Goal: Task Accomplishment & Management: Manage account settings

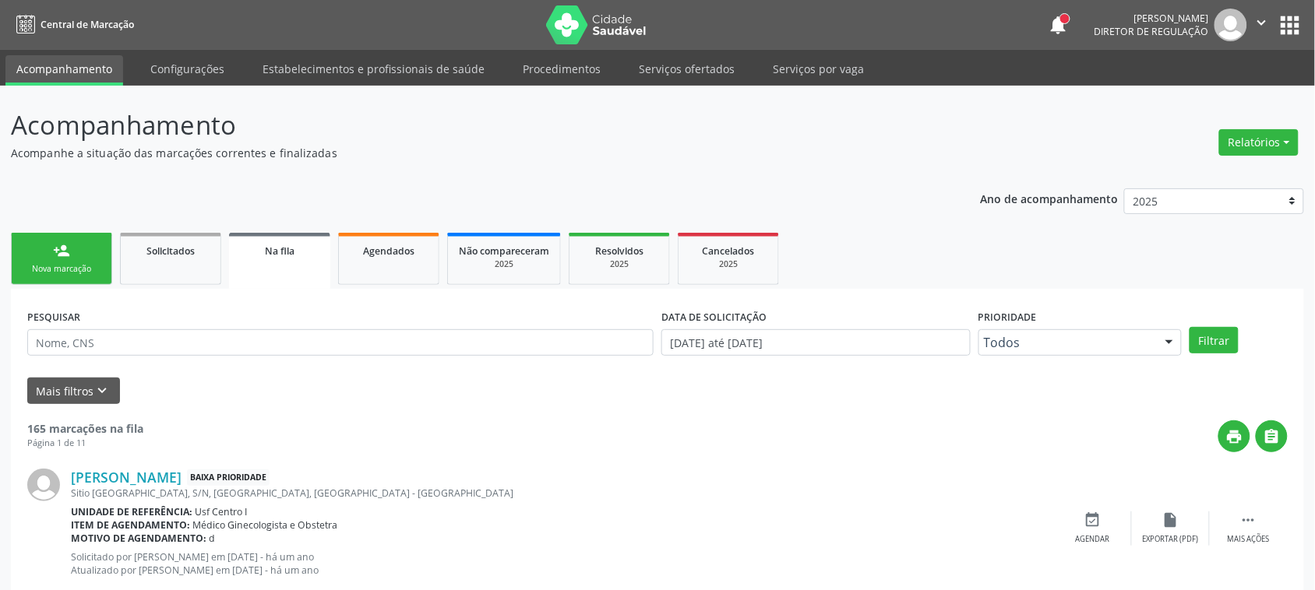
click at [67, 75] on link "Acompanhamento" at bounding box center [64, 70] width 118 height 30
click at [48, 243] on link "person_add Nova marcação" at bounding box center [61, 259] width 101 height 52
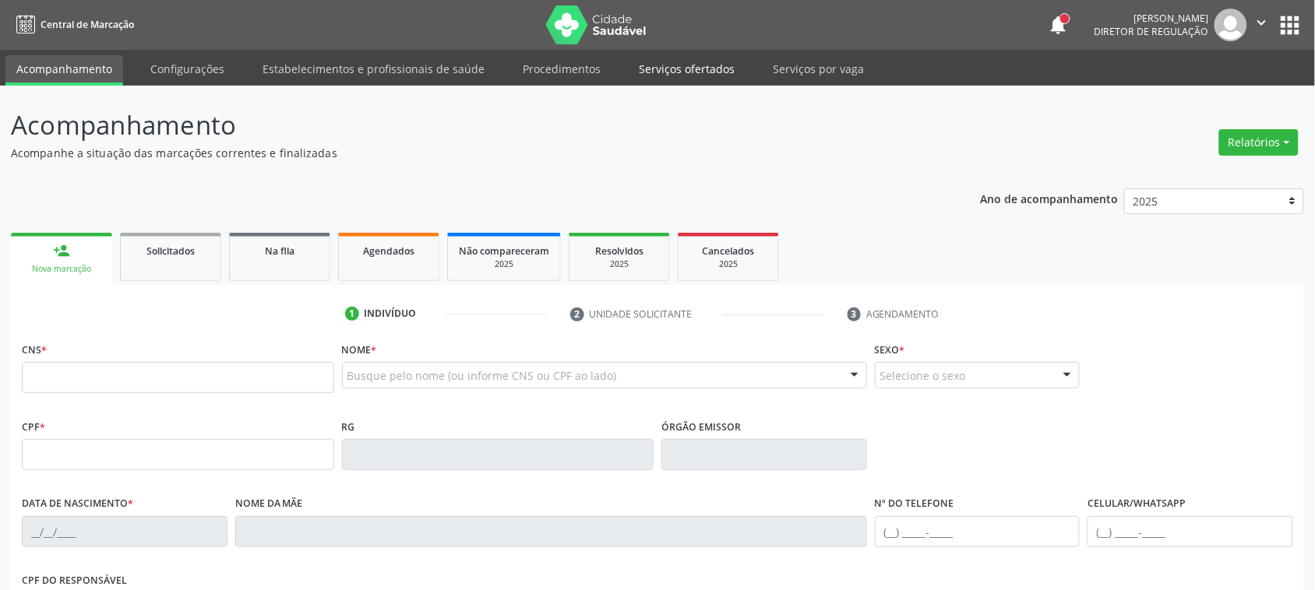
click at [692, 65] on link "Serviços ofertados" at bounding box center [687, 68] width 118 height 27
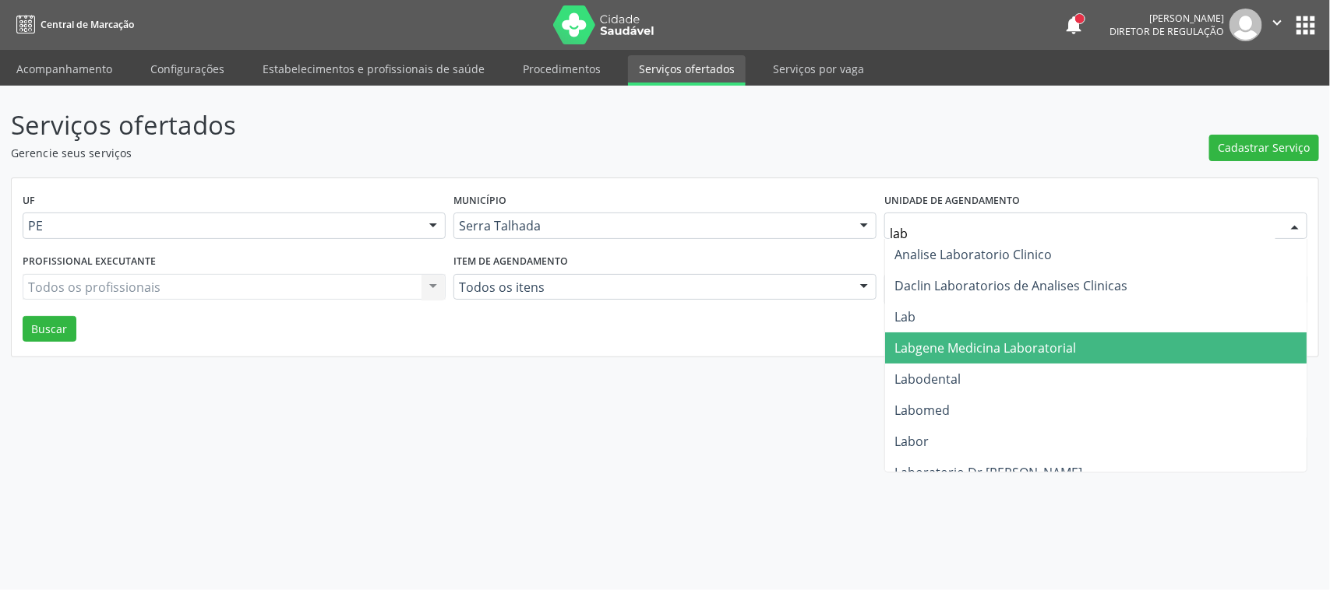
type input "labg"
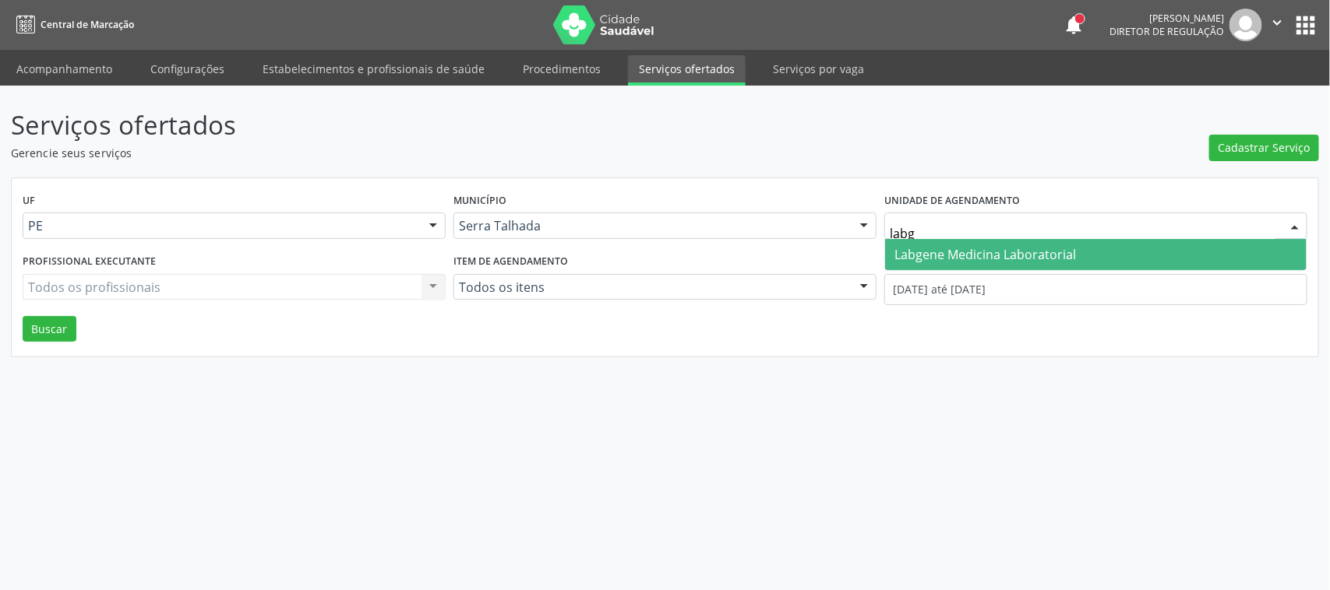
click at [993, 263] on span "Labgene Medicina Laboratorial" at bounding box center [1095, 254] width 421 height 31
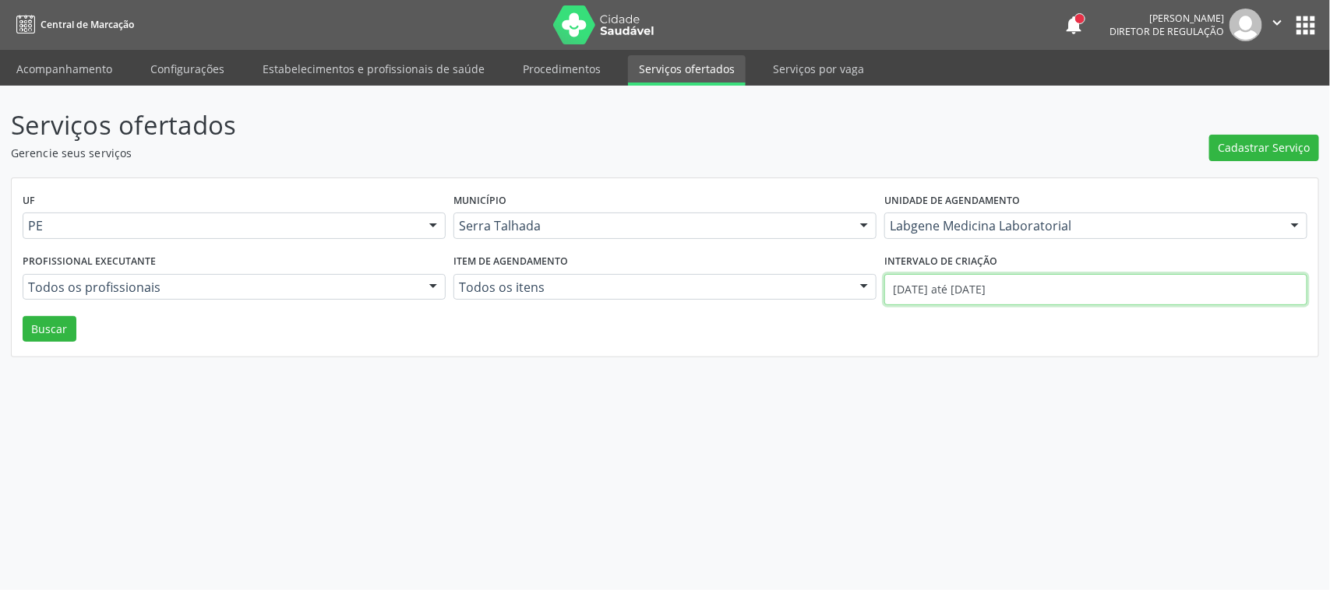
click at [988, 293] on input "01/08/2025 até 20/08/2025" at bounding box center [1095, 289] width 423 height 31
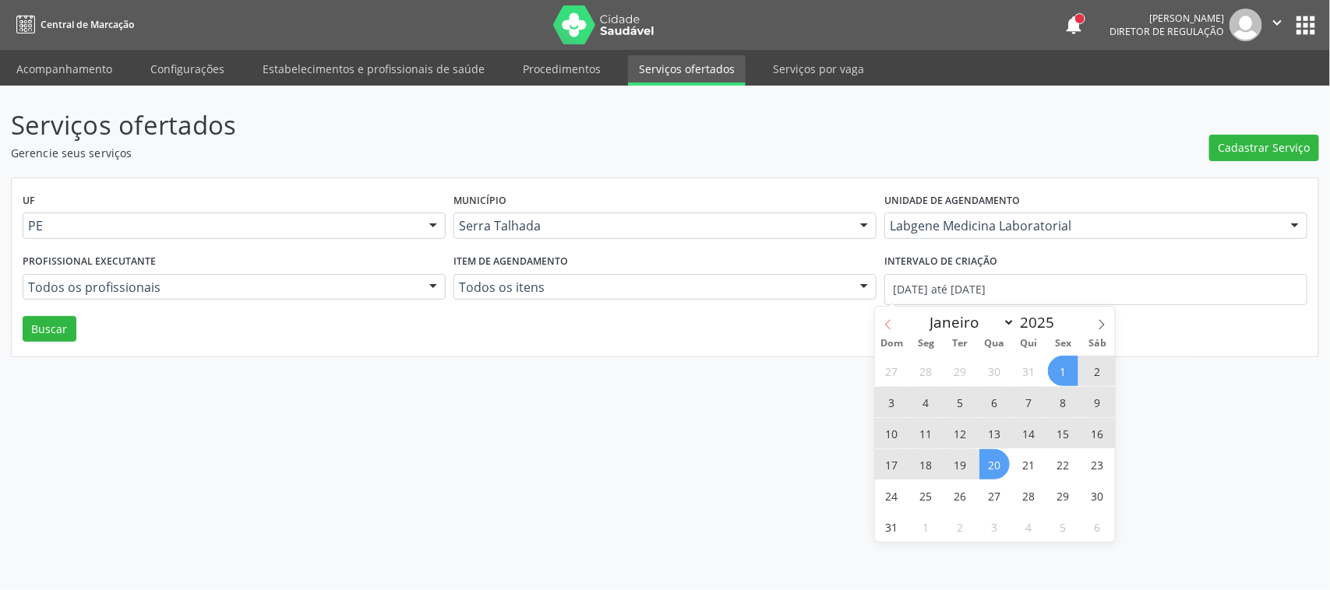
click at [889, 329] on icon at bounding box center [887, 324] width 5 height 10
select select "6"
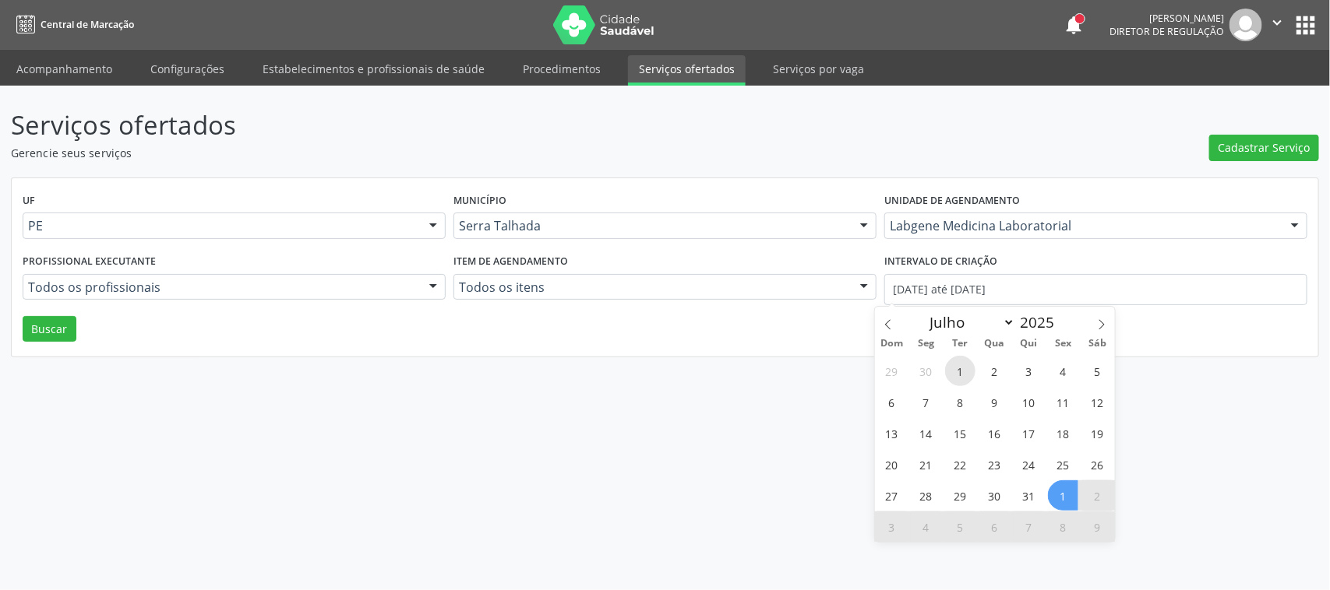
click at [959, 371] on span "1" at bounding box center [960, 371] width 30 height 30
type input "01/07/2025"
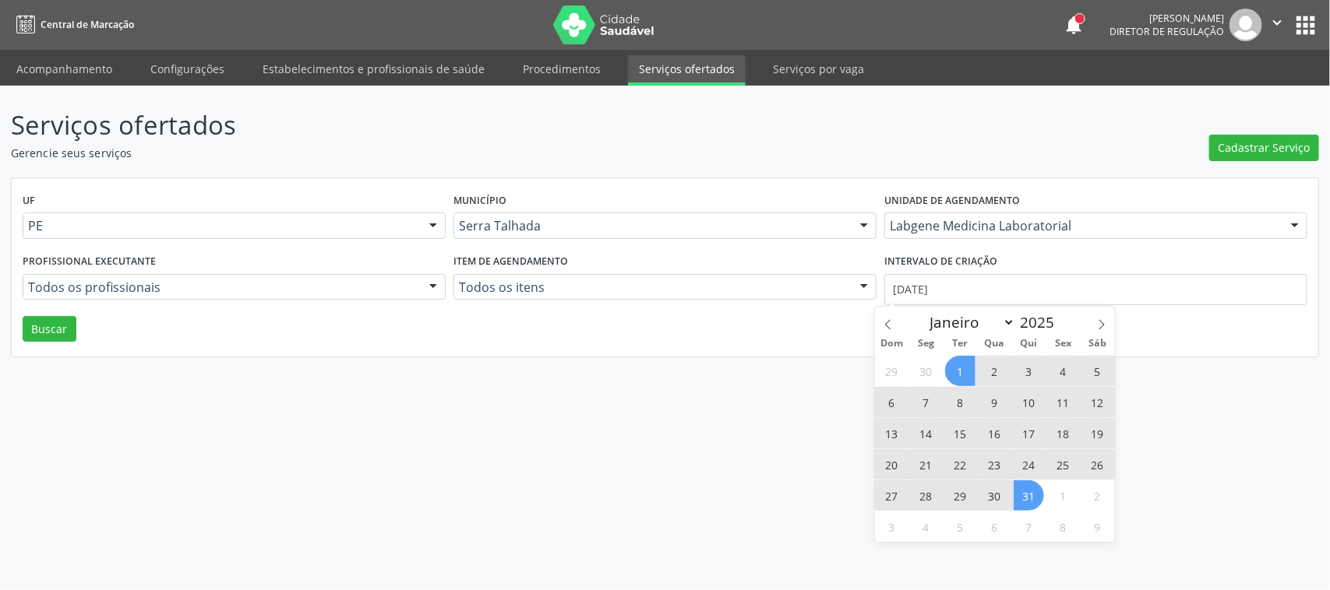
click at [1023, 502] on span "31" at bounding box center [1028, 496] width 30 height 30
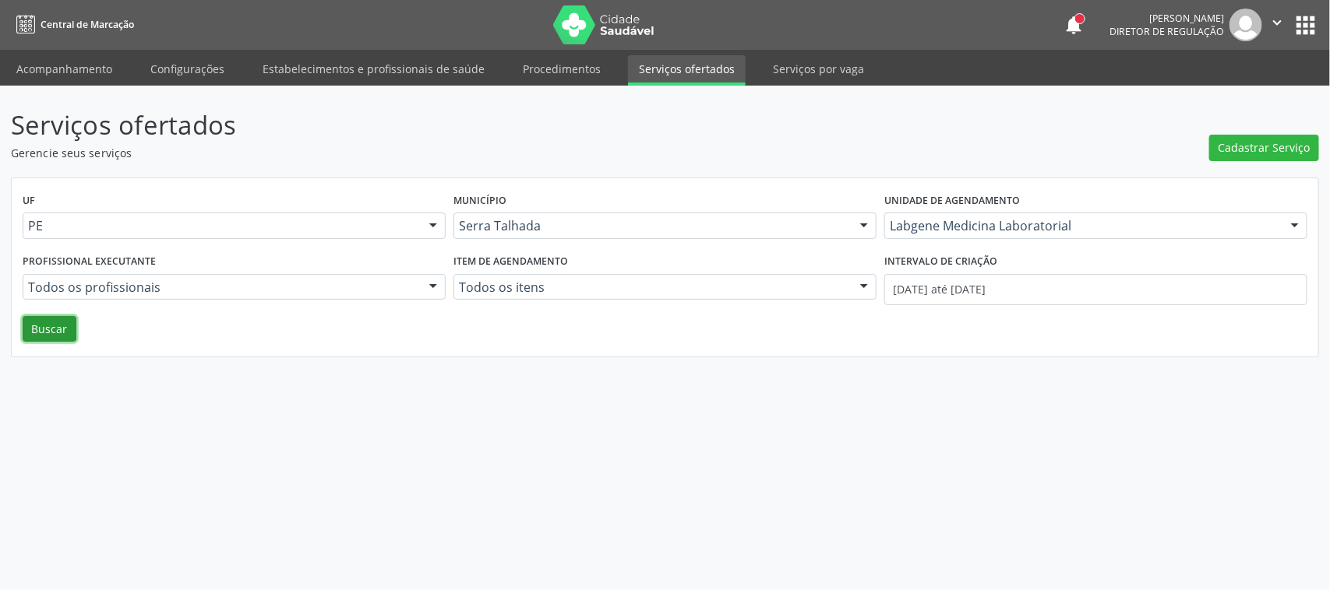
click at [39, 331] on button "Buscar" at bounding box center [50, 329] width 54 height 26
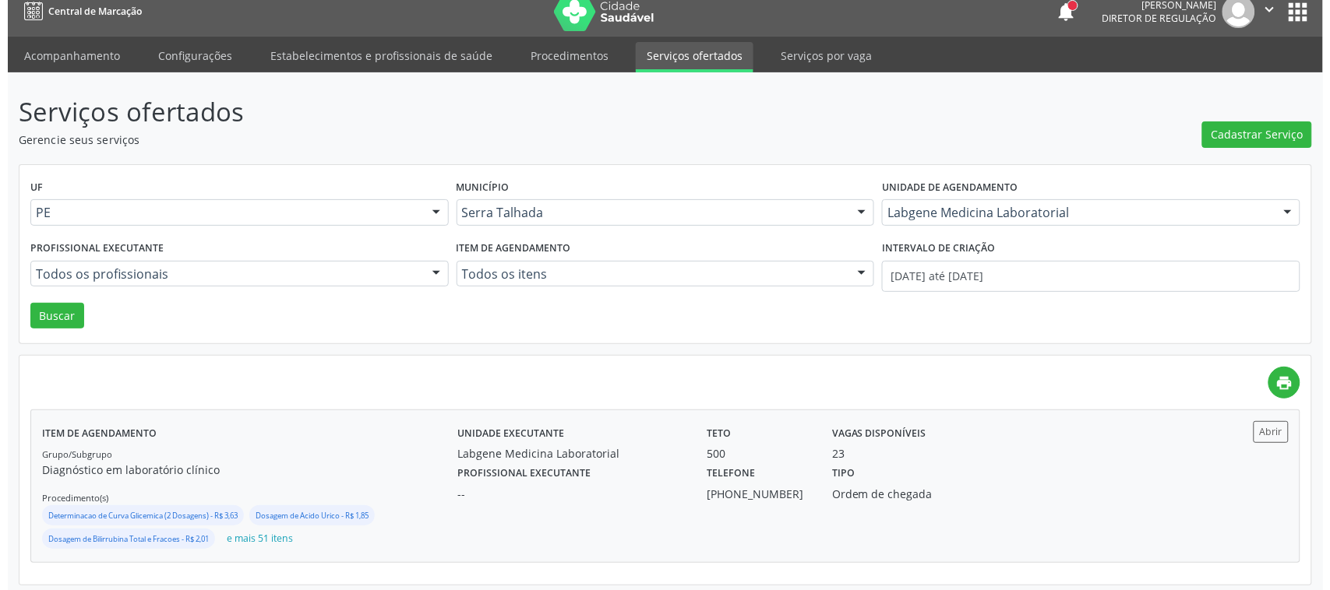
scroll to position [20, 0]
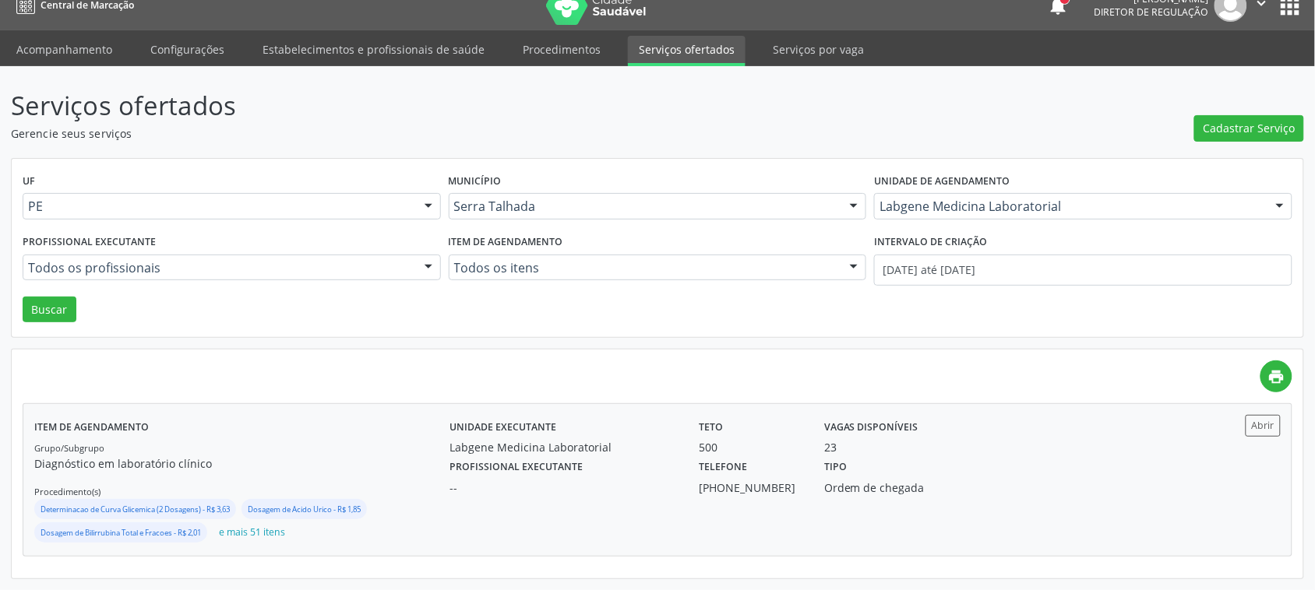
click at [791, 487] on div "(87) 99172-3618" at bounding box center [750, 488] width 103 height 16
click at [291, 528] on button "e mais 51 itens" at bounding box center [252, 533] width 79 height 21
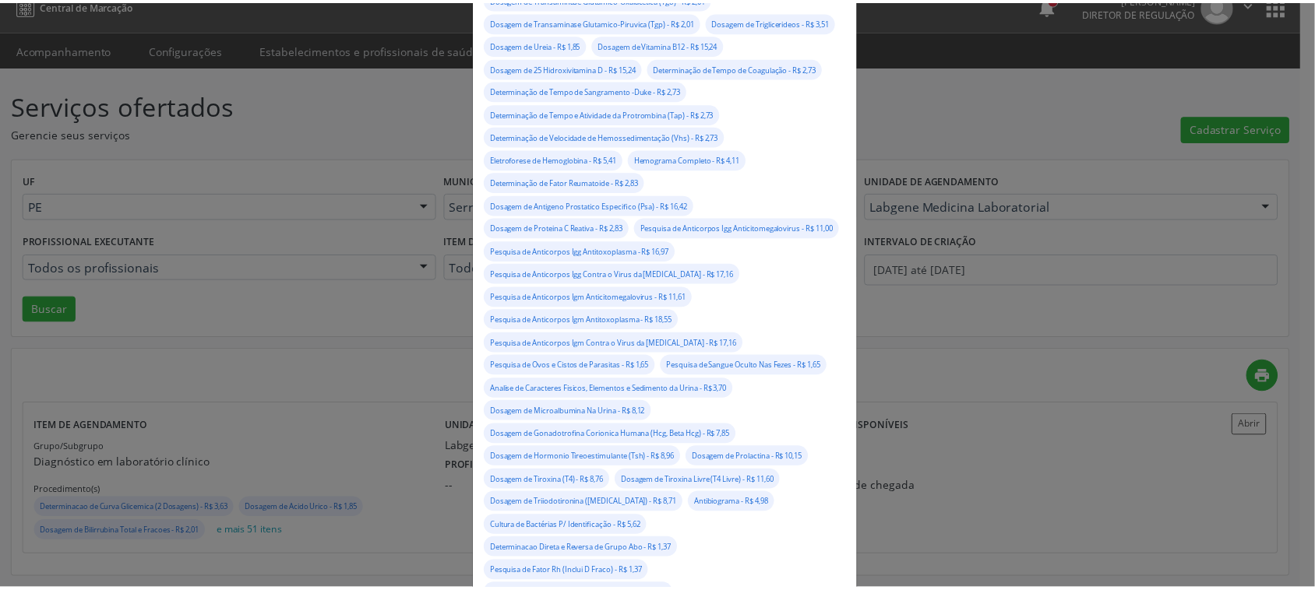
scroll to position [0, 0]
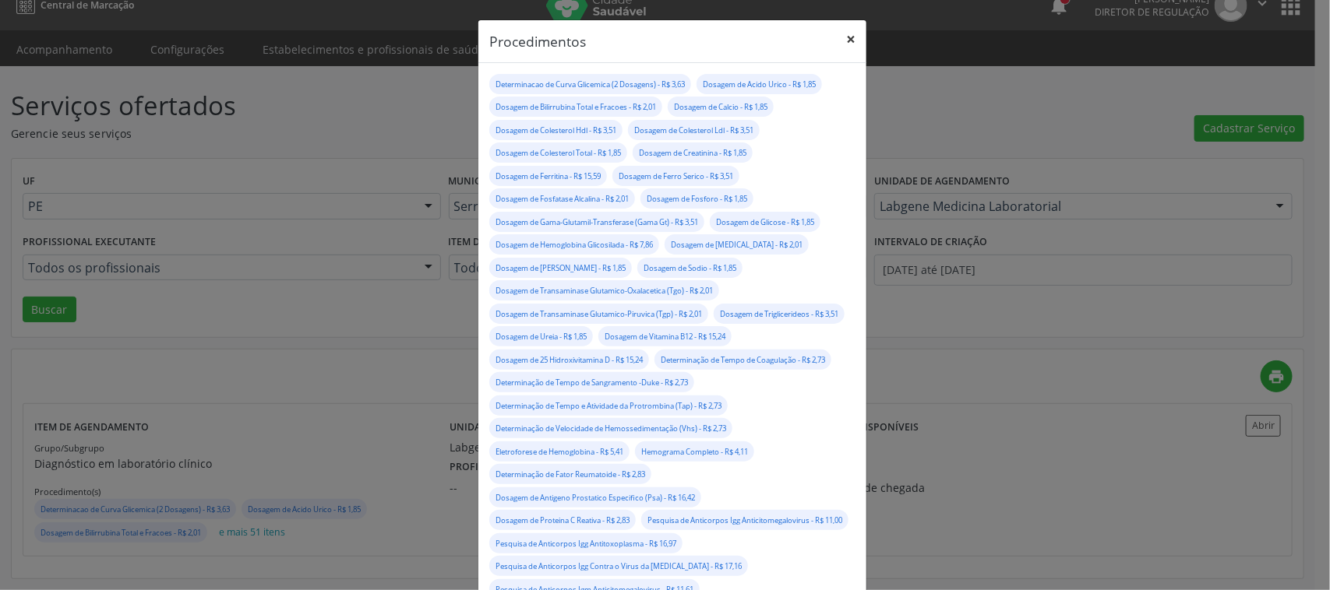
click at [836, 41] on button "×" at bounding box center [850, 39] width 31 height 38
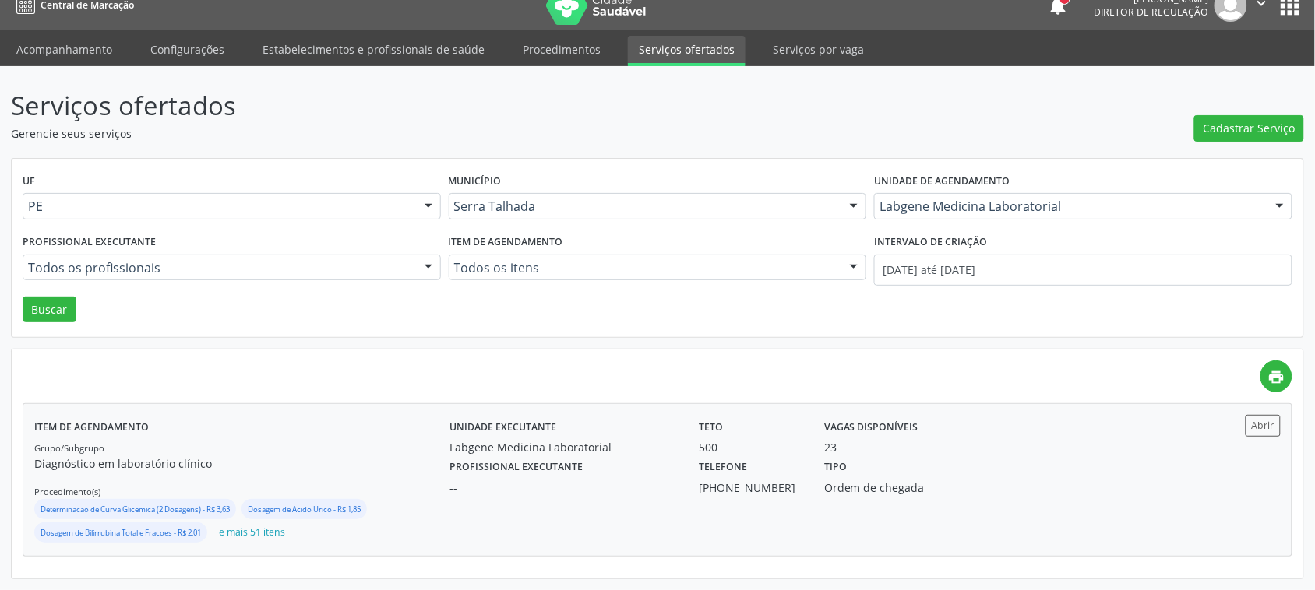
click at [993, 504] on div "Unidade executante Labgene Medicina Laboratorial Teto 500 Vagas disponíveis 23 …" at bounding box center [812, 480] width 727 height 130
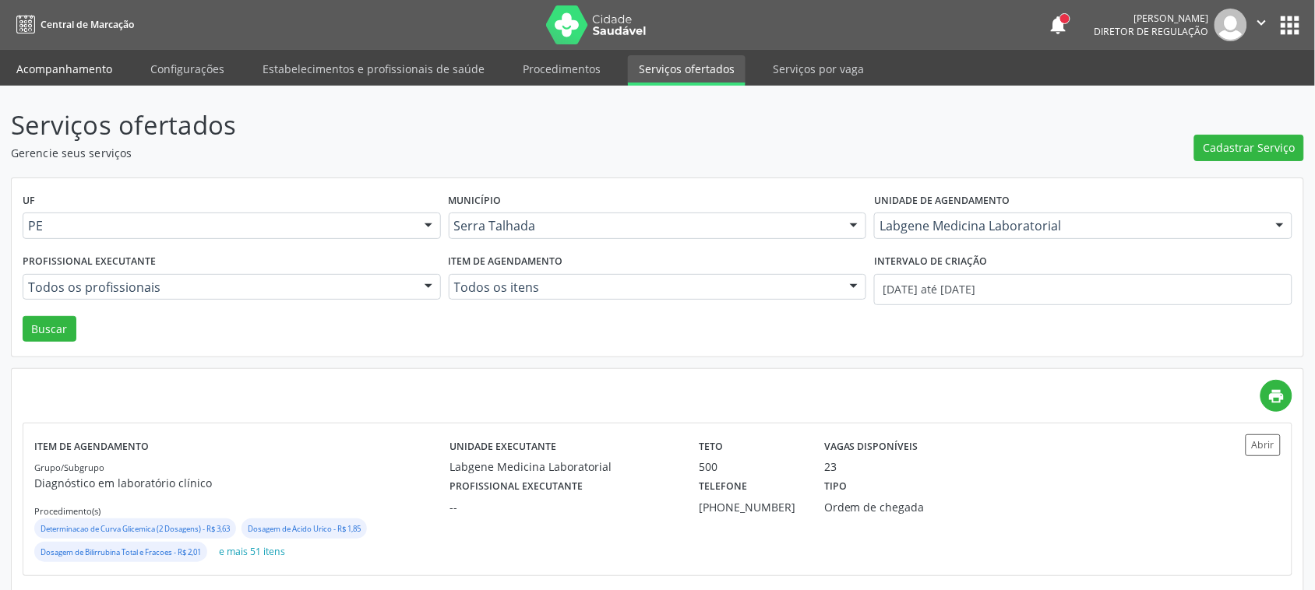
click at [84, 67] on link "Acompanhamento" at bounding box center [64, 68] width 118 height 27
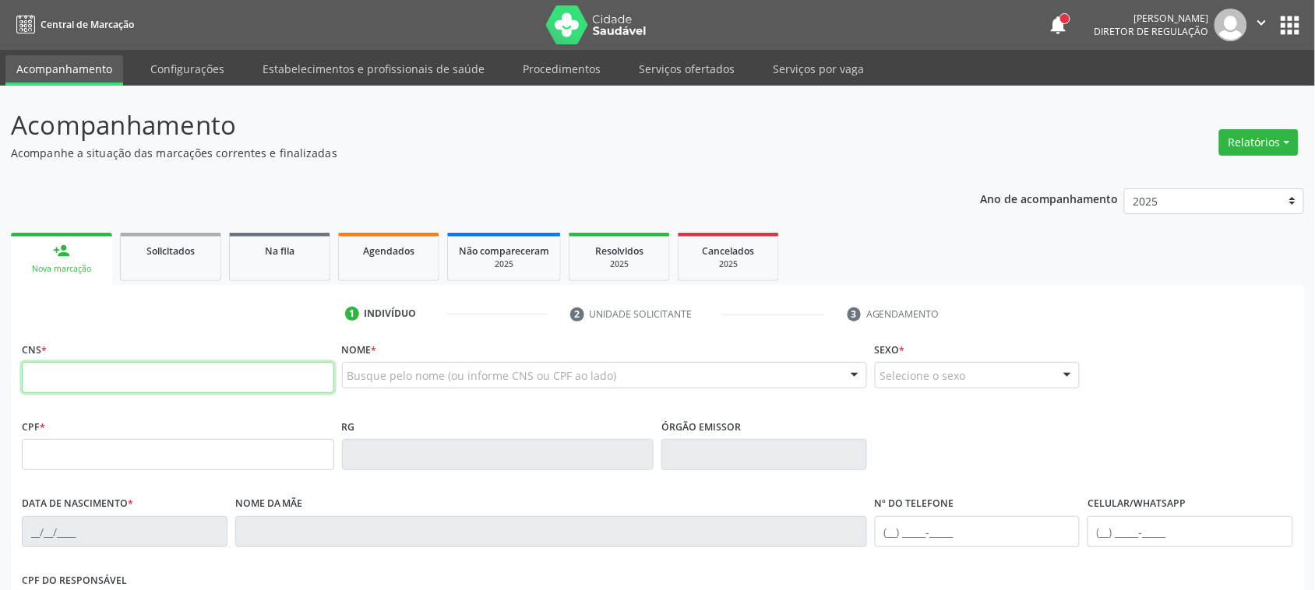
click at [171, 382] on input "text" at bounding box center [178, 377] width 312 height 31
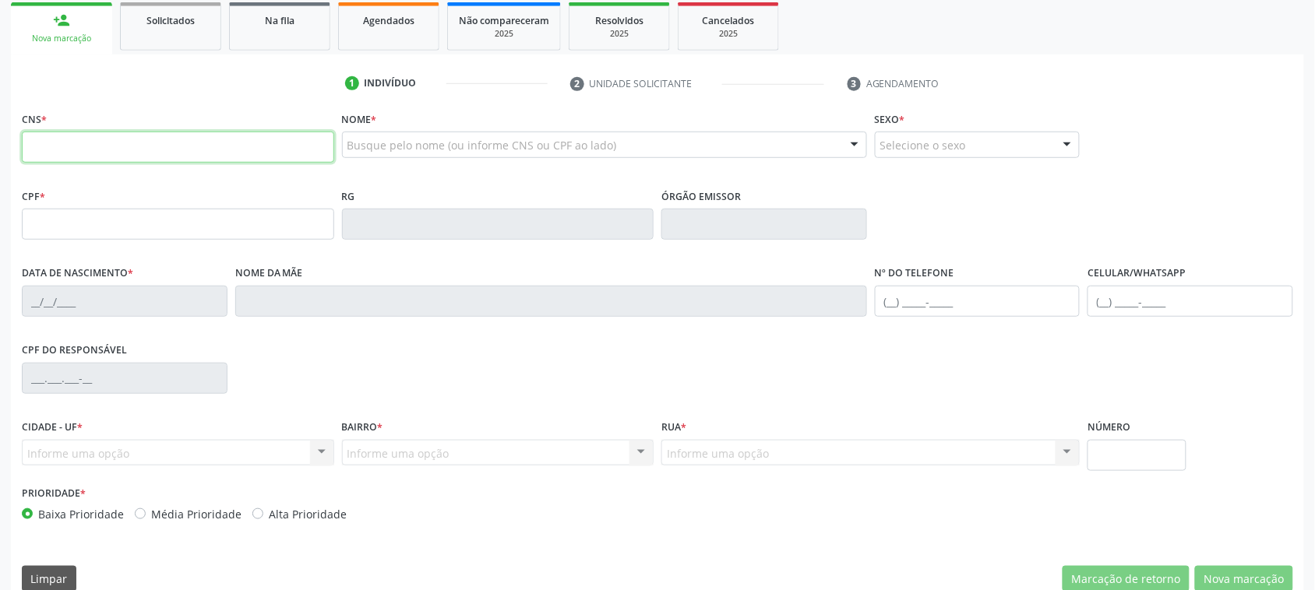
scroll to position [254, 0]
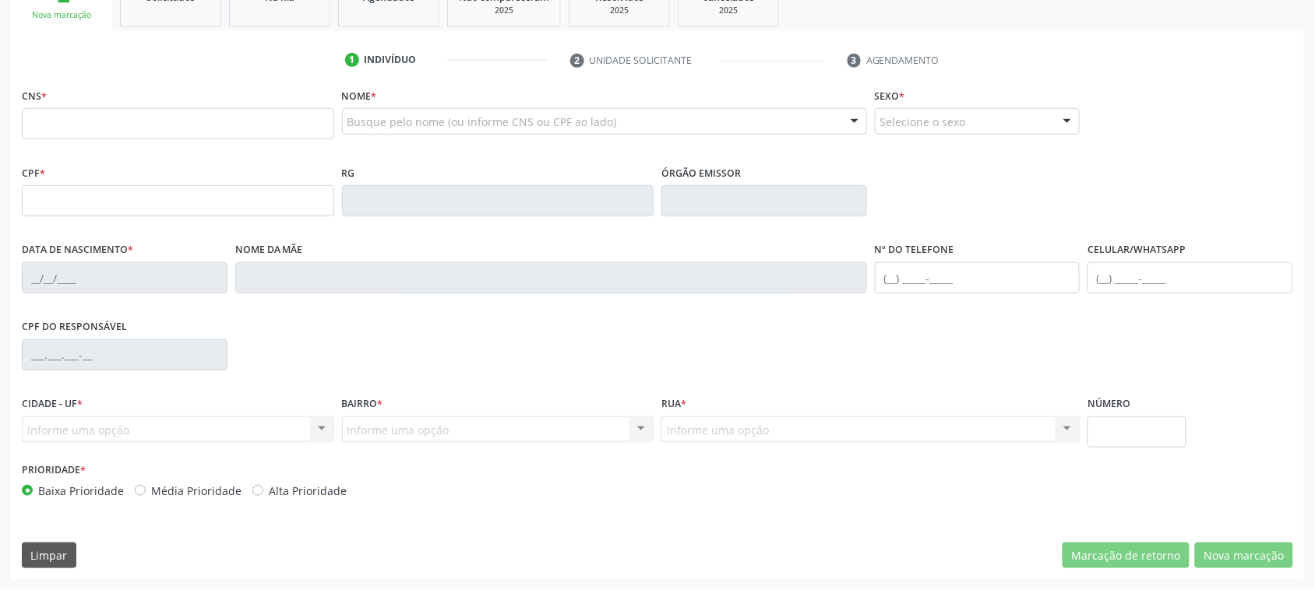
click at [543, 437] on div "Informe uma opção Nenhum resultado encontrado para: " " Nenhuma opção encontrad…" at bounding box center [498, 430] width 312 height 26
click at [470, 428] on div "Informe uma opção Nenhum resultado encontrado para: " " Nenhuma opção encontrad…" at bounding box center [498, 430] width 312 height 26
click at [808, 425] on div "Informe uma opção Nenhum resultado encontrado para: " " Nenhuma opção encontrad…" at bounding box center [870, 430] width 418 height 26
click at [473, 431] on div "Informe uma opção Nenhum resultado encontrado para: " " Nenhuma opção encontrad…" at bounding box center [498, 430] width 312 height 26
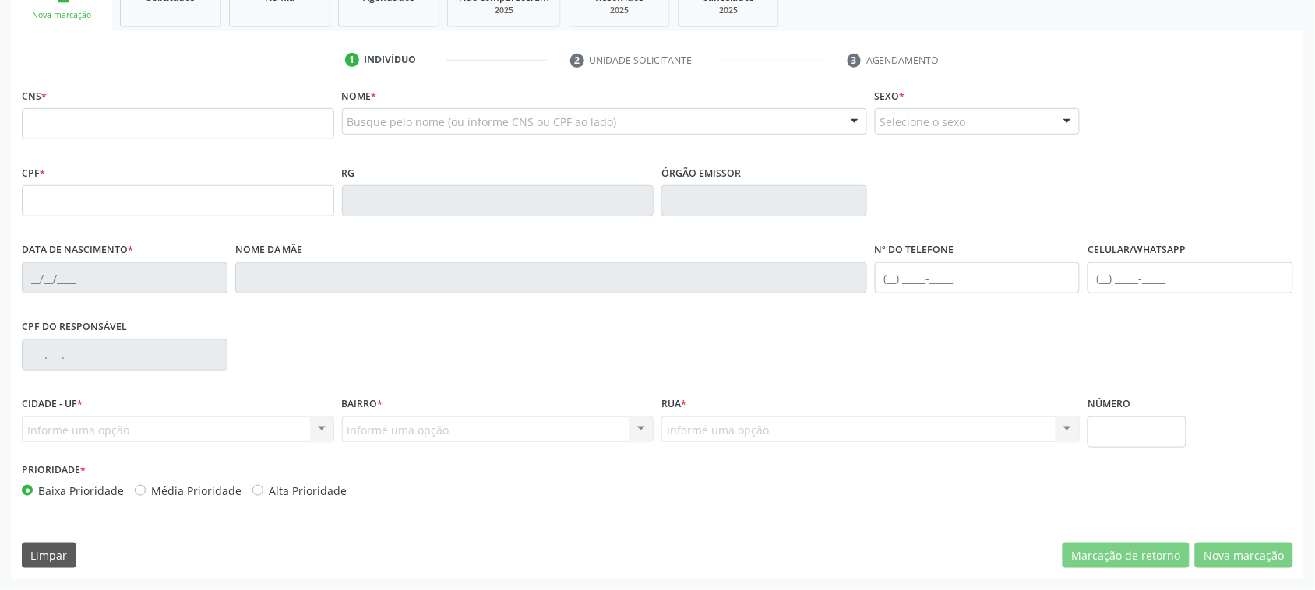
click at [144, 421] on div "Informe uma opção Serra Talhada - PE Nenhum resultado encontrado para: " " Nenh…" at bounding box center [178, 430] width 312 height 26
click at [143, 421] on div "Informe uma opção Serra Talhada - PE Nenhum resultado encontrado para: " " Nenh…" at bounding box center [178, 430] width 312 height 26
click at [361, 365] on div "CPF do responsável" at bounding box center [657, 353] width 1279 height 77
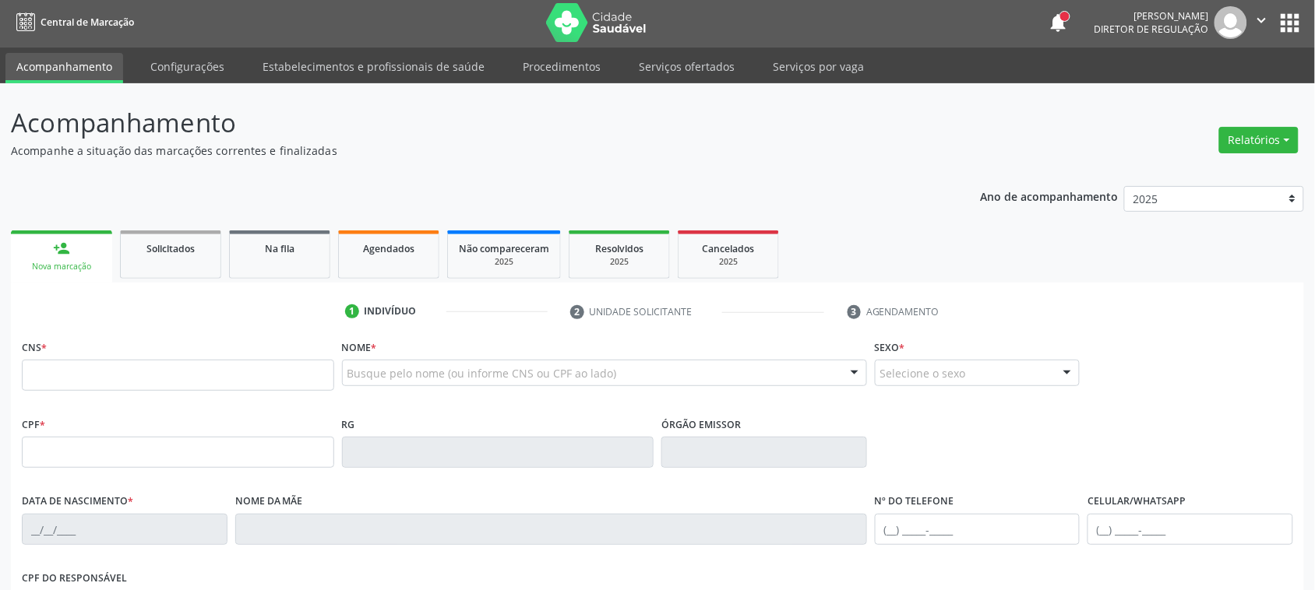
scroll to position [0, 0]
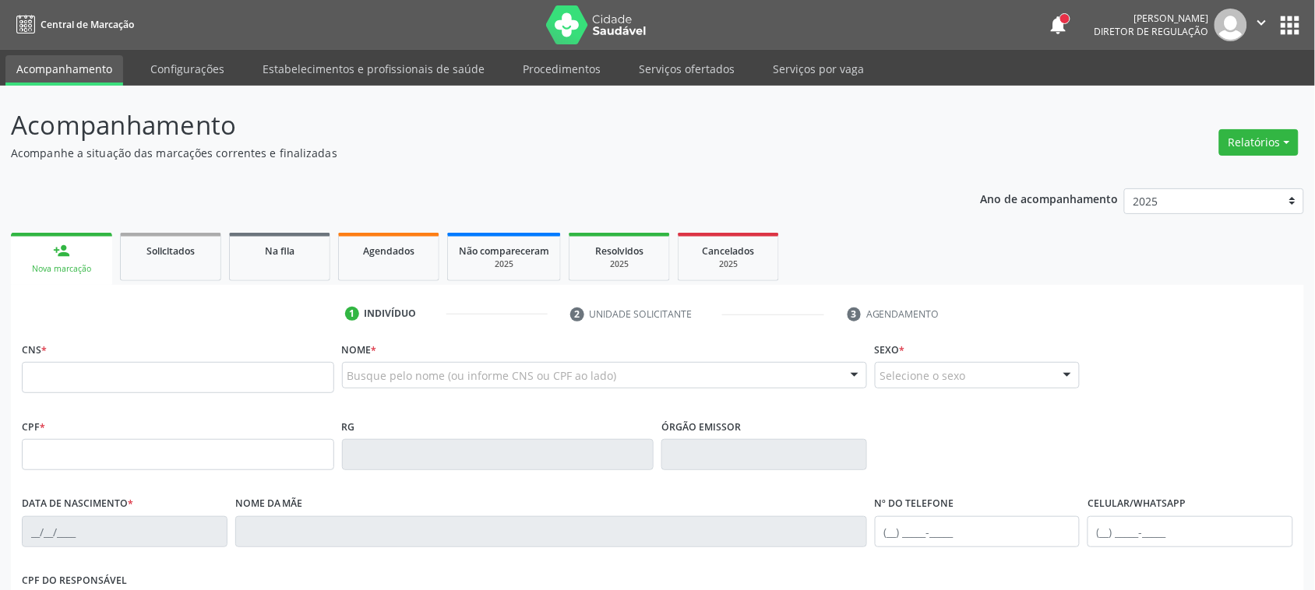
click at [60, 63] on link "Acompanhamento" at bounding box center [64, 70] width 118 height 30
type input "joaquim gabriel"
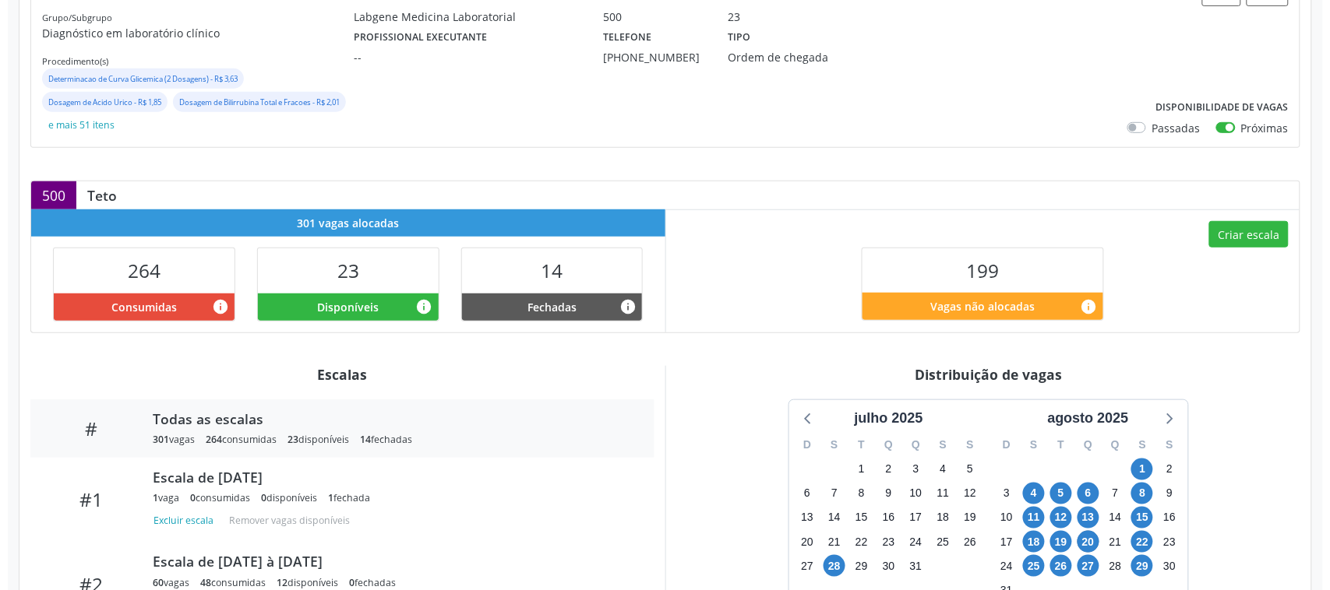
scroll to position [97, 0]
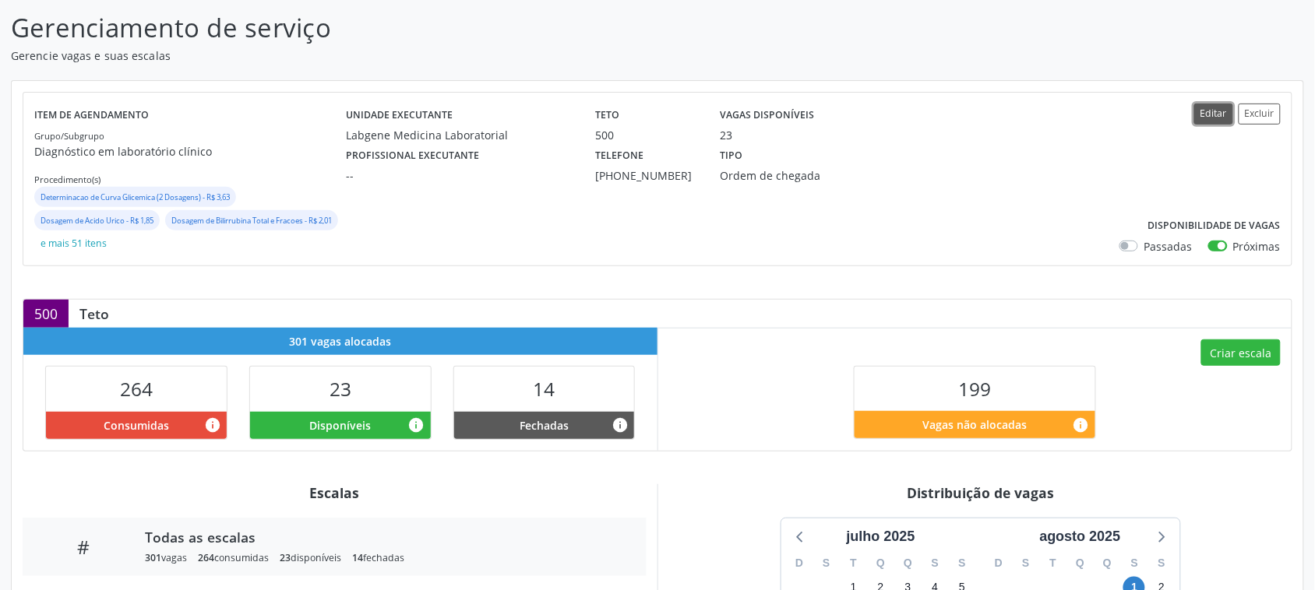
click at [1207, 115] on button "Editar" at bounding box center [1213, 114] width 39 height 21
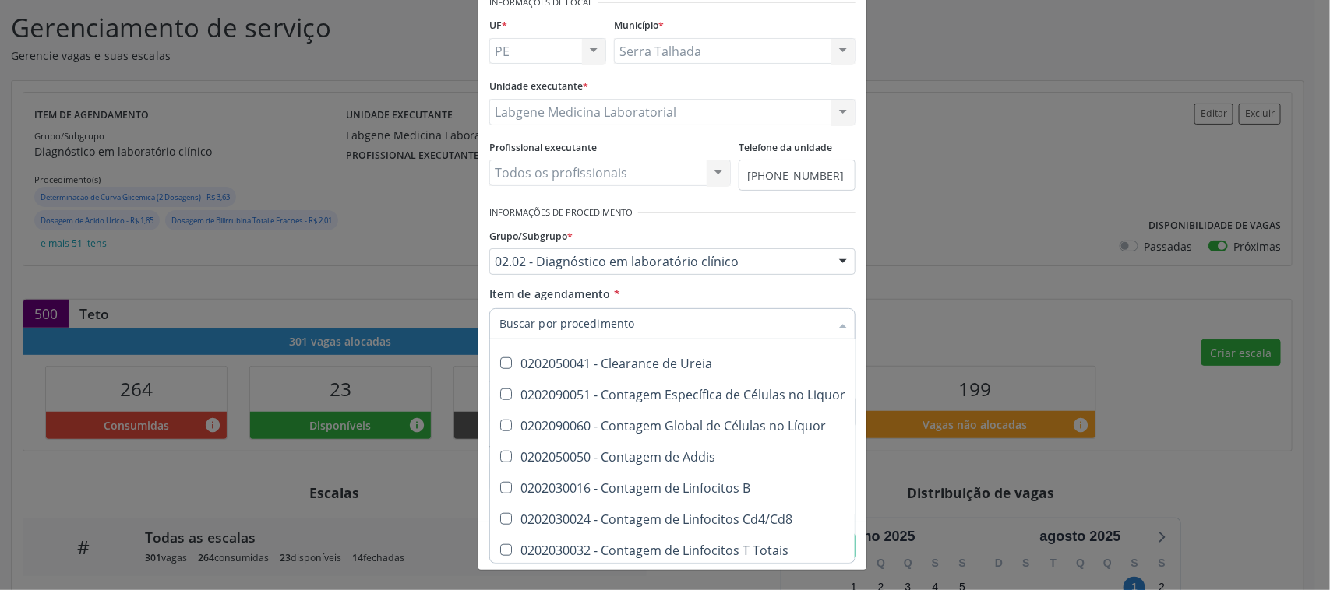
scroll to position [682, 0]
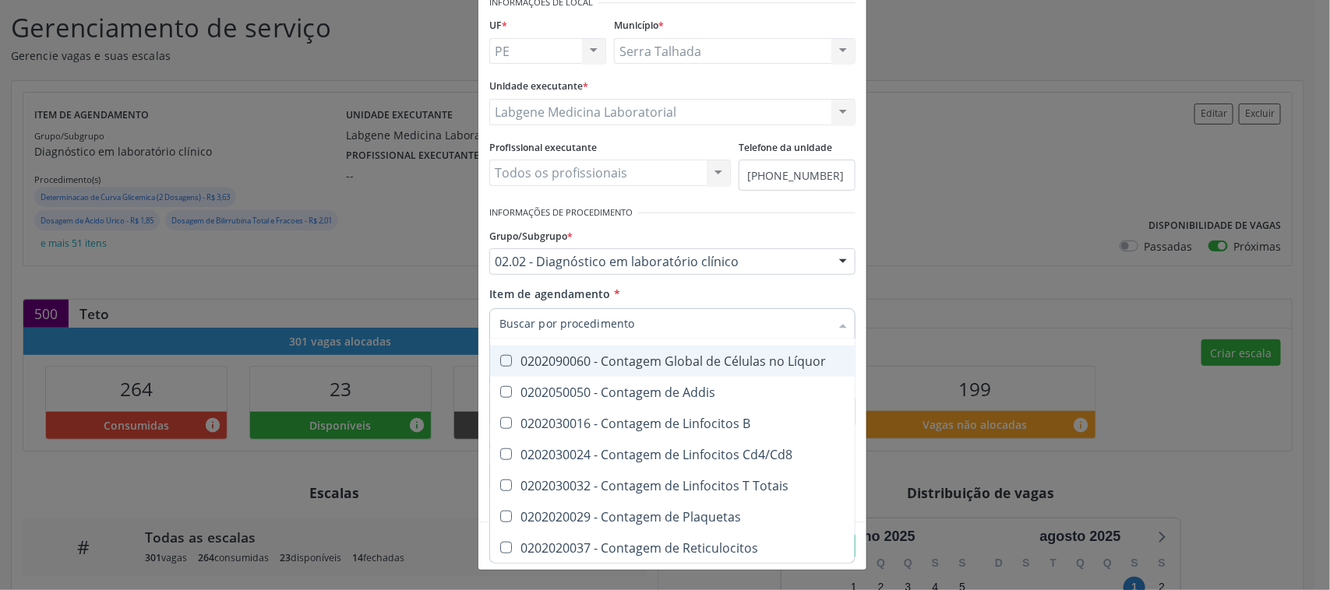
click at [702, 241] on div "Grupo/Subgrupo * 02.02 - Diagnóstico em laboratório clínico 01 - Ações de promo…" at bounding box center [672, 249] width 366 height 50
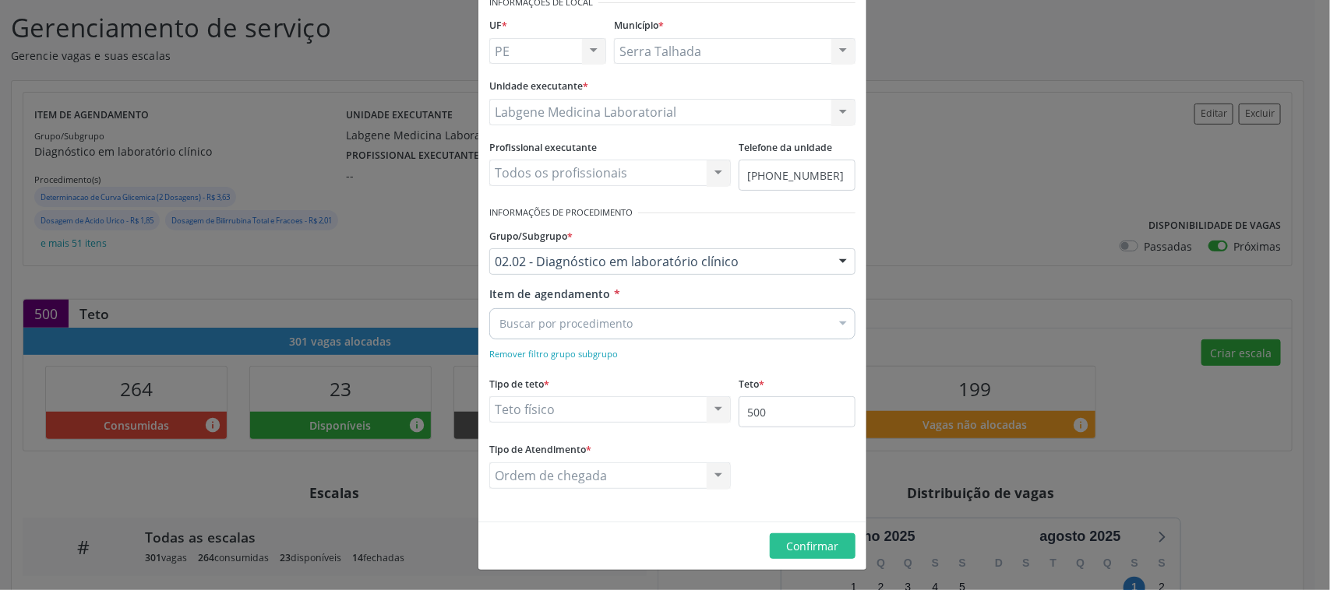
scroll to position [0, 0]
click at [596, 333] on div "Buscar por procedimento" at bounding box center [672, 323] width 366 height 31
type input "hemogra"
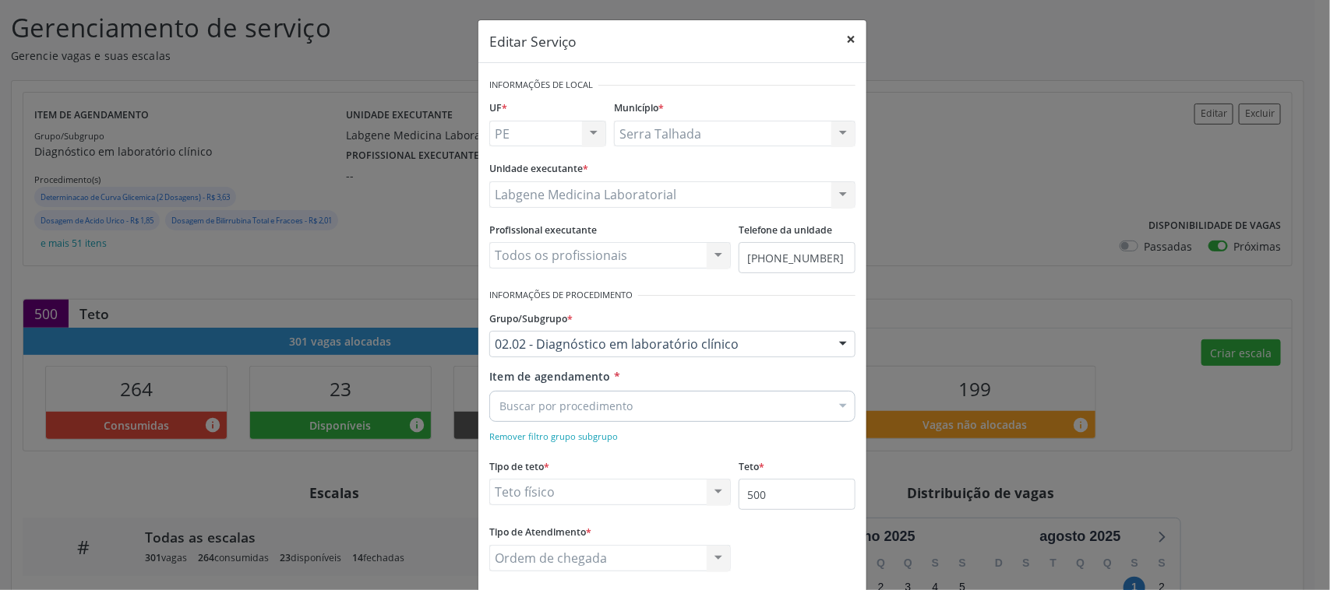
click at [844, 33] on button "×" at bounding box center [850, 39] width 31 height 38
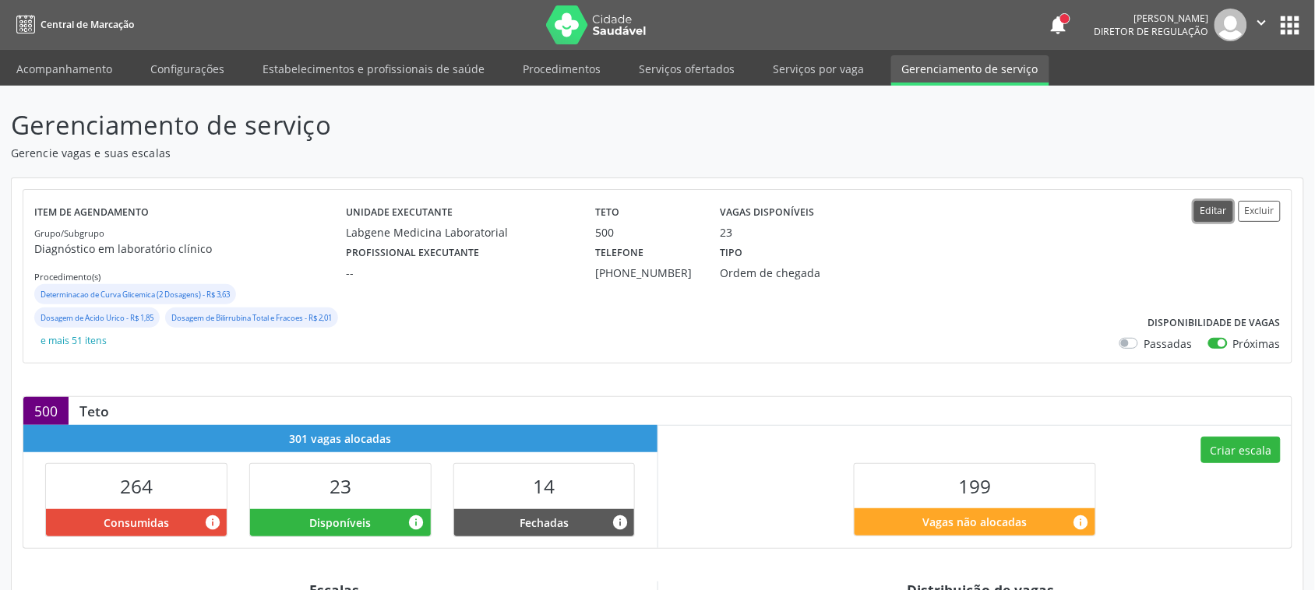
click at [1220, 208] on button "Editar" at bounding box center [1213, 211] width 39 height 21
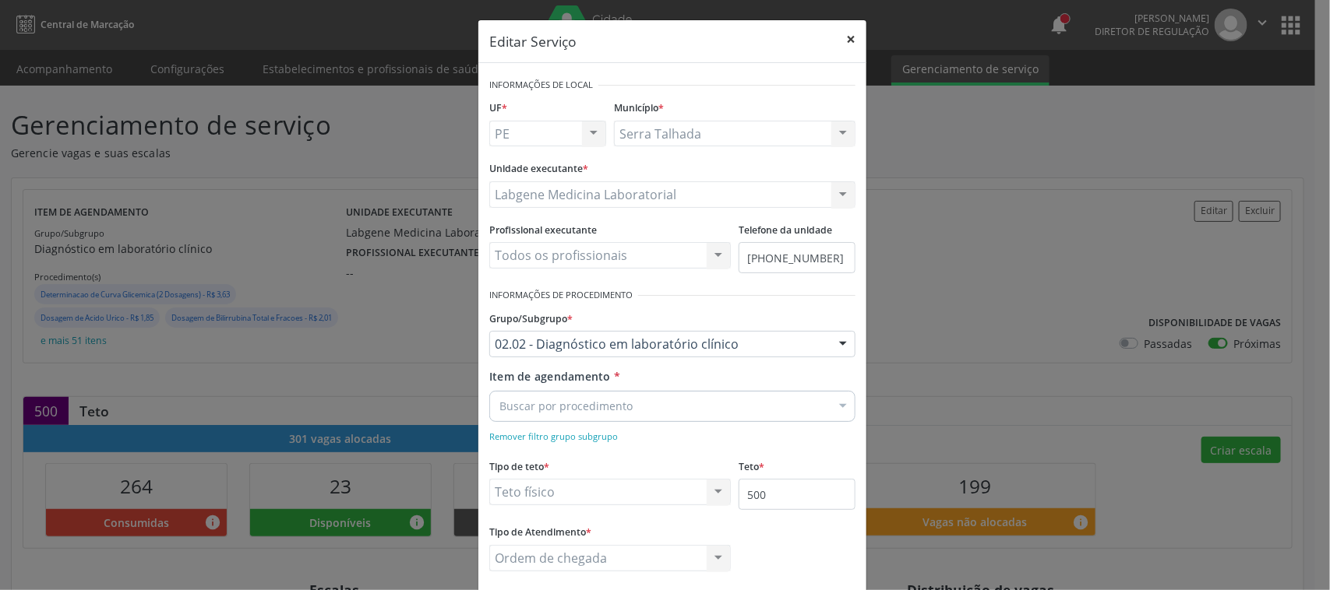
click at [842, 30] on button "×" at bounding box center [850, 39] width 31 height 38
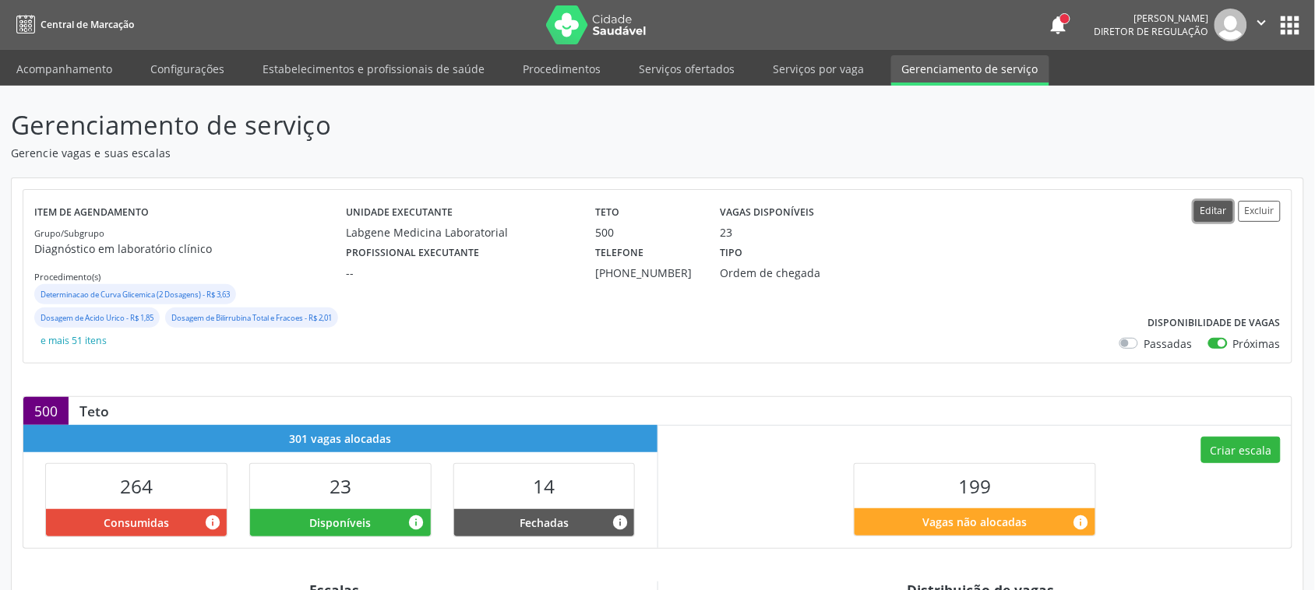
click at [1219, 207] on button "Editar" at bounding box center [1213, 211] width 39 height 21
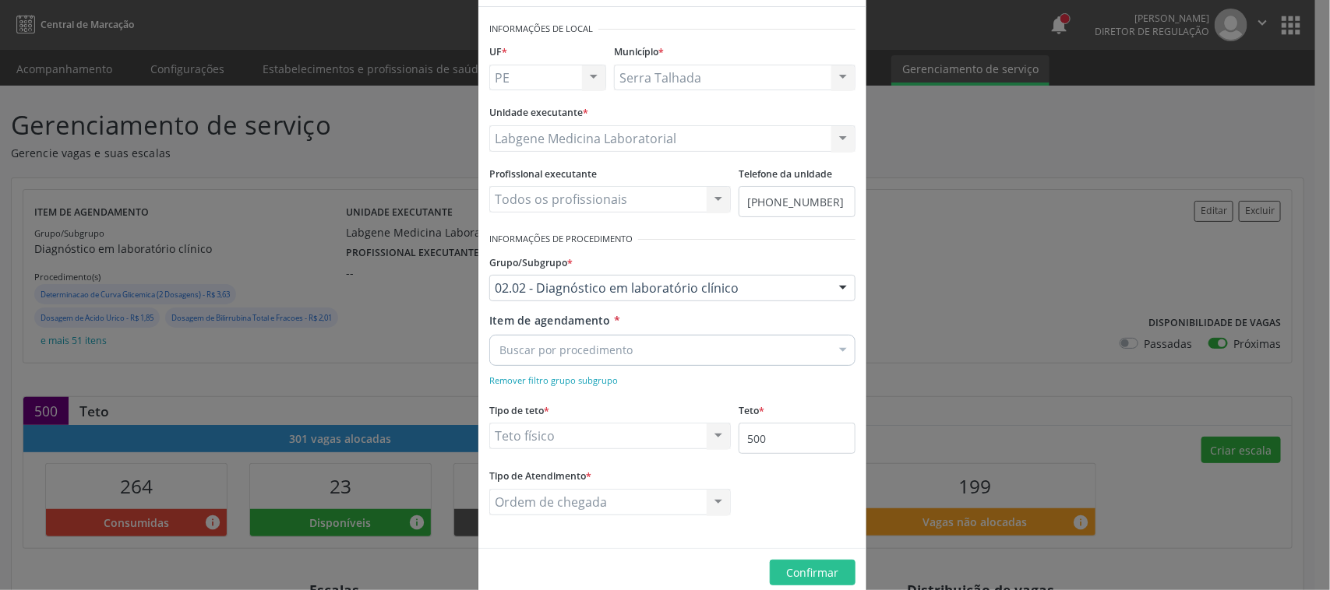
scroll to position [83, 0]
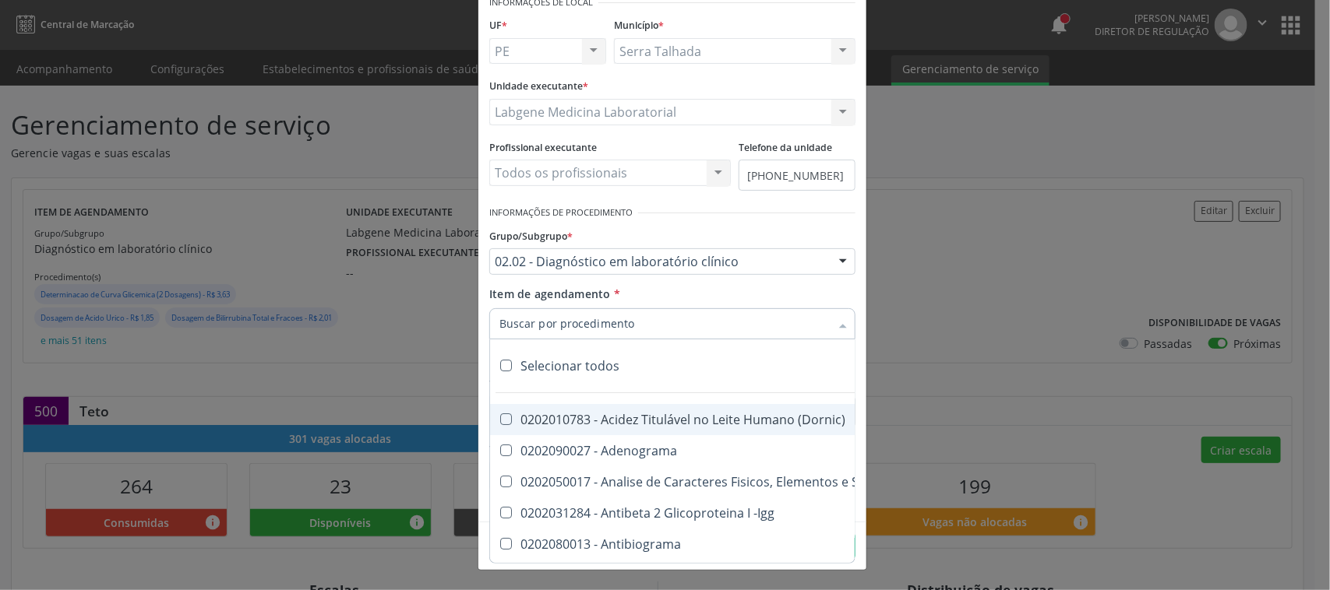
click at [651, 301] on div "Item de agendamento * Selecionar todos 0202010783 - Acidez Titulável no Leite H…" at bounding box center [672, 310] width 366 height 49
click at [636, 291] on div "Item de agendamento * Selecionar todos 0202010783 - Acidez Titulável no Leite H…" at bounding box center [672, 310] width 366 height 49
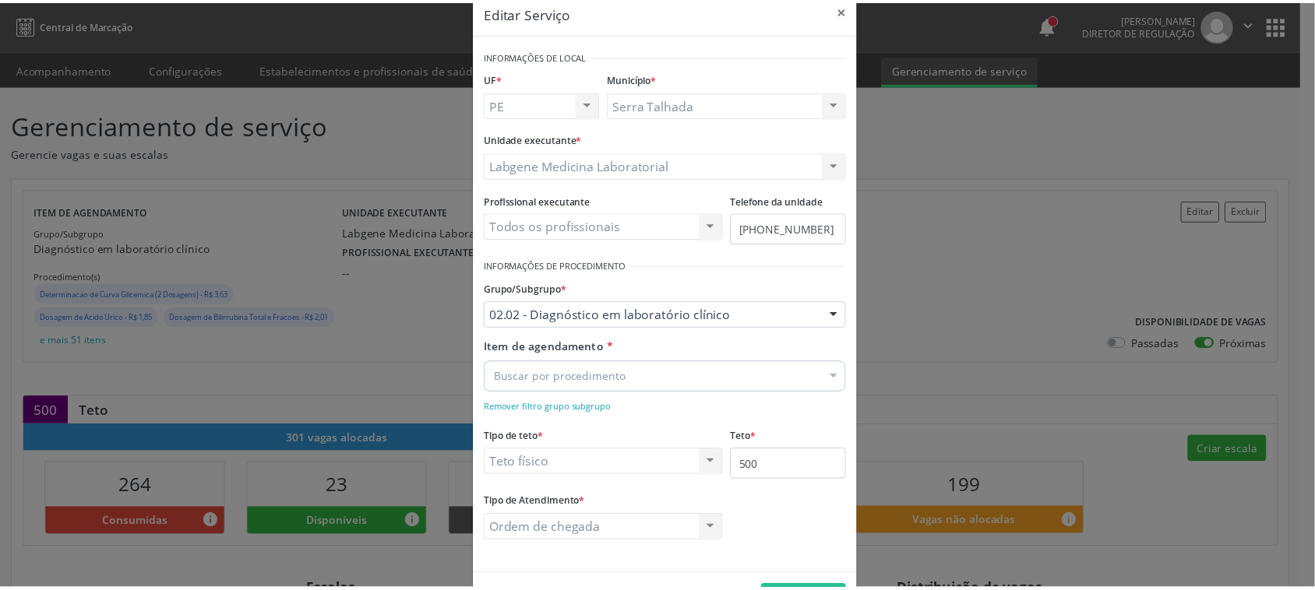
scroll to position [0, 0]
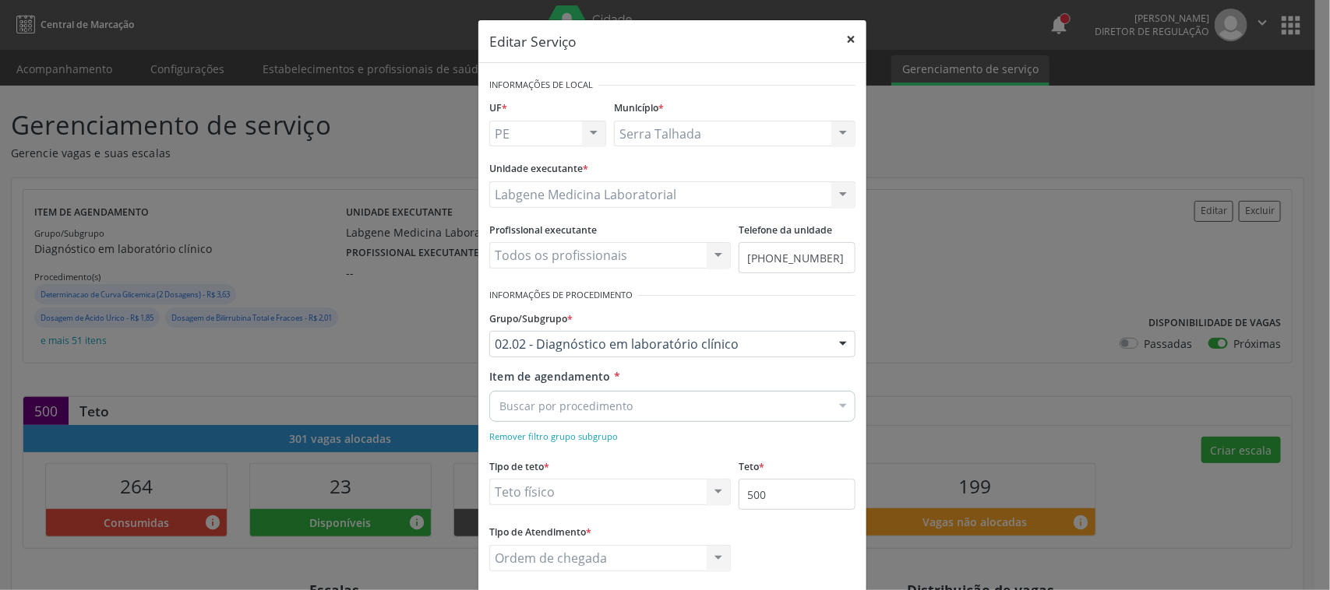
click at [846, 39] on button "×" at bounding box center [850, 39] width 31 height 38
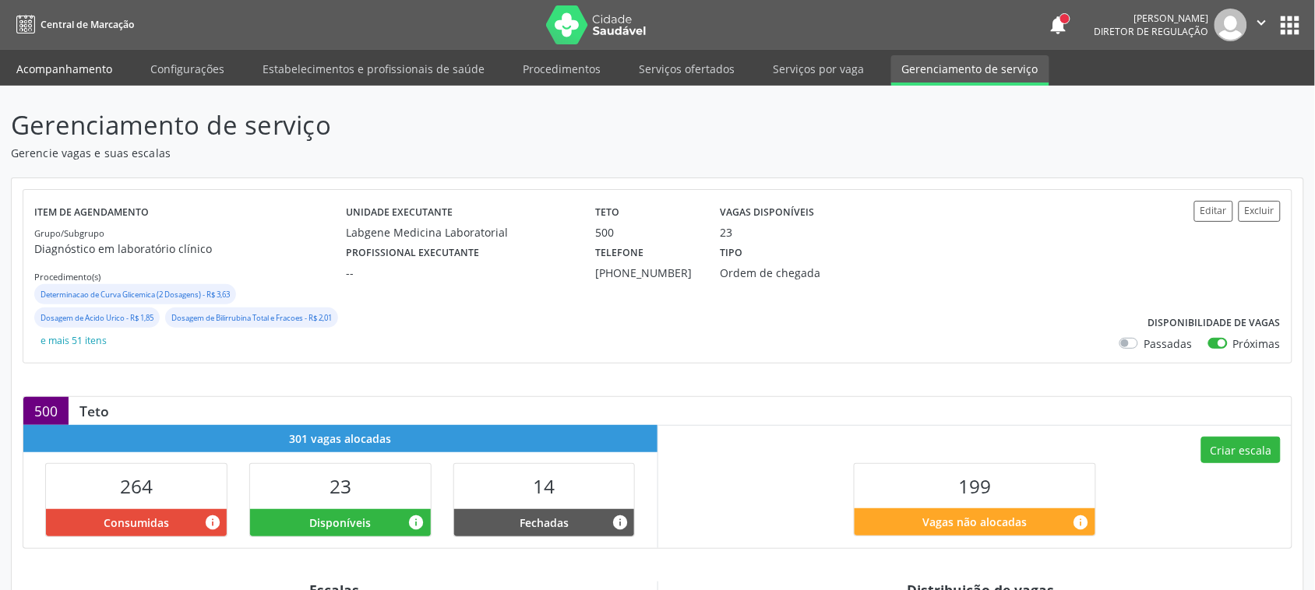
click at [101, 65] on link "Acompanhamento" at bounding box center [64, 68] width 118 height 27
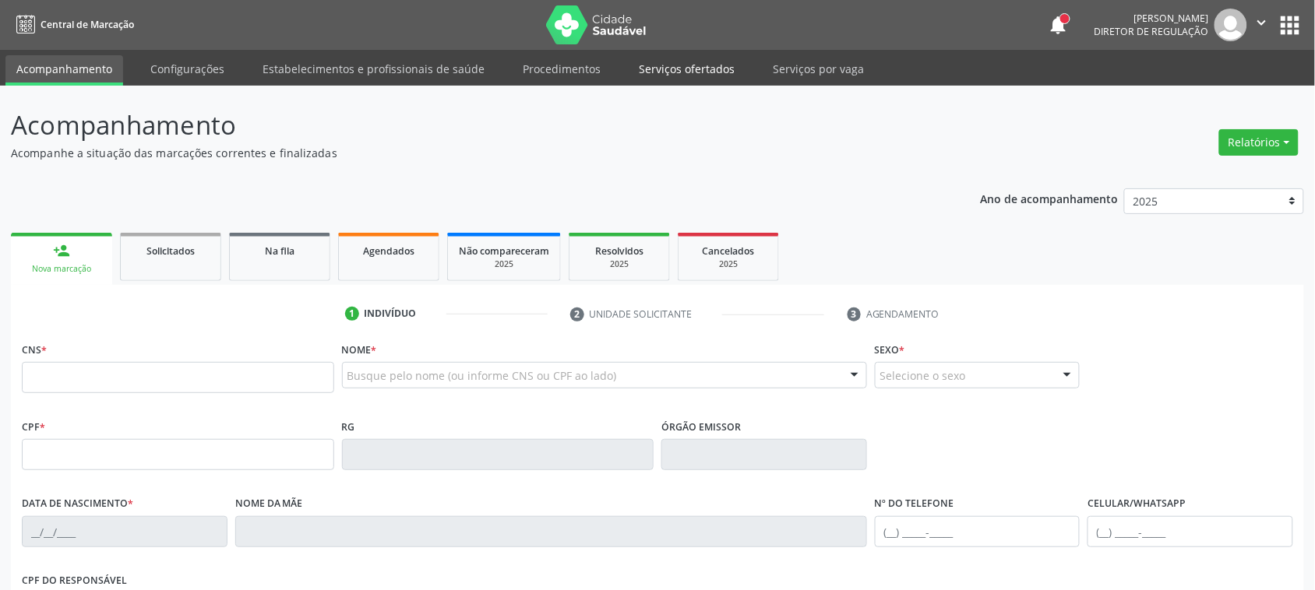
click at [659, 69] on link "Serviços ofertados" at bounding box center [687, 68] width 118 height 27
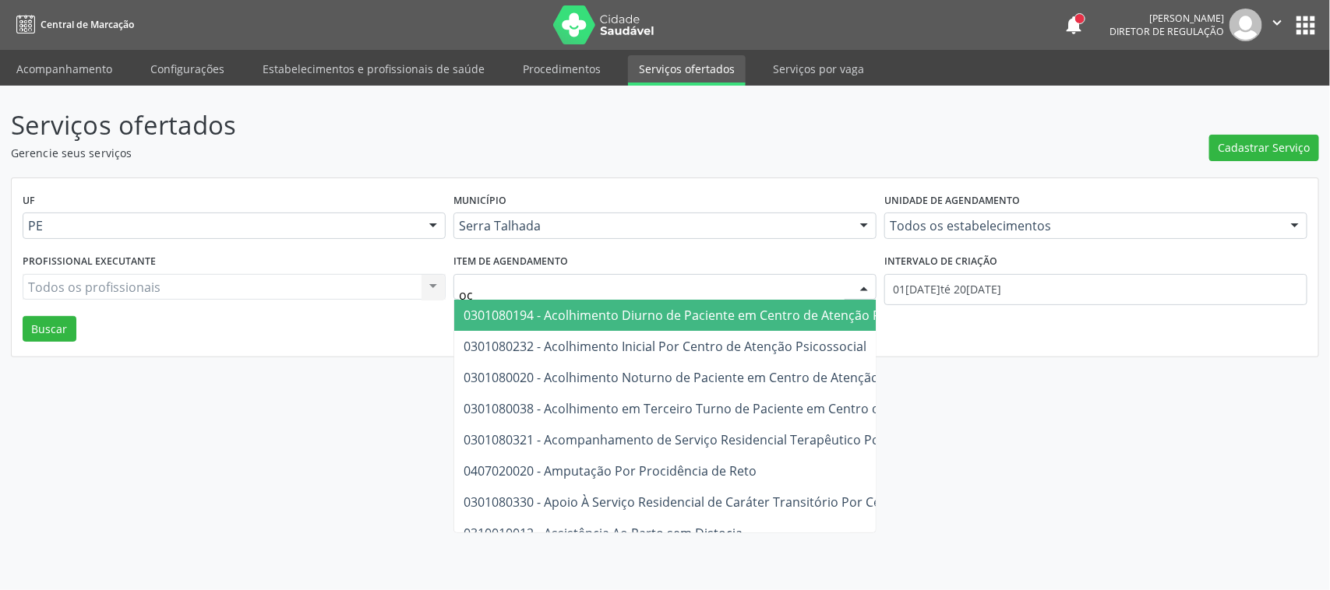
type input "o"
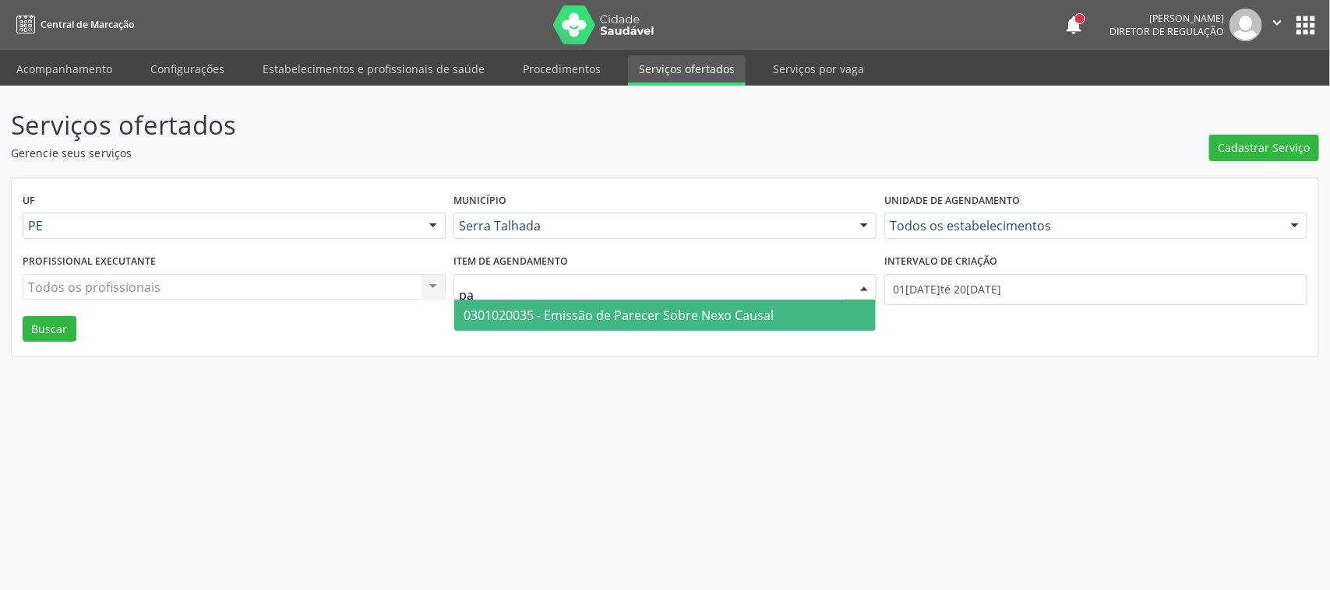
type input "p"
type input "cardiol"
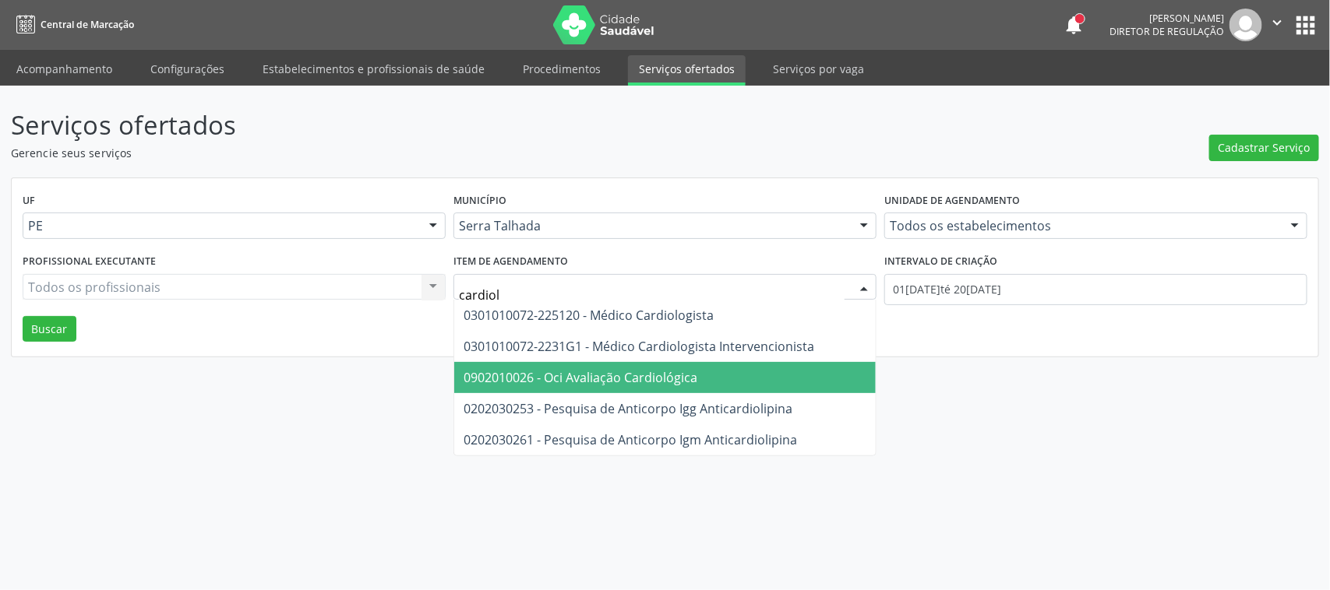
click at [632, 379] on span "0902010026 - Oci Avaliação Cardiológica" at bounding box center [580, 377] width 234 height 17
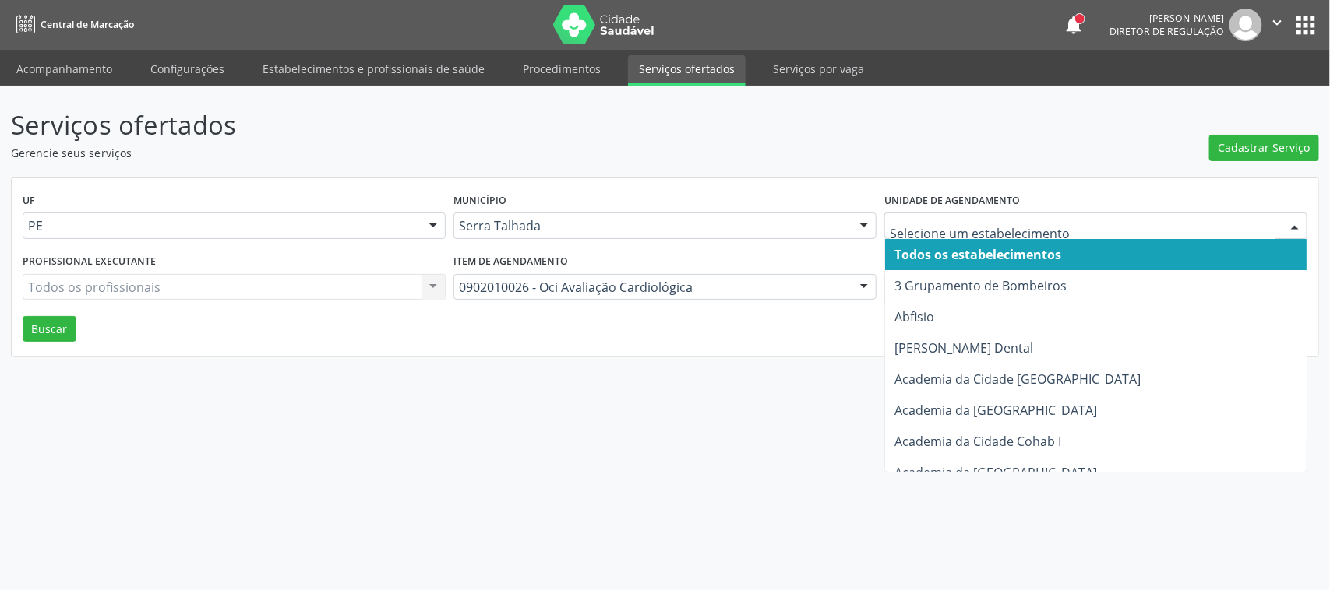
type input "a"
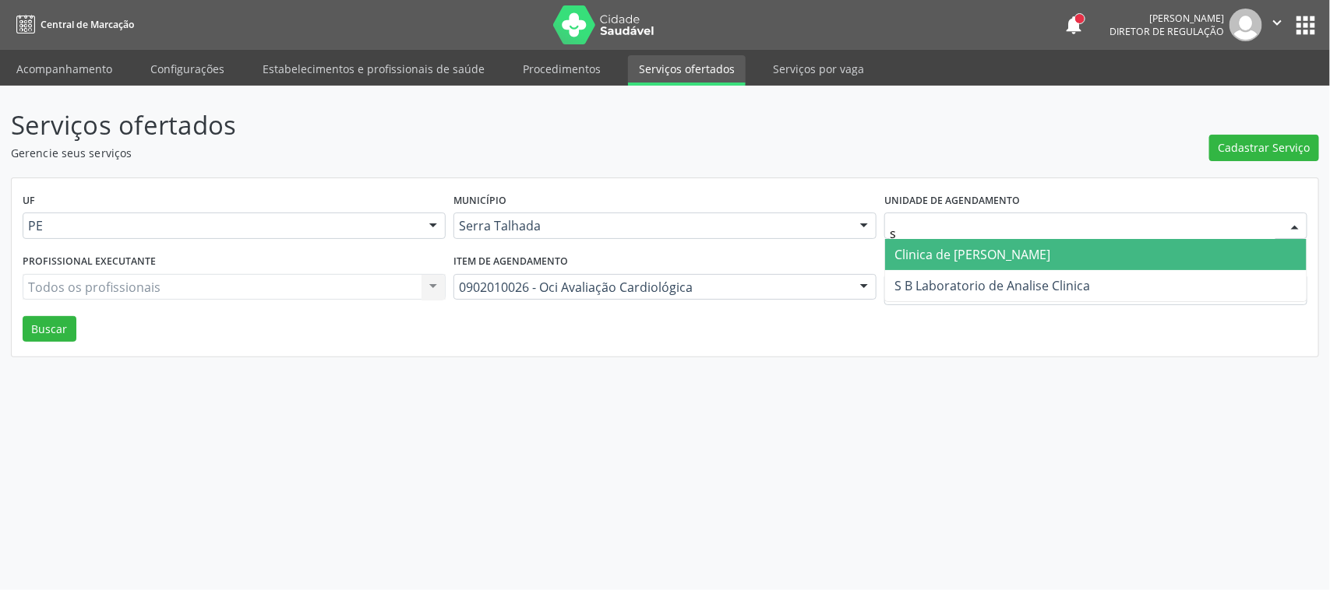
type input "s b"
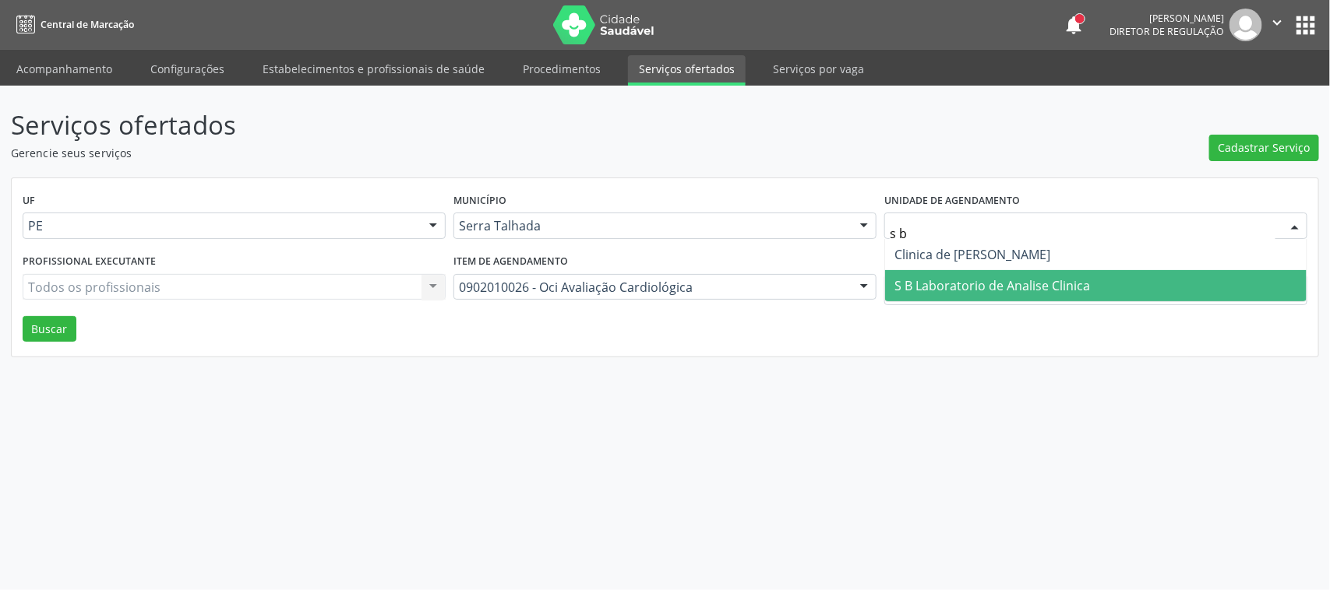
click at [1048, 287] on span "S B Laboratorio de Analise Clinica" at bounding box center [991, 285] width 195 height 17
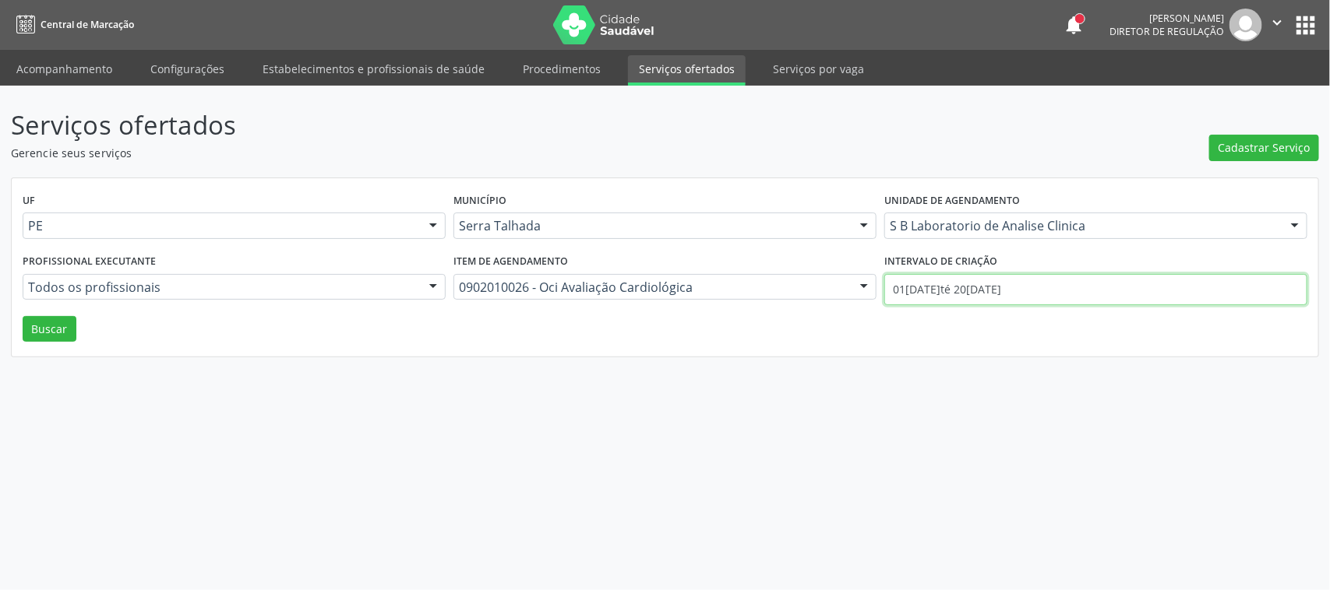
click at [974, 294] on input "01/08/2025 até 20/08/2025" at bounding box center [1095, 289] width 423 height 31
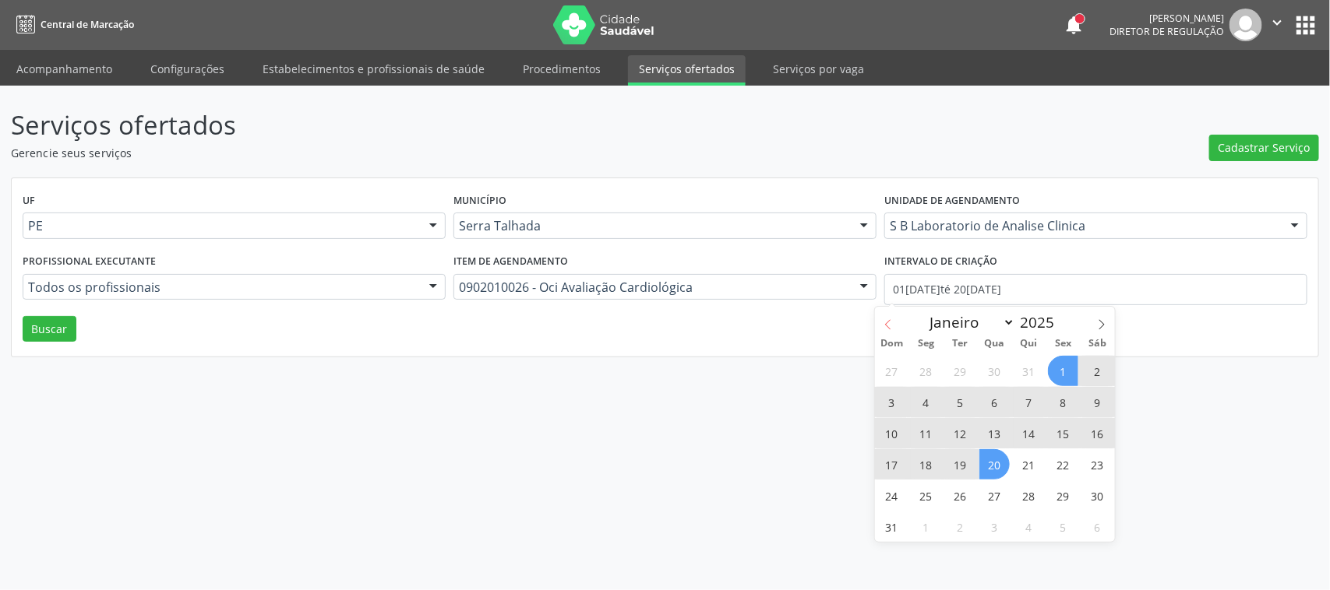
click at [885, 328] on icon at bounding box center [887, 324] width 11 height 11
select select "6"
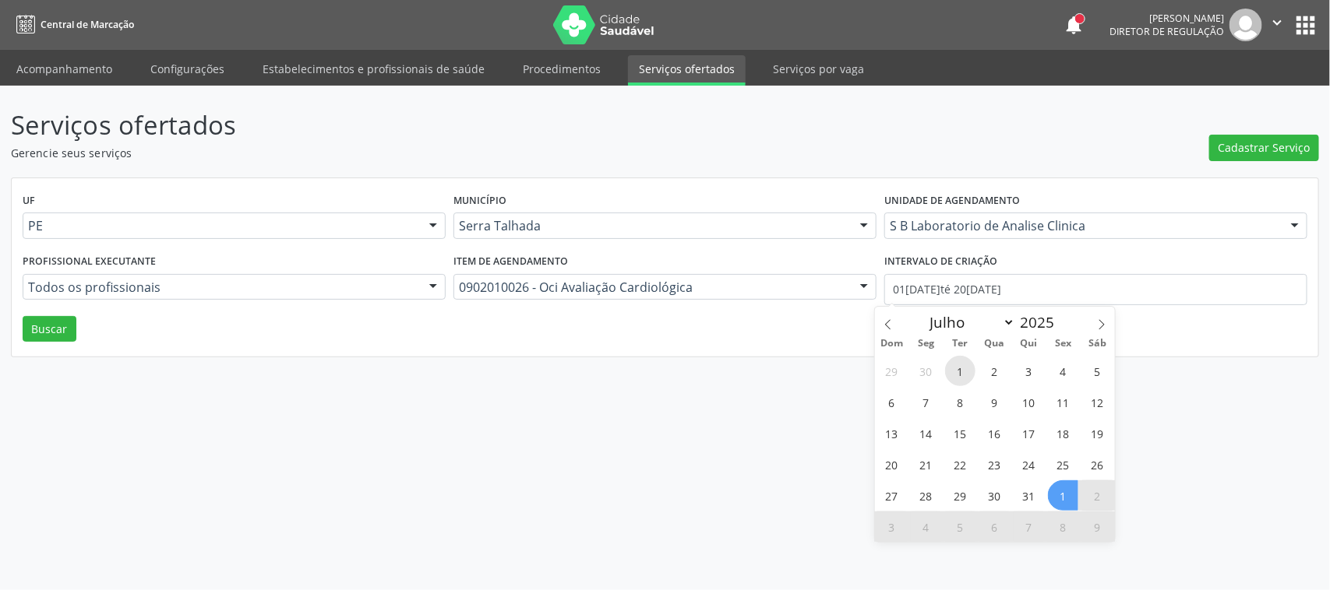
click at [959, 365] on span "1" at bounding box center [960, 371] width 30 height 30
type input "01/07/2025"
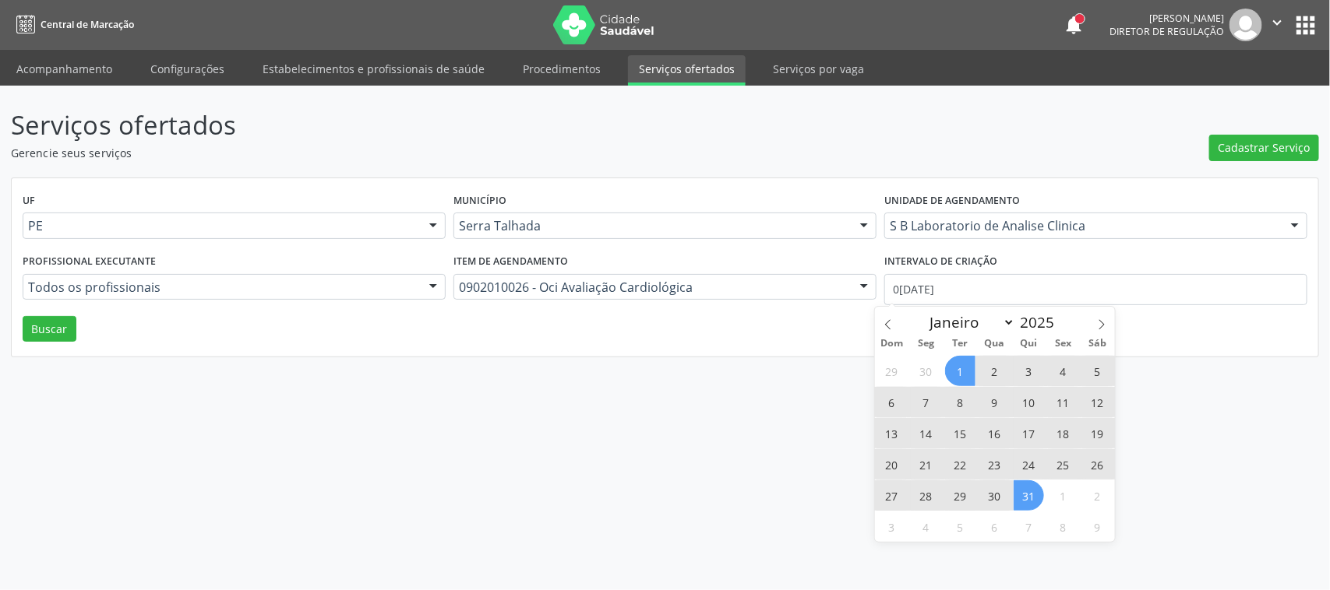
click at [1022, 496] on span "31" at bounding box center [1028, 496] width 30 height 30
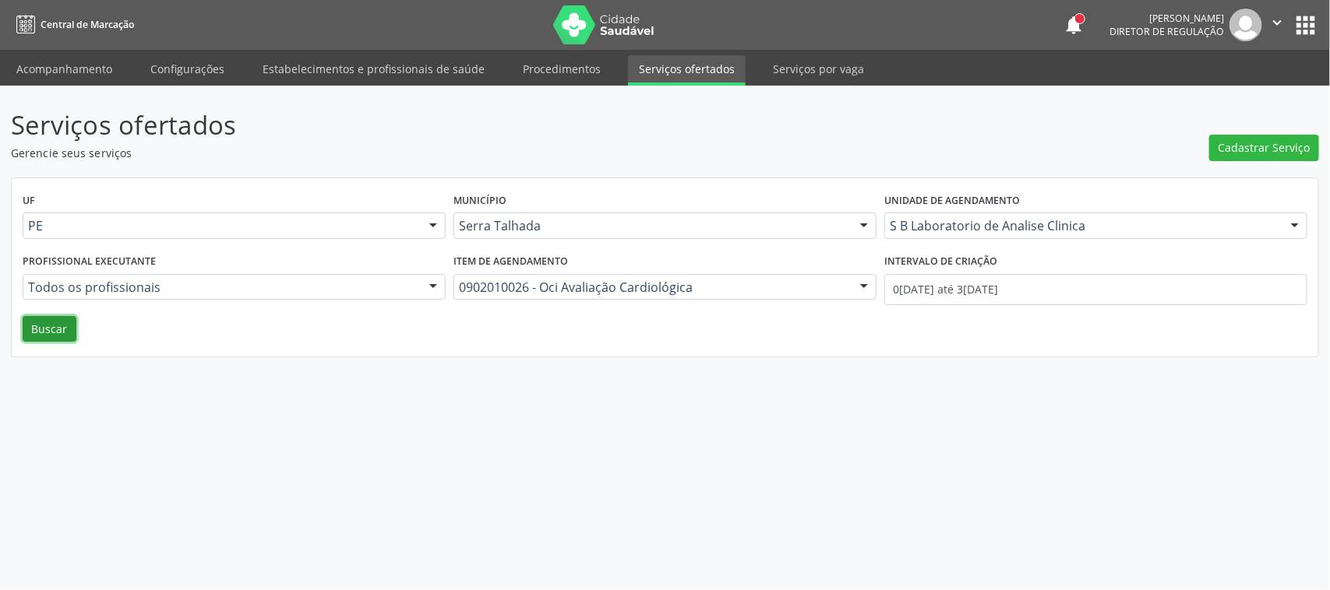
click at [57, 340] on button "Buscar" at bounding box center [50, 329] width 54 height 26
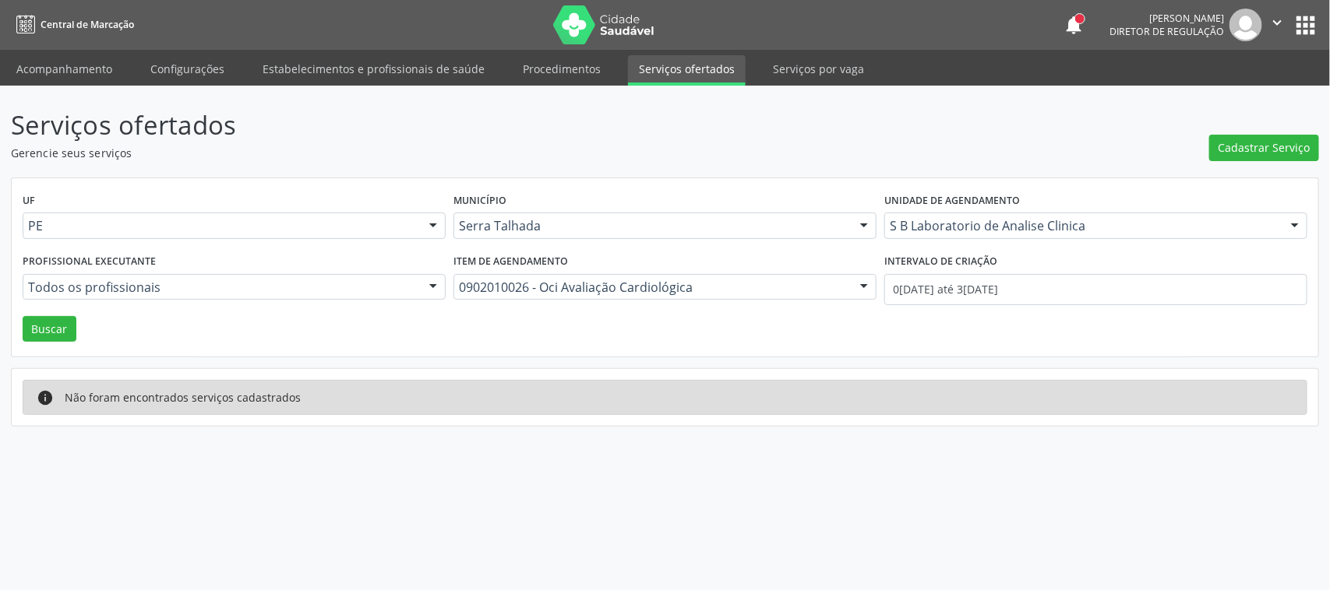
click at [964, 333] on div "UF PE PE Nenhum resultado encontrado para: " " Não há nenhuma opção para ser ex…" at bounding box center [665, 267] width 1306 height 179
click at [945, 294] on body "Central de Marcação notifications Adão Alves de Medeiros Diretor de regulação …" at bounding box center [665, 295] width 1330 height 590
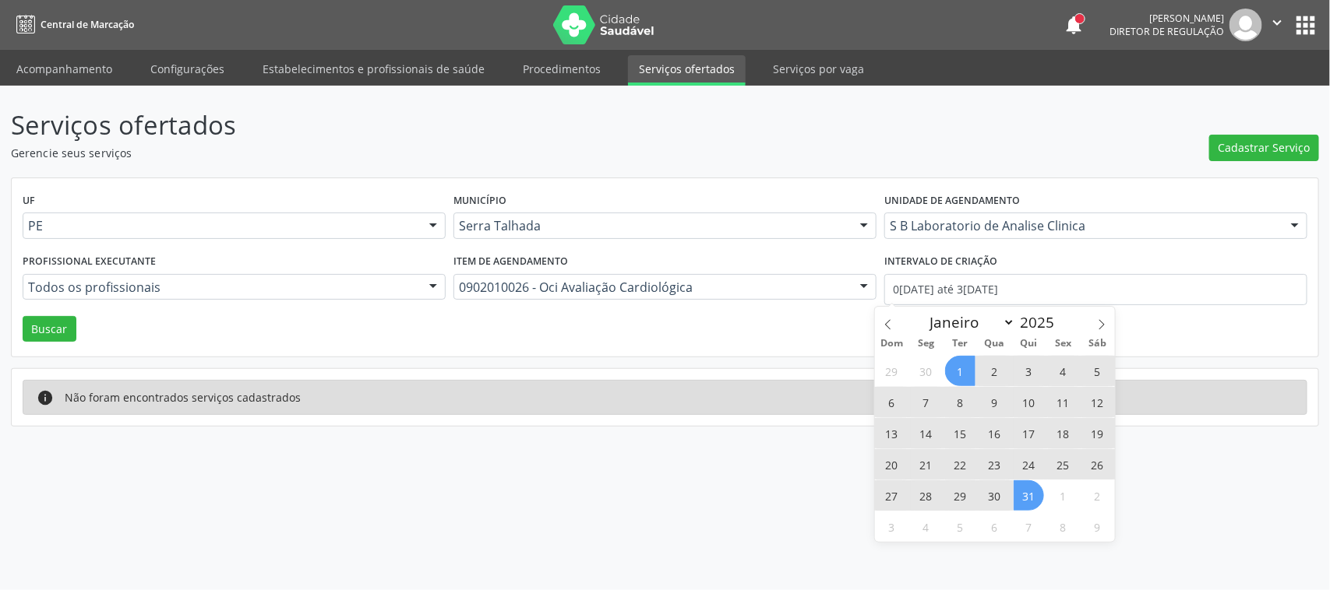
click at [847, 314] on div "Item de agendamento 0902010026 - Oci Avaliação Cardiológica Todos os itens 0304…" at bounding box center [664, 283] width 431 height 66
click at [1069, 288] on input "01/07/2025 até 31/07/2025" at bounding box center [1095, 289] width 423 height 31
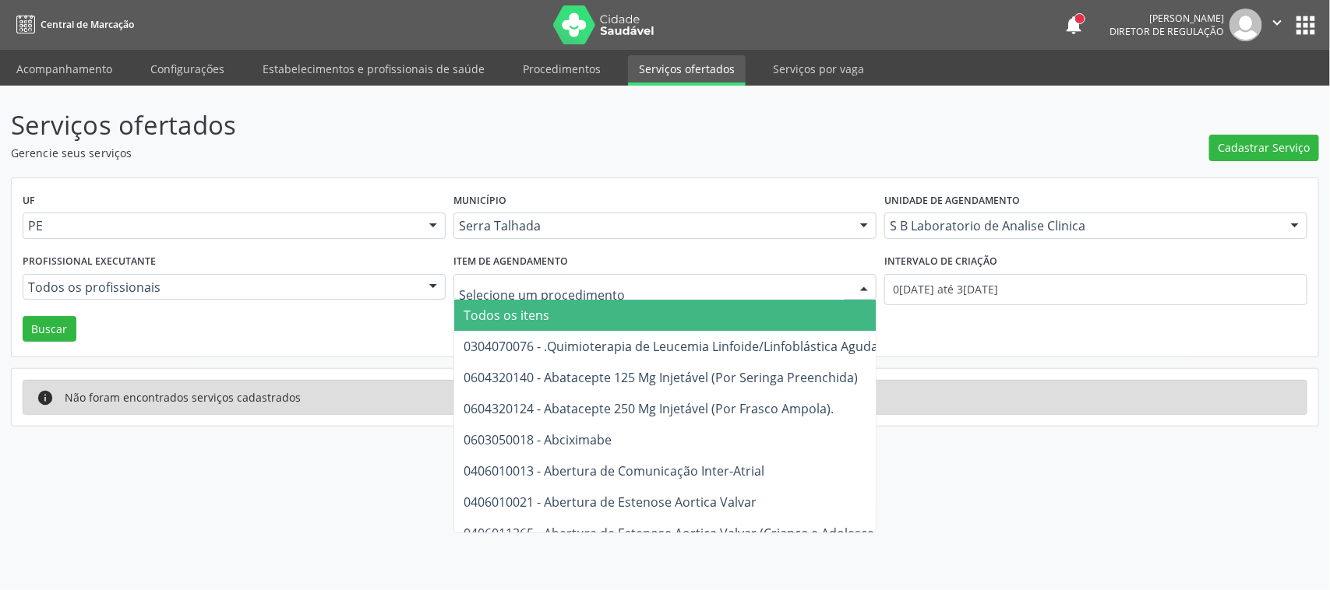
click at [594, 315] on span "Todos os itens" at bounding box center [1059, 315] width 1210 height 31
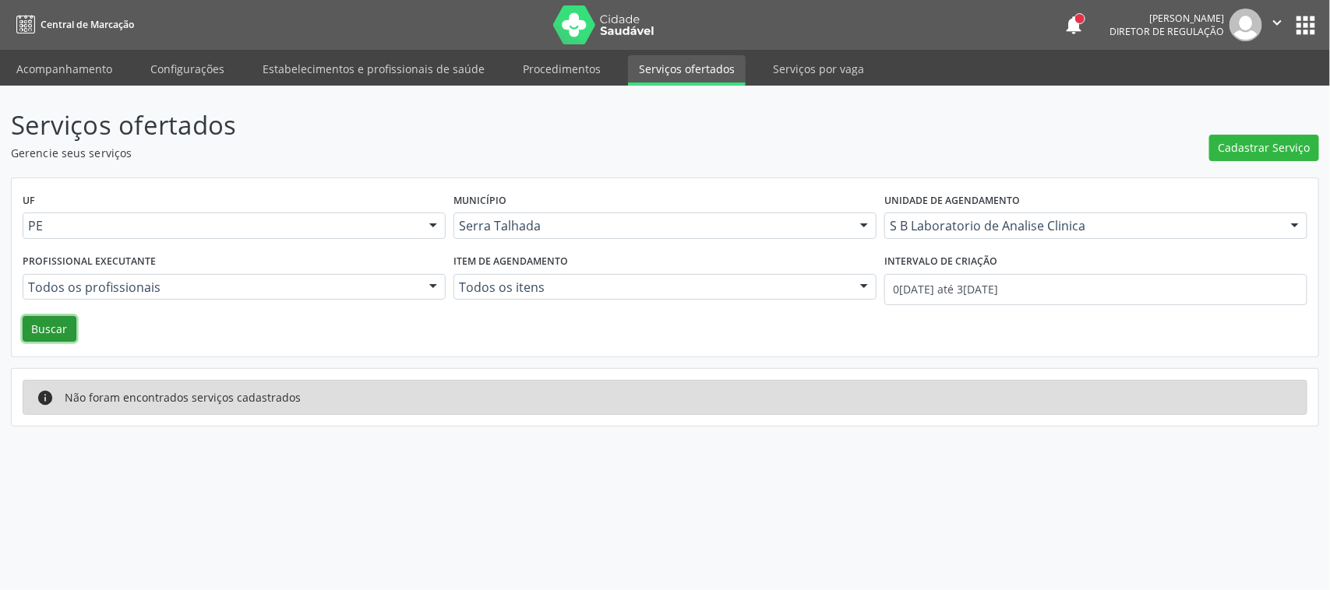
click at [53, 332] on button "Buscar" at bounding box center [50, 329] width 54 height 26
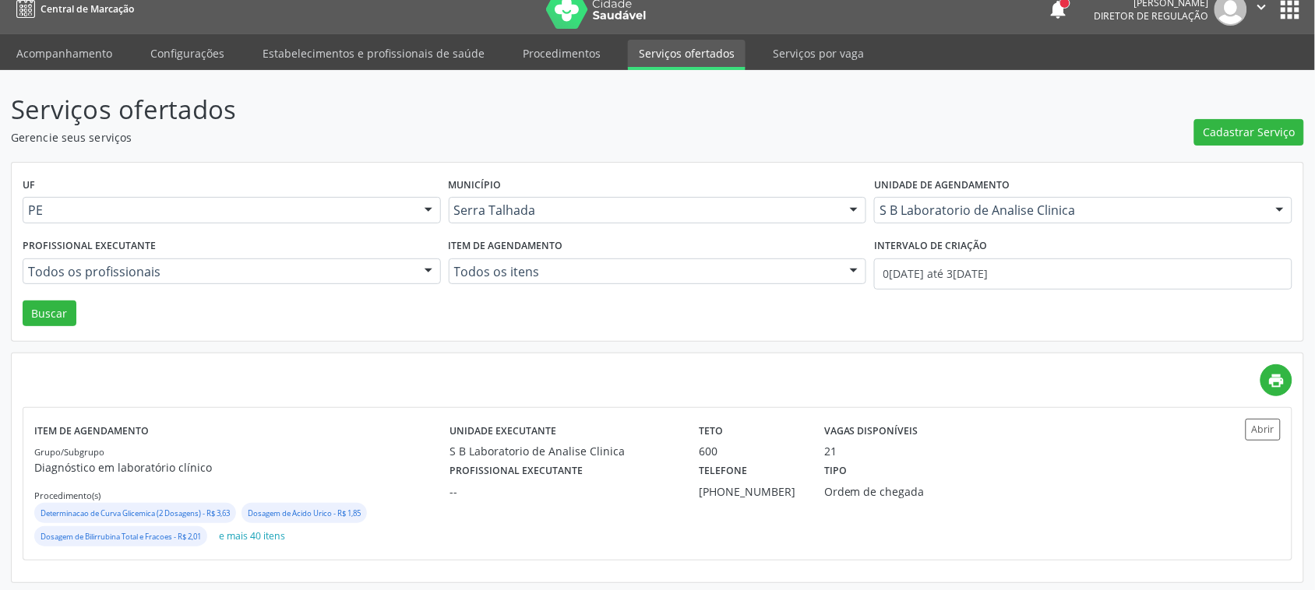
scroll to position [20, 0]
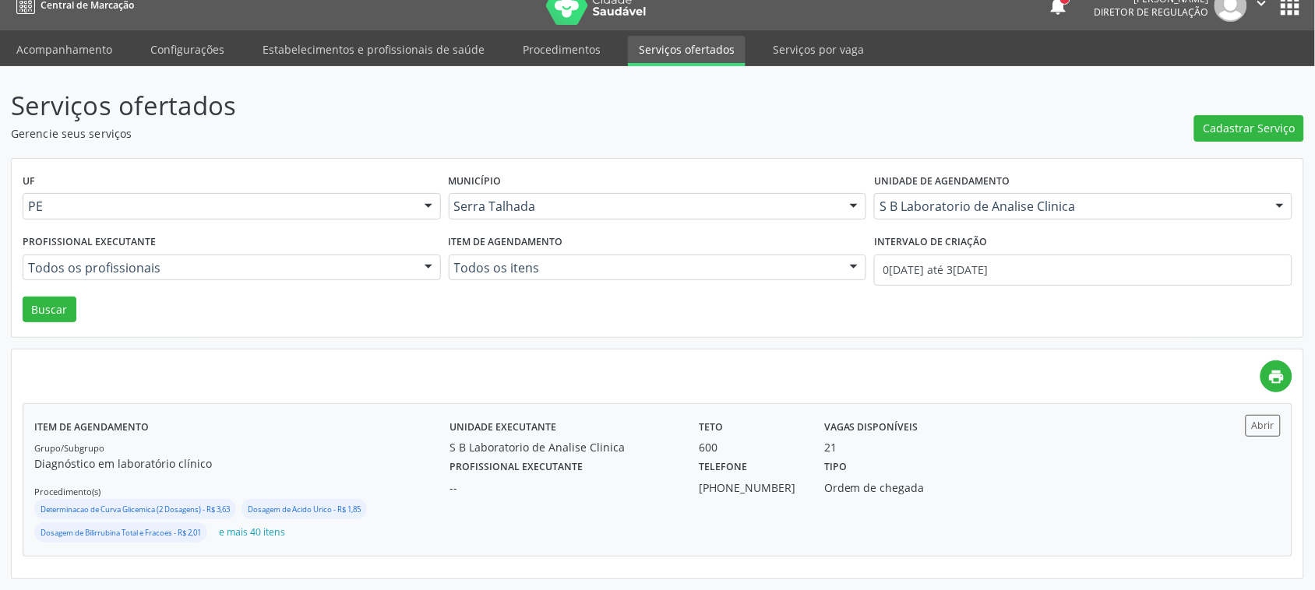
click at [947, 465] on div "Tipo Ordem de chegada" at bounding box center [906, 476] width 187 height 41
click at [991, 463] on div "Tipo Ordem de chegada" at bounding box center [906, 476] width 187 height 41
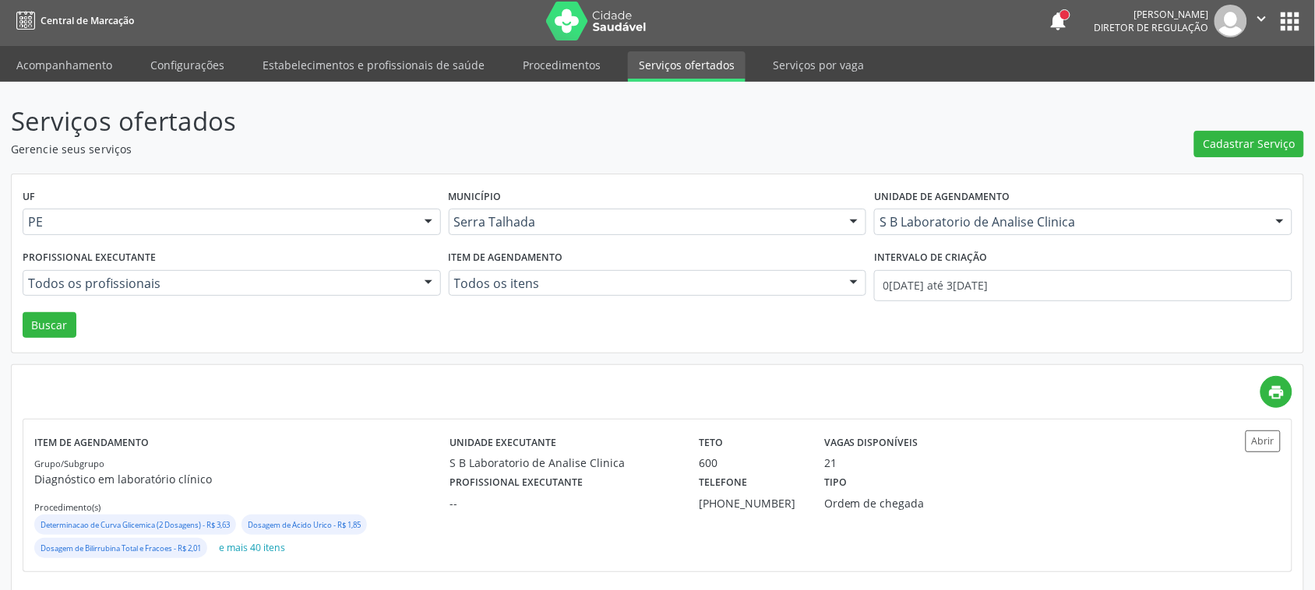
scroll to position [0, 0]
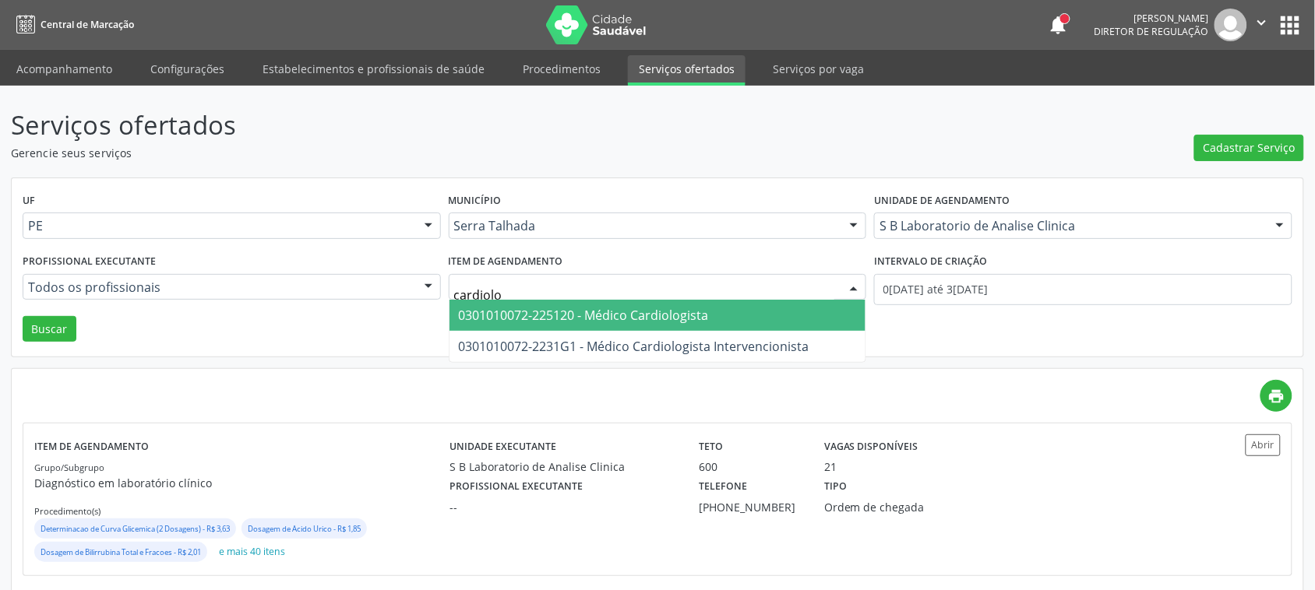
type input "cardiol"
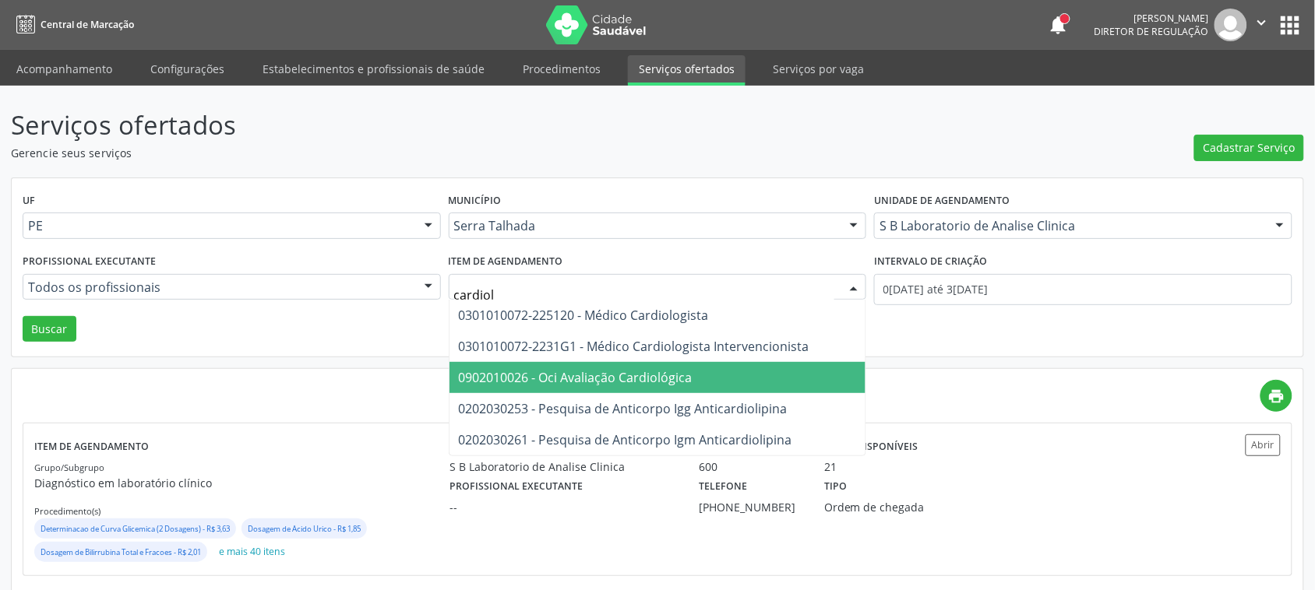
click at [651, 369] on span "0902010026 - Oci Avaliação Cardiológica" at bounding box center [576, 377] width 234 height 17
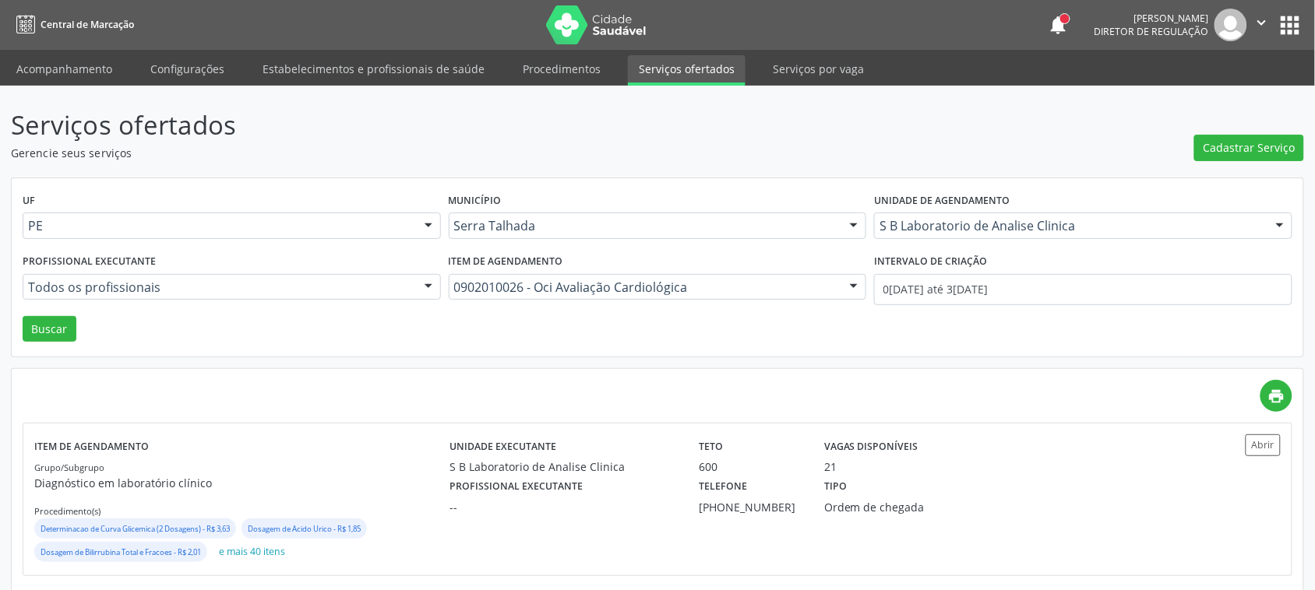
click at [923, 327] on div "UF PE PE Nenhum resultado encontrado para: " " Não há nenhuma opção para ser ex…" at bounding box center [657, 267] width 1291 height 179
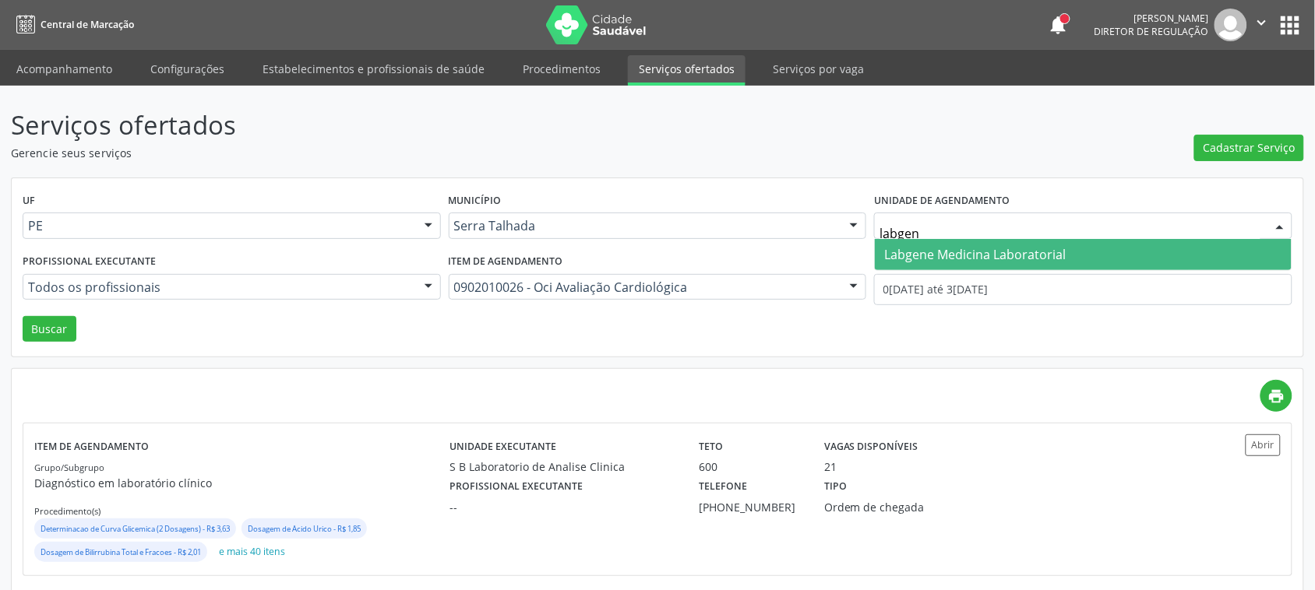
type input "labgene"
click at [884, 242] on span "Labgene Medicina Laboratorial" at bounding box center [1083, 254] width 417 height 31
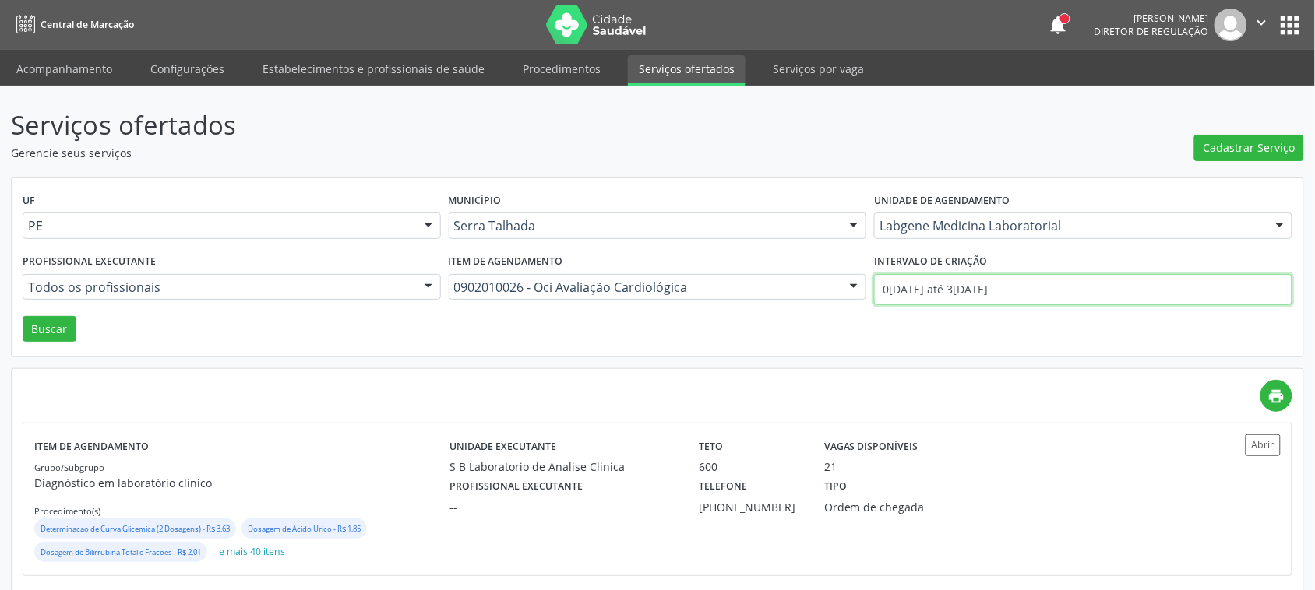
click at [920, 298] on body "Central de Marcação notifications Adão Alves de Medeiros Diretor de regulação …" at bounding box center [657, 295] width 1315 height 590
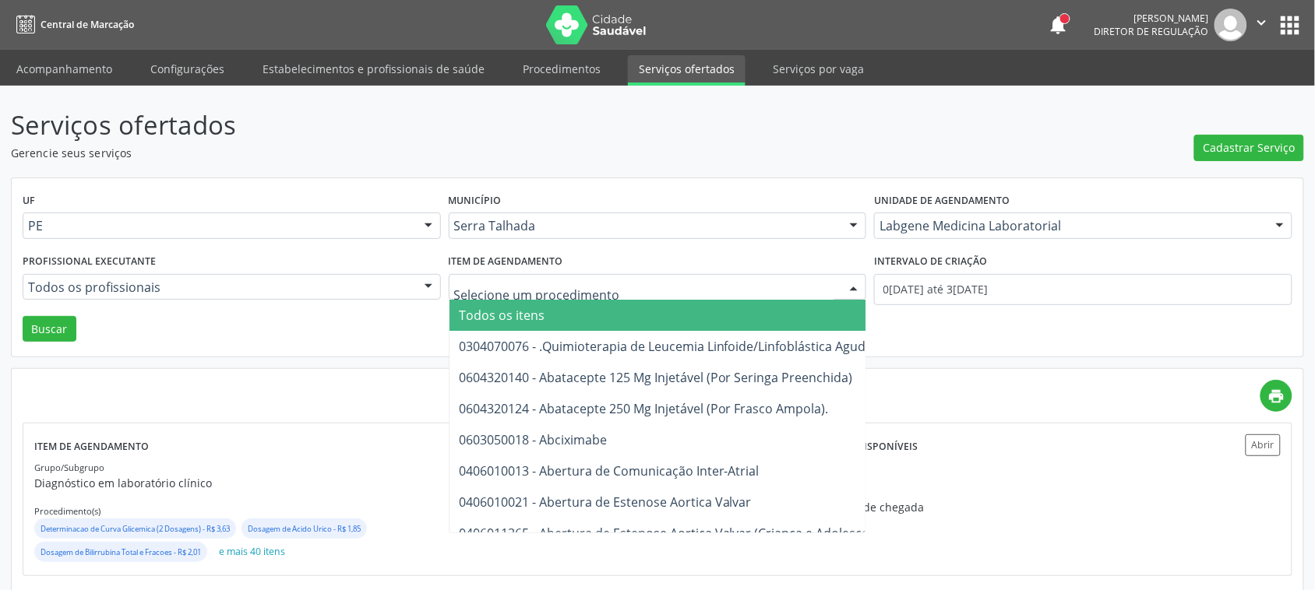
click at [550, 308] on span "Todos os itens" at bounding box center [1054, 315] width 1210 height 31
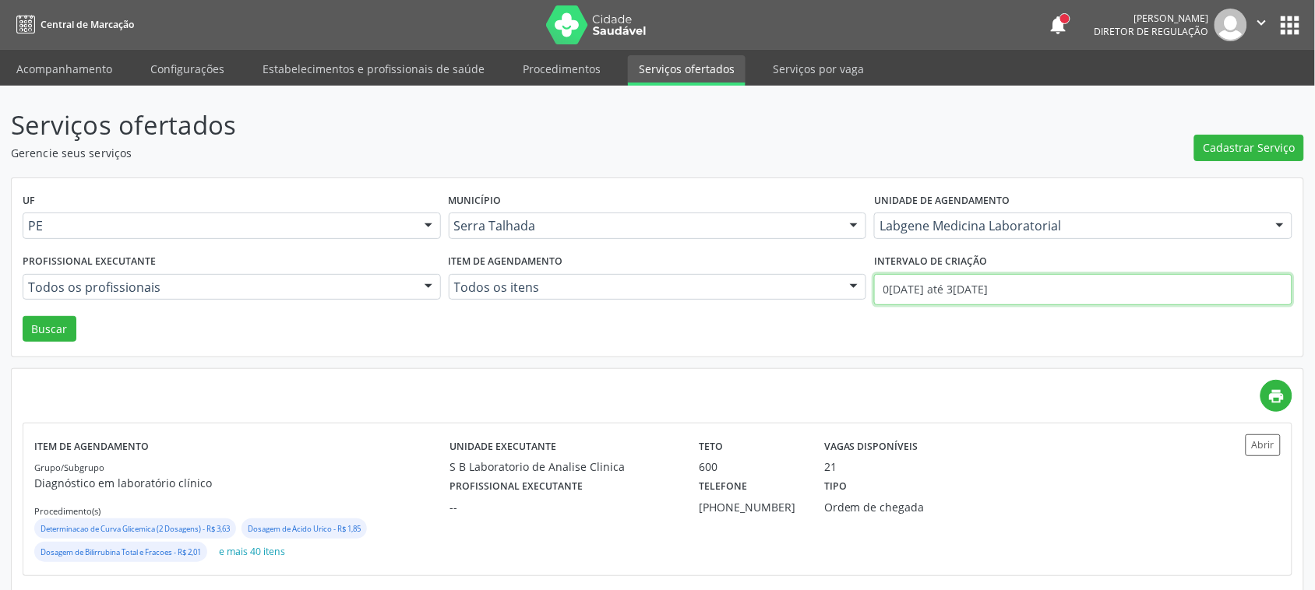
click at [921, 293] on input "01/07/2025 até 31/07/2025" at bounding box center [1083, 289] width 418 height 31
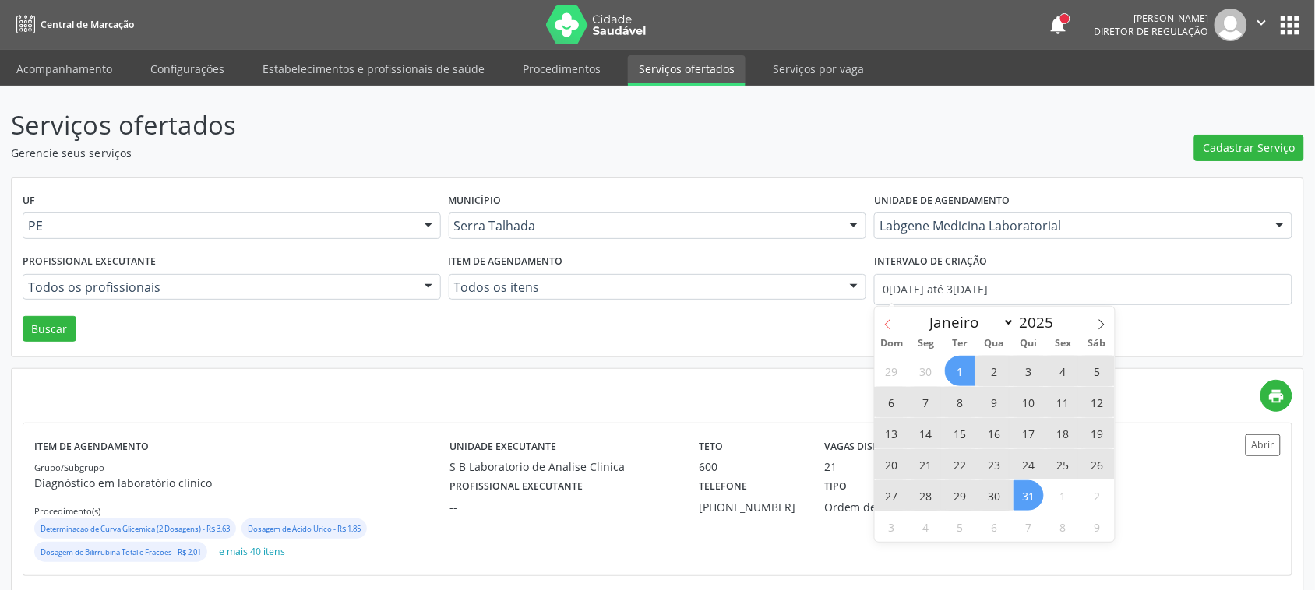
click at [882, 328] on icon at bounding box center [887, 324] width 11 height 11
select select "5"
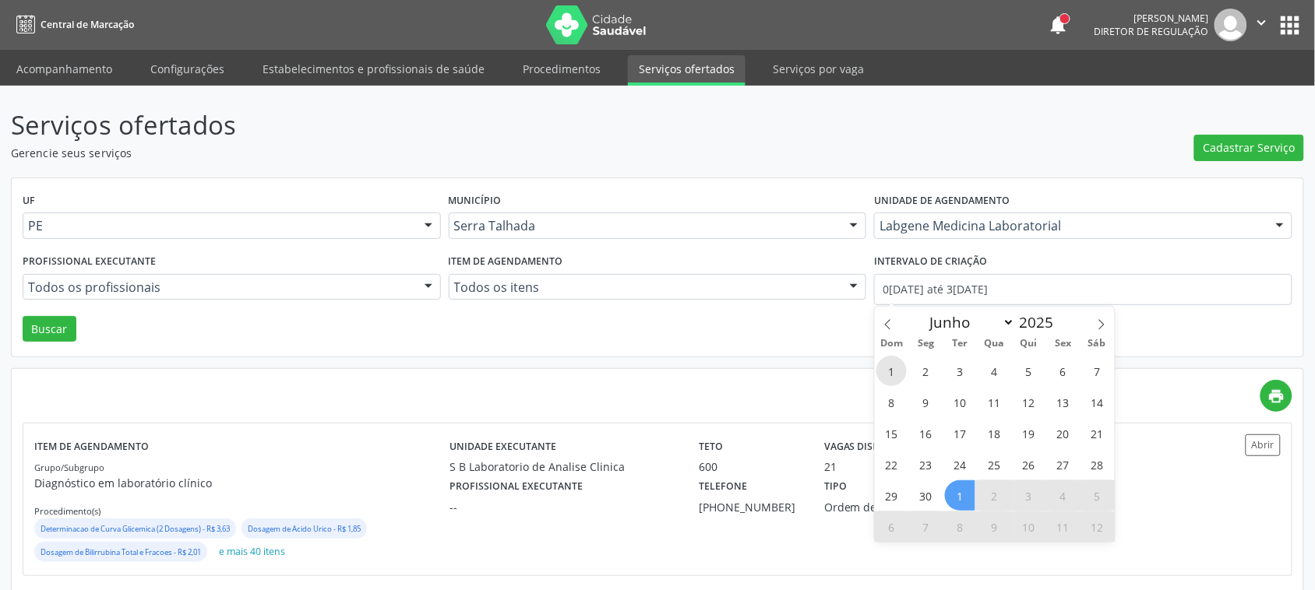
click at [889, 375] on span "1" at bounding box center [891, 371] width 30 height 30
type input "01/06/2025"
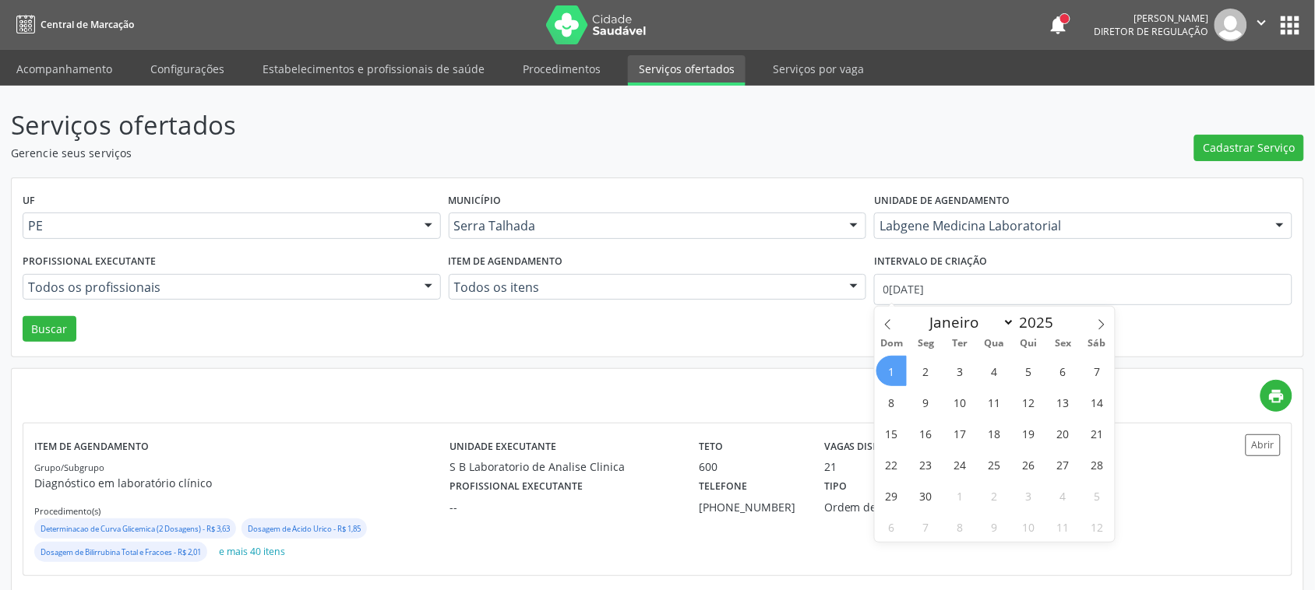
click at [1020, 356] on div "1 2 3 4 5 6 7 8 9 10 11 12 13 14 15 16 17 18 19 20 21 22 23 24 25 26 27 28 29 3…" at bounding box center [995, 448] width 240 height 187
click at [1023, 367] on span "5" at bounding box center [1028, 371] width 30 height 30
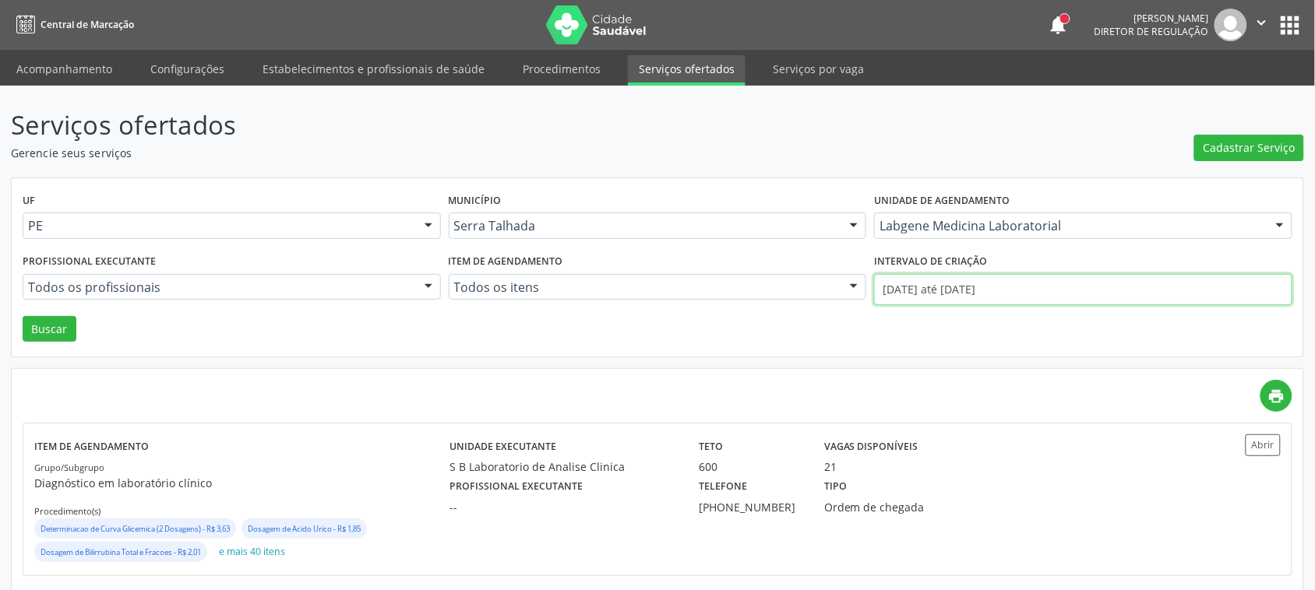
click at [947, 297] on input "01/06/2025 até 05/06/2025" at bounding box center [1083, 289] width 418 height 31
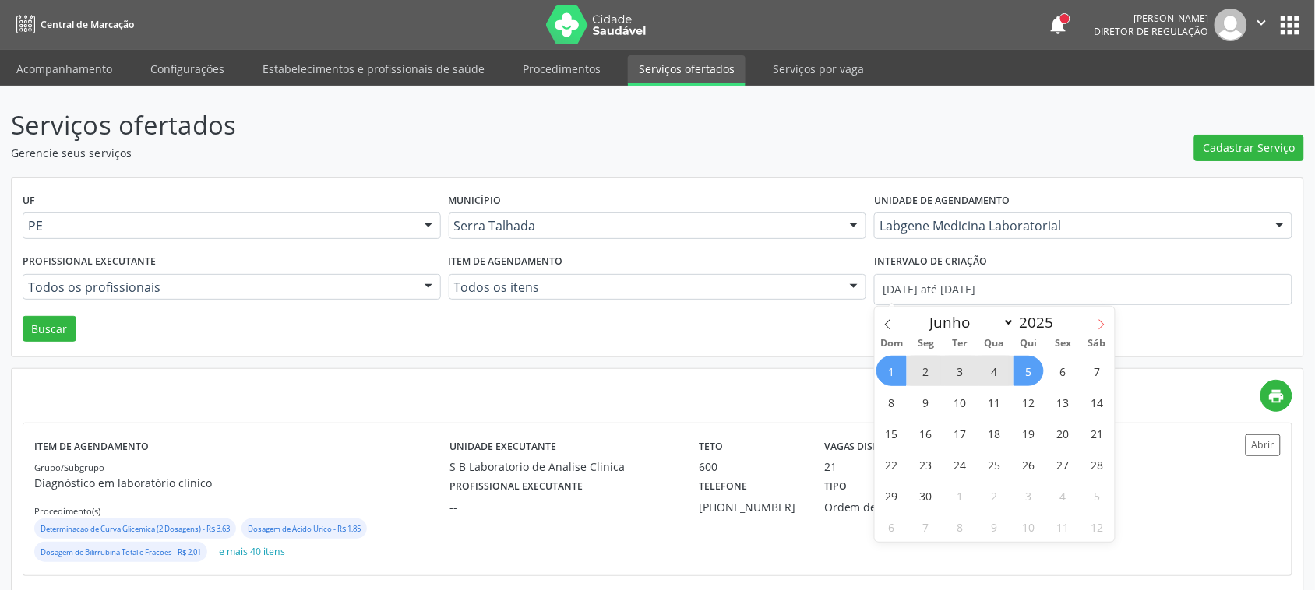
click at [1089, 327] on span at bounding box center [1101, 320] width 26 height 26
select select "6"
click at [954, 365] on span "1" at bounding box center [960, 371] width 30 height 30
type input "01/07/2025"
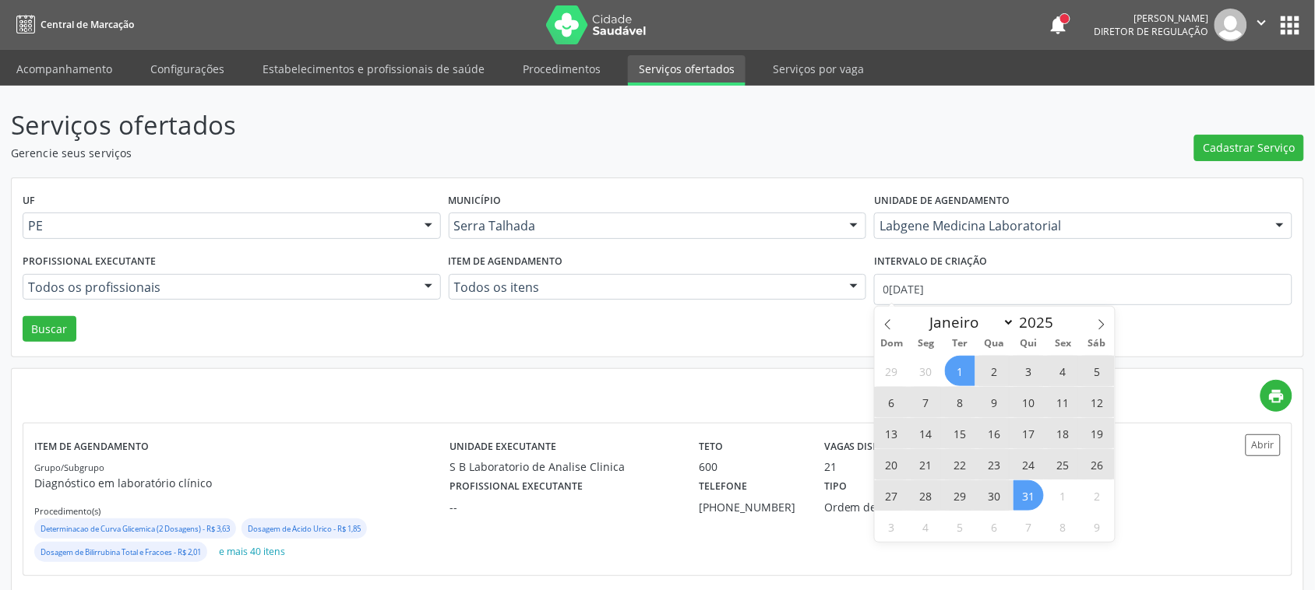
click at [1026, 488] on span "31" at bounding box center [1028, 496] width 30 height 30
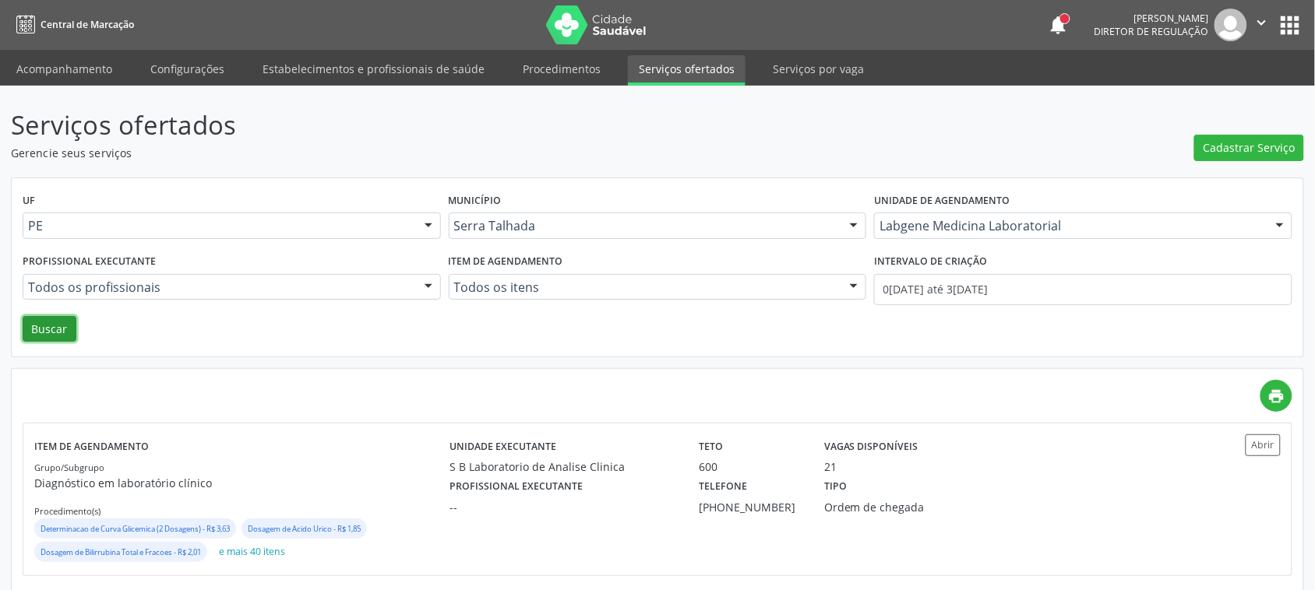
click at [39, 336] on button "Buscar" at bounding box center [50, 329] width 54 height 26
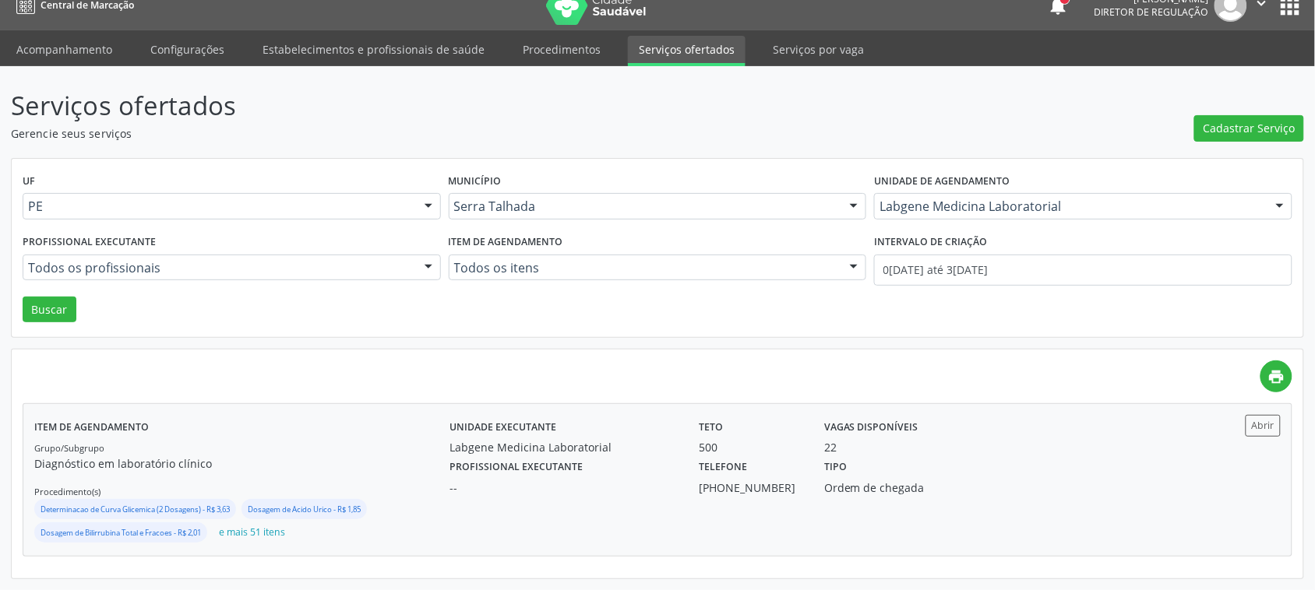
click at [389, 452] on div "Grupo/Subgrupo Diagnóstico em laboratório clínico Procedimento(s) Determinacao …" at bounding box center [241, 492] width 415 height 106
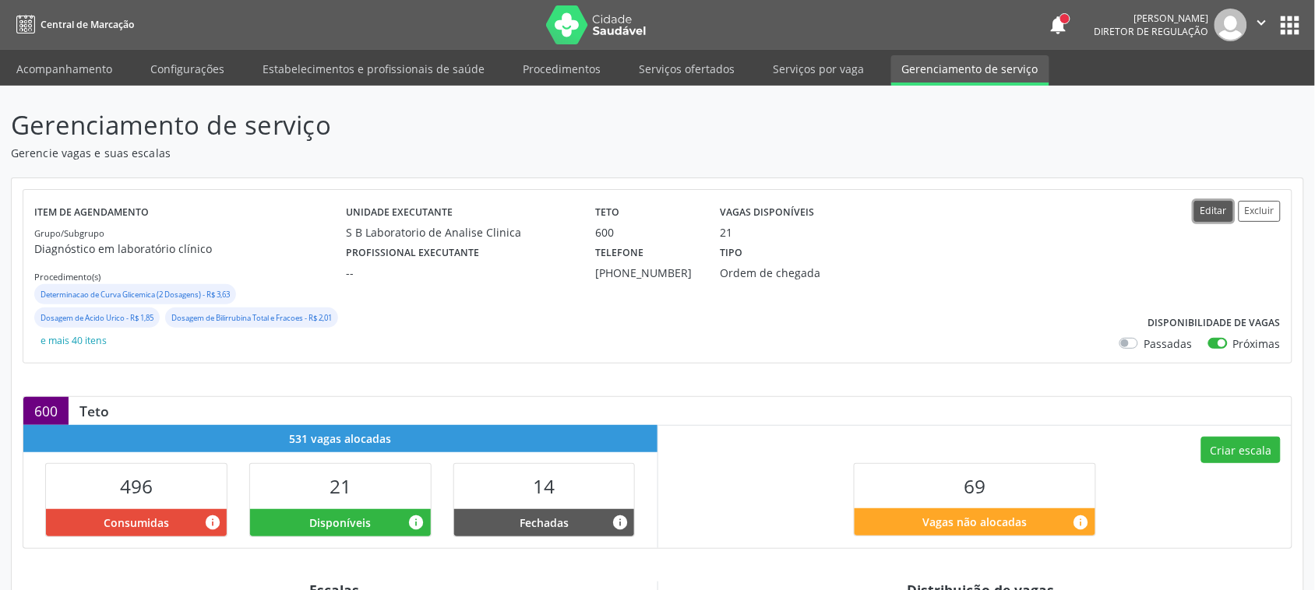
click at [1217, 209] on button "Editar" at bounding box center [1213, 211] width 39 height 21
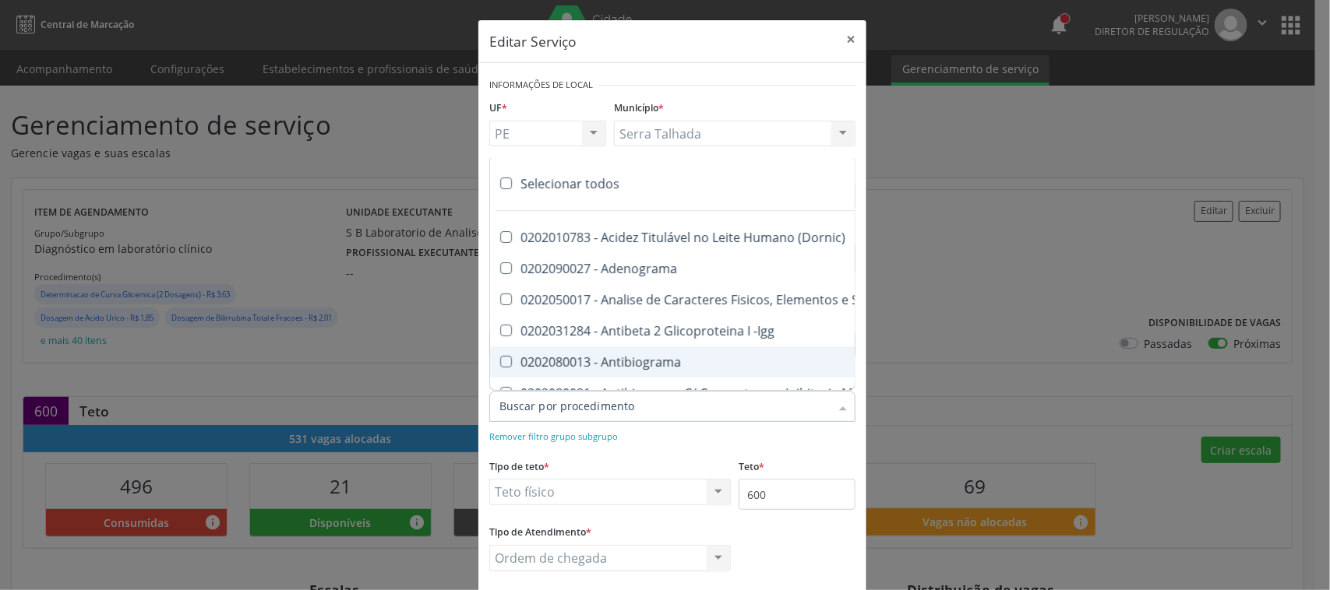
click at [972, 326] on div "Editar Serviço × Informações de Local UF * PE PE Nenhum resultado encontrado pa…" at bounding box center [665, 295] width 1330 height 590
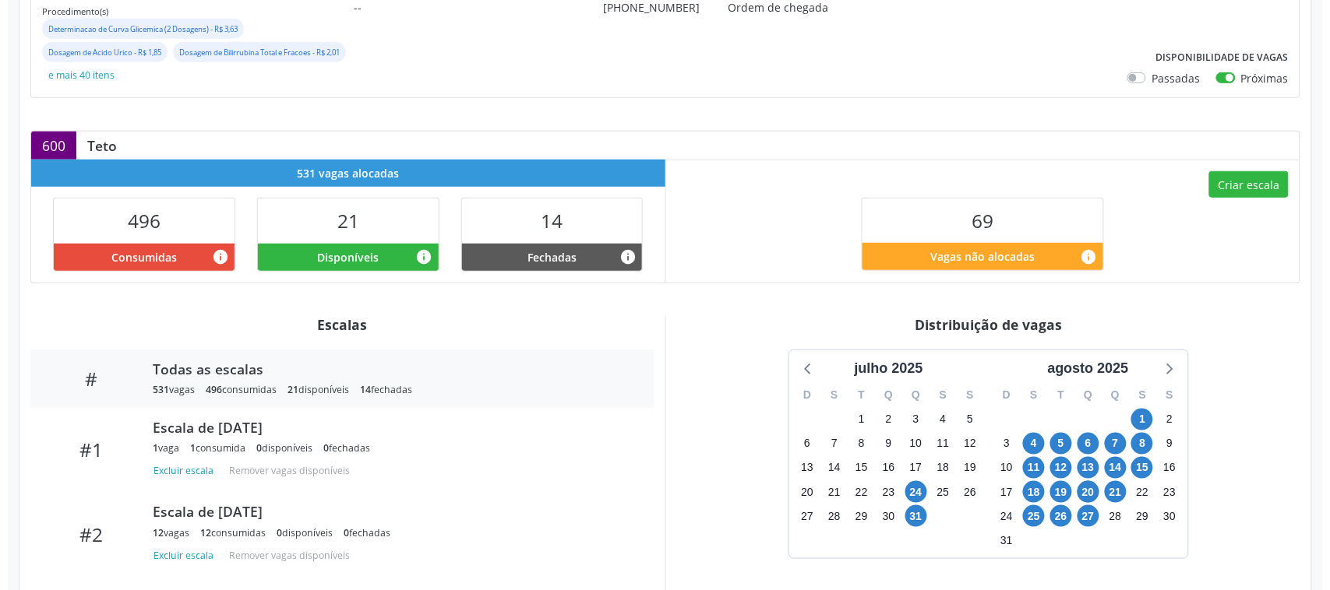
scroll to position [292, 0]
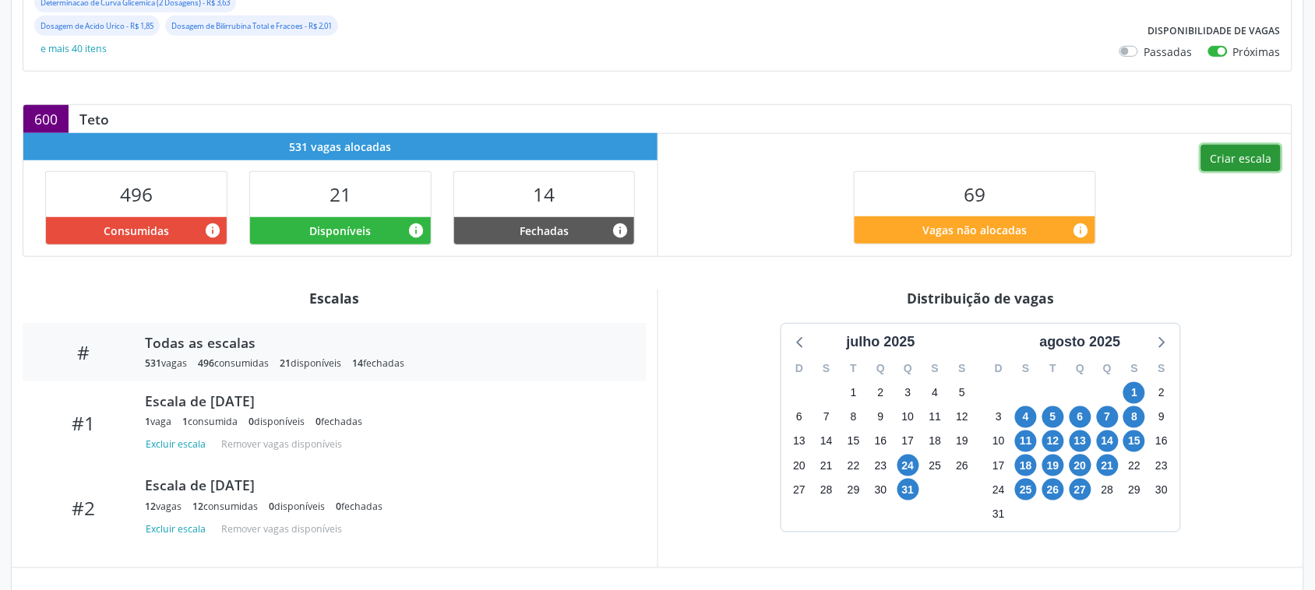
click at [1239, 157] on button "Criar escala" at bounding box center [1240, 158] width 79 height 26
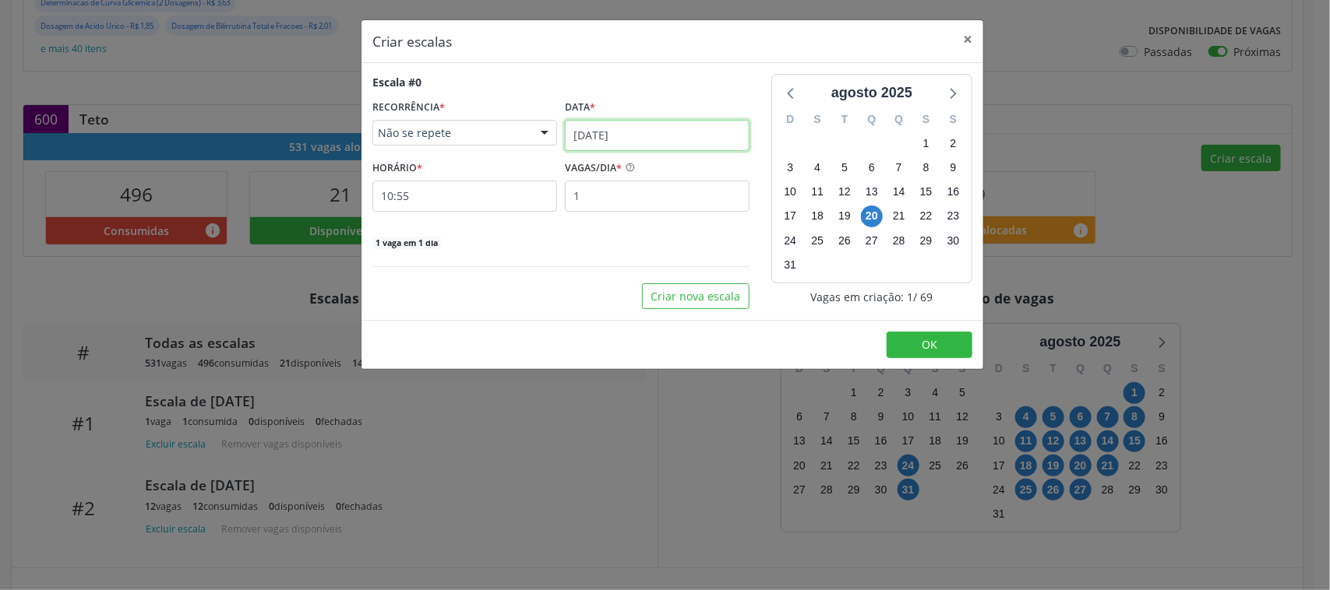
click at [643, 134] on input "[DATE]" at bounding box center [657, 135] width 185 height 31
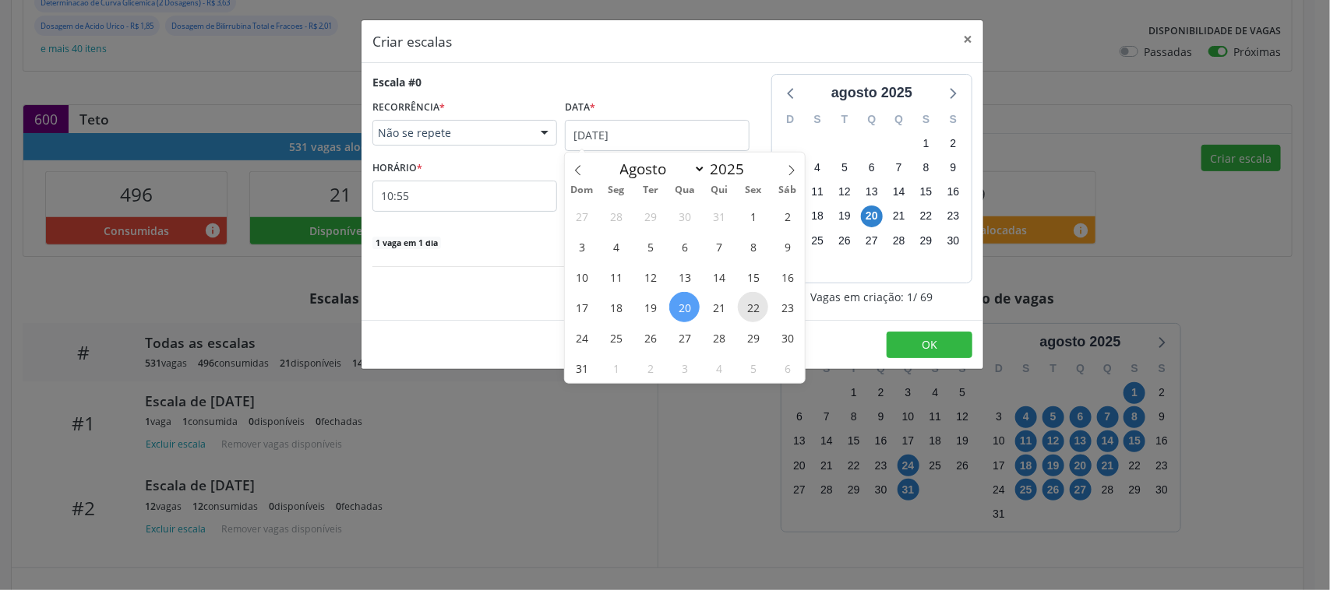
click at [752, 309] on span "22" at bounding box center [753, 307] width 30 height 30
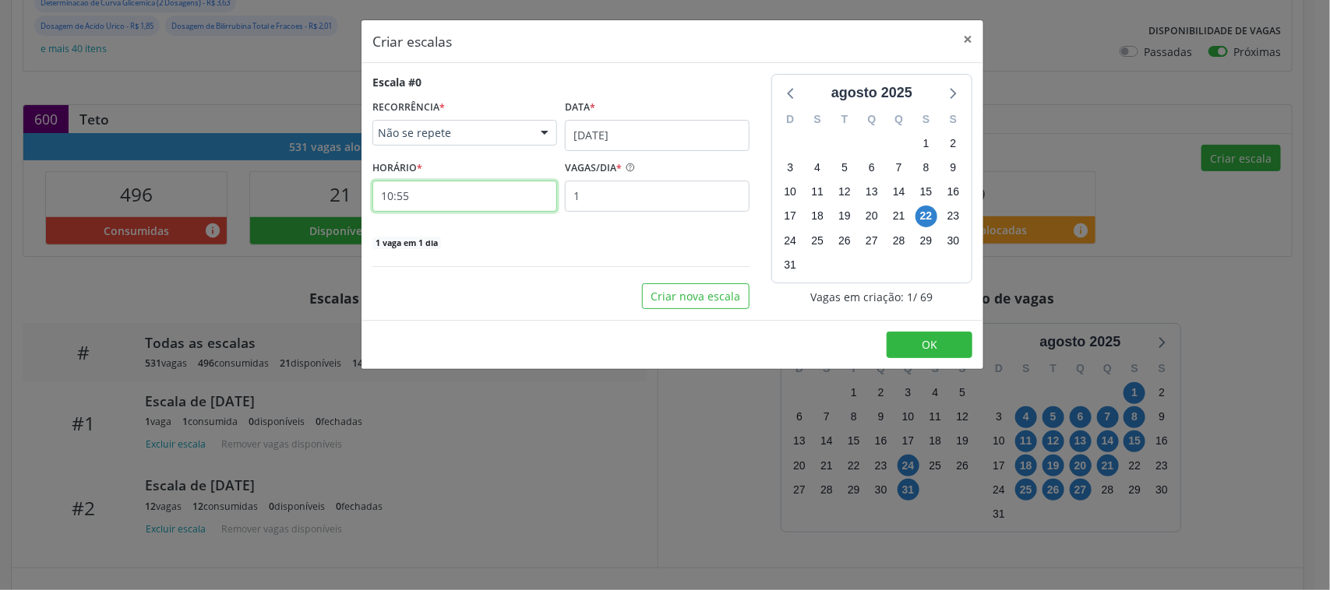
click at [469, 196] on input "10:55" at bounding box center [464, 196] width 185 height 31
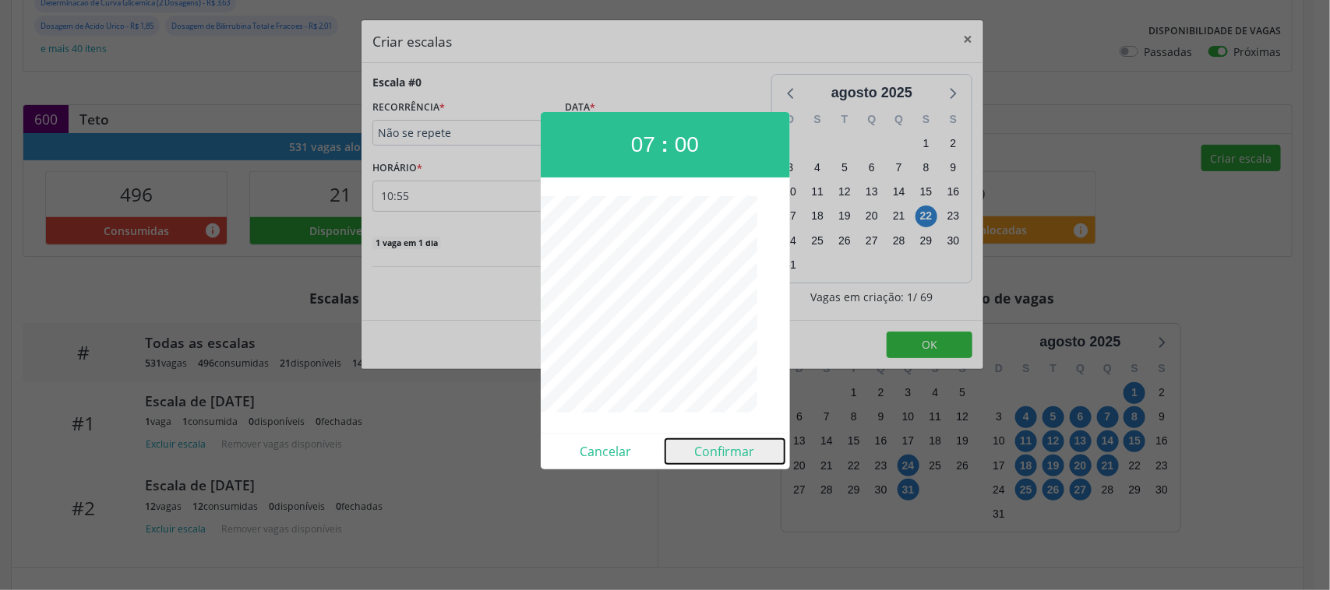
click at [733, 454] on button "Confirmar" at bounding box center [724, 451] width 119 height 25
type input "07:00"
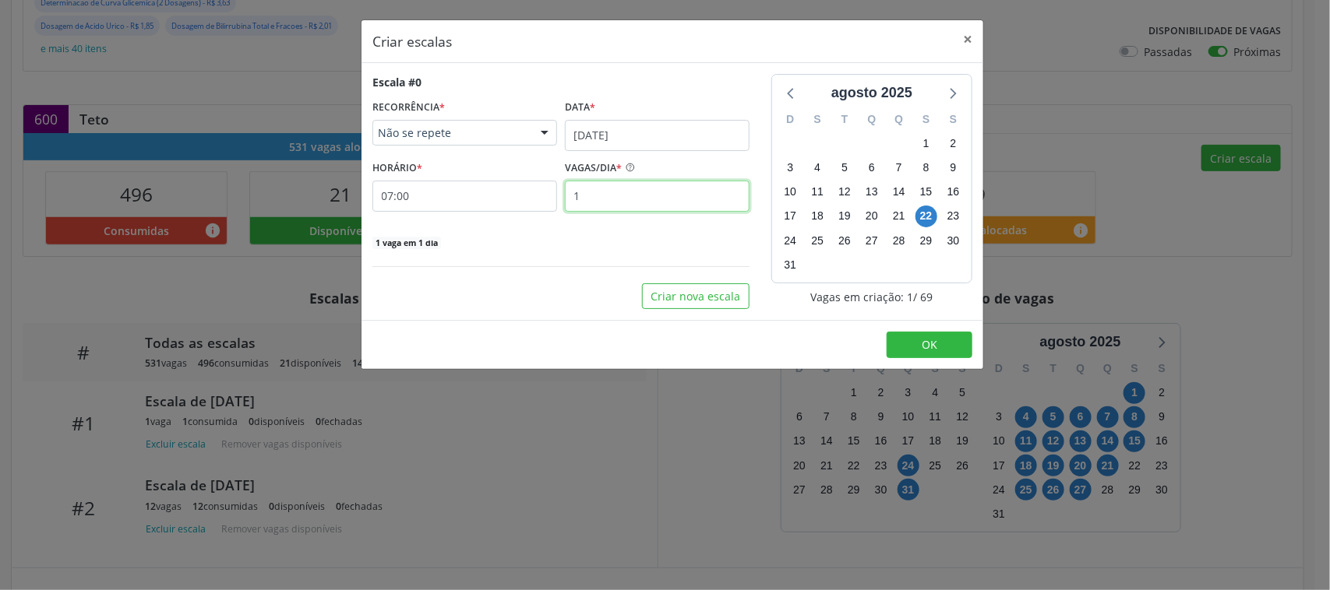
click at [655, 210] on input "1" at bounding box center [657, 196] width 185 height 31
type input "12"
click at [898, 351] on button "OK" at bounding box center [929, 345] width 86 height 26
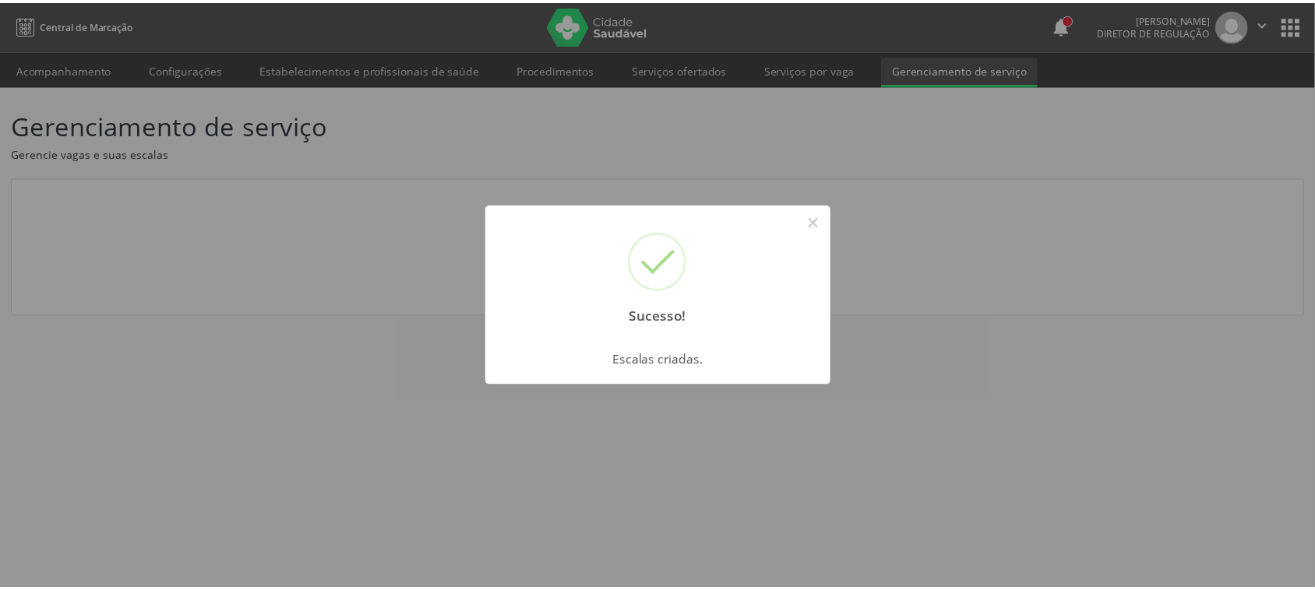
scroll to position [0, 0]
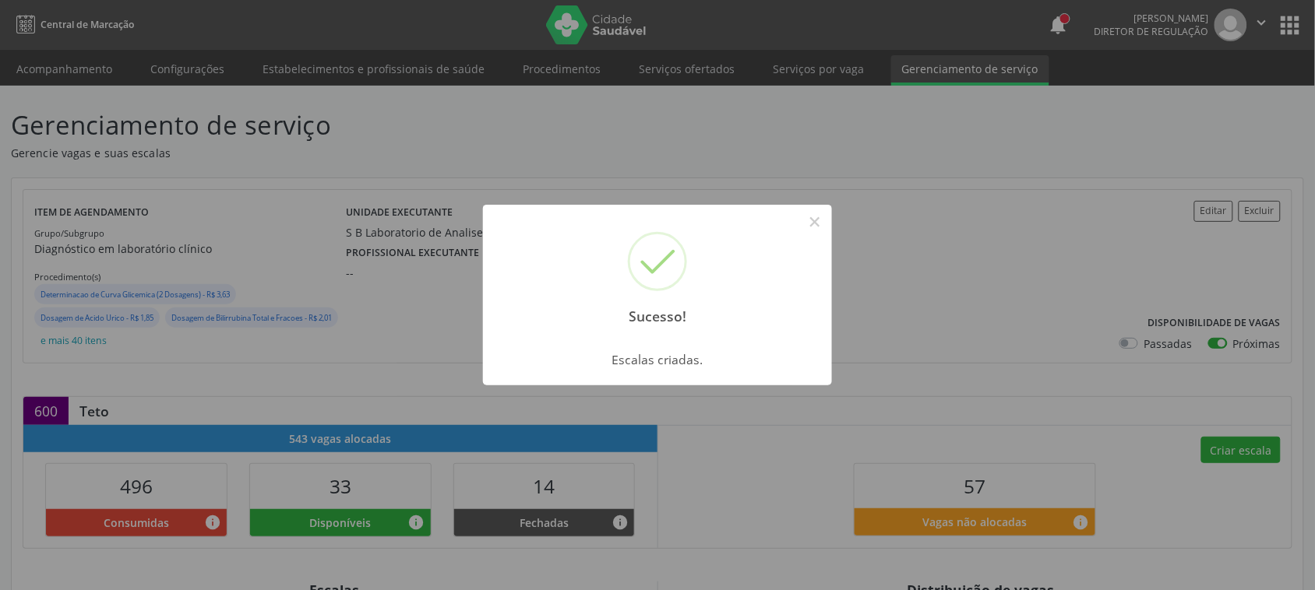
click at [798, 223] on div "Sucesso! ×" at bounding box center [657, 272] width 349 height 134
click at [819, 230] on button "×" at bounding box center [814, 222] width 26 height 26
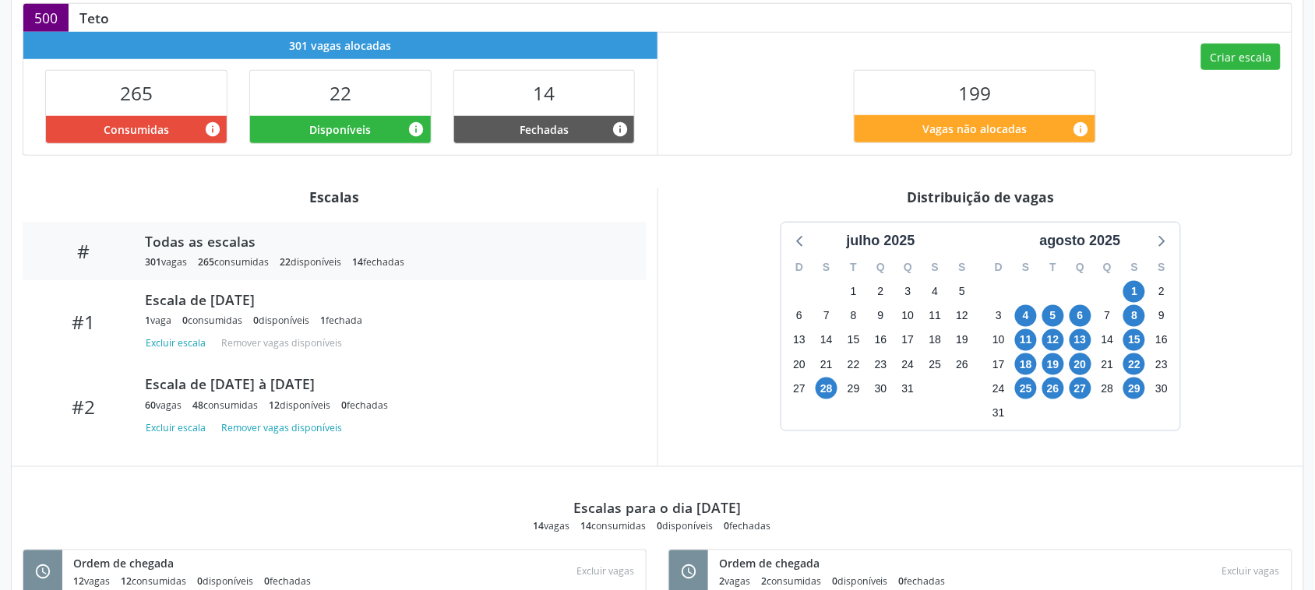
scroll to position [296, 0]
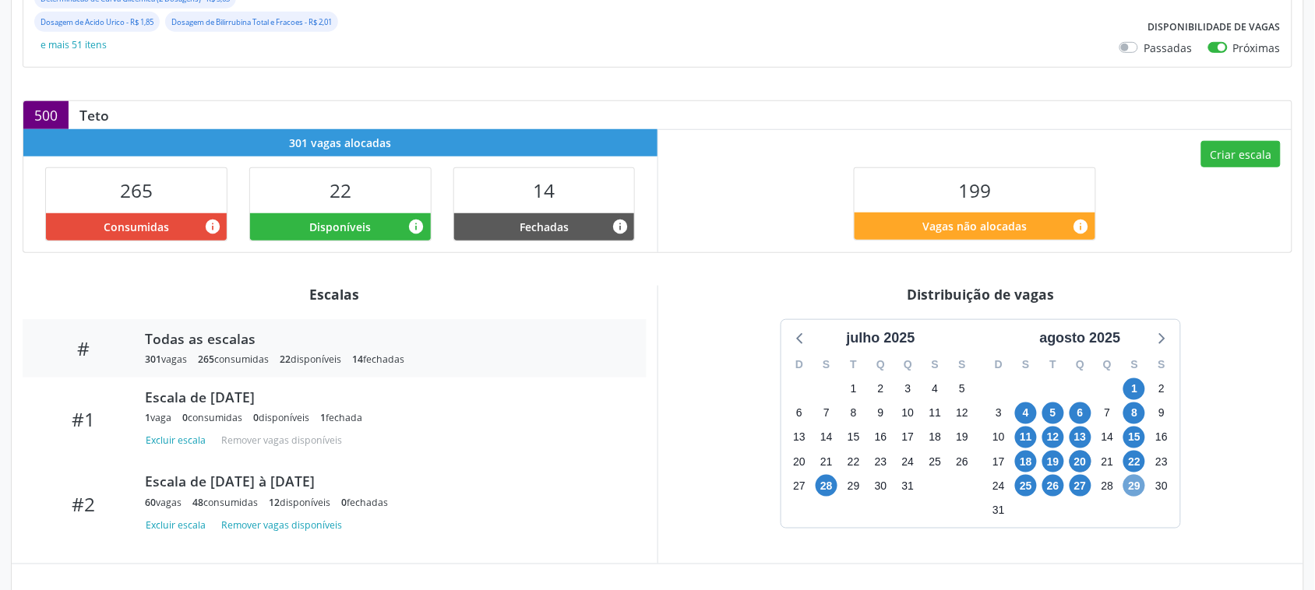
click at [1133, 495] on span "29" at bounding box center [1134, 486] width 22 height 22
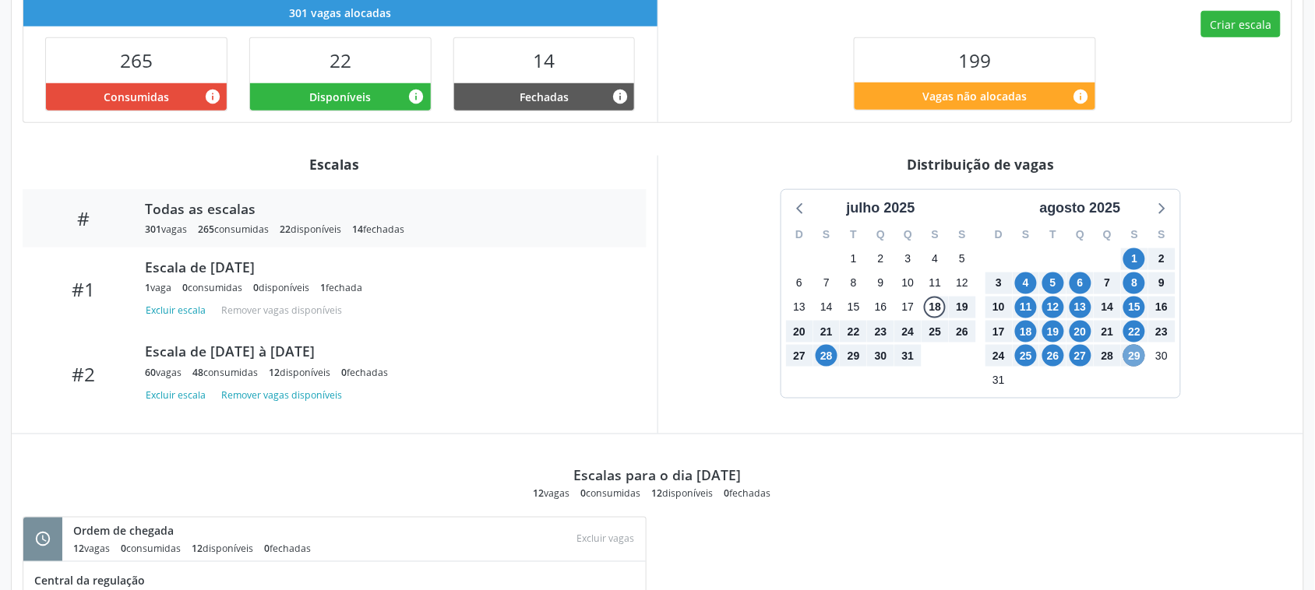
scroll to position [393, 0]
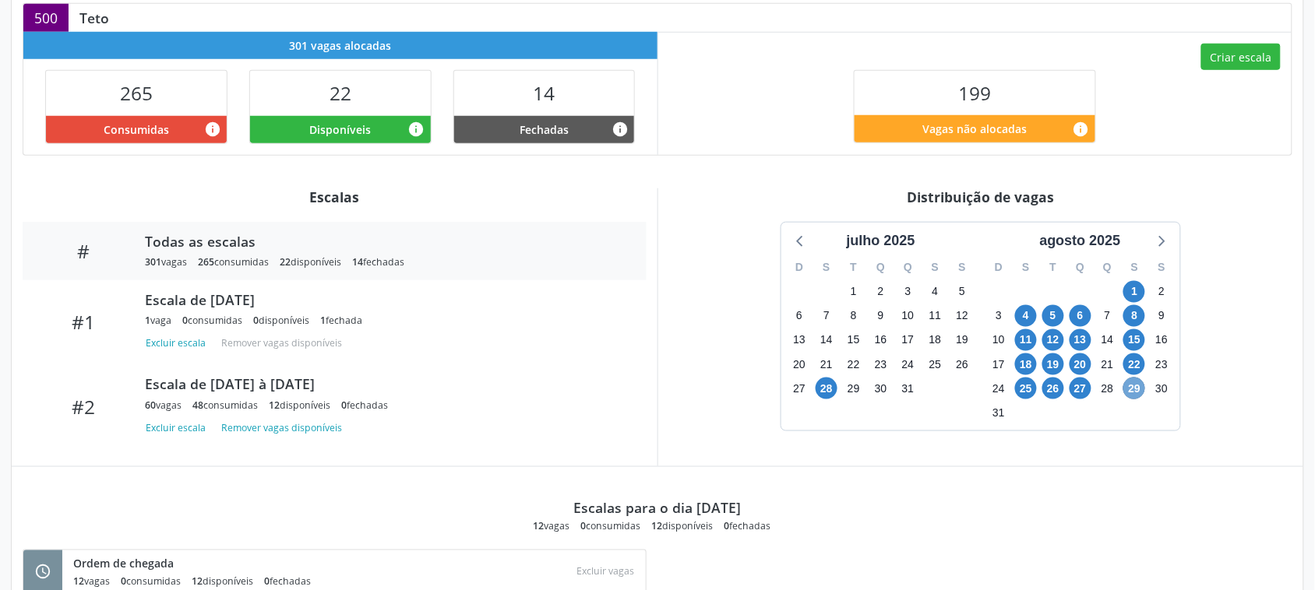
click at [1133, 389] on span "29" at bounding box center [1134, 389] width 22 height 22
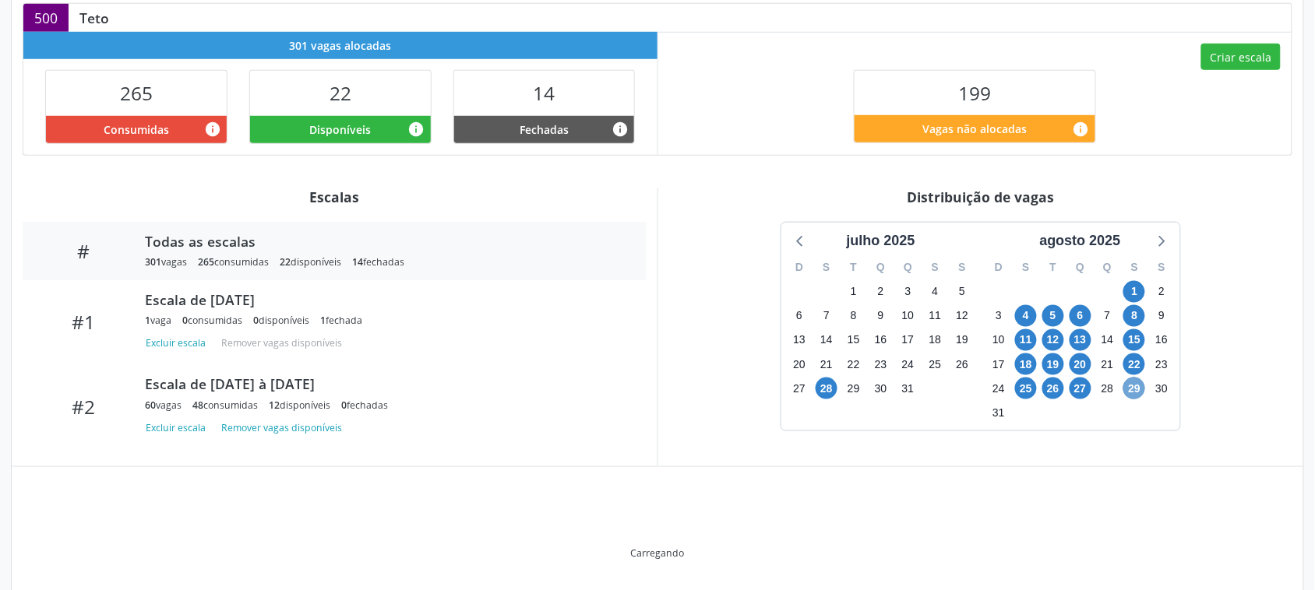
click at [1133, 389] on span "29" at bounding box center [1134, 389] width 22 height 22
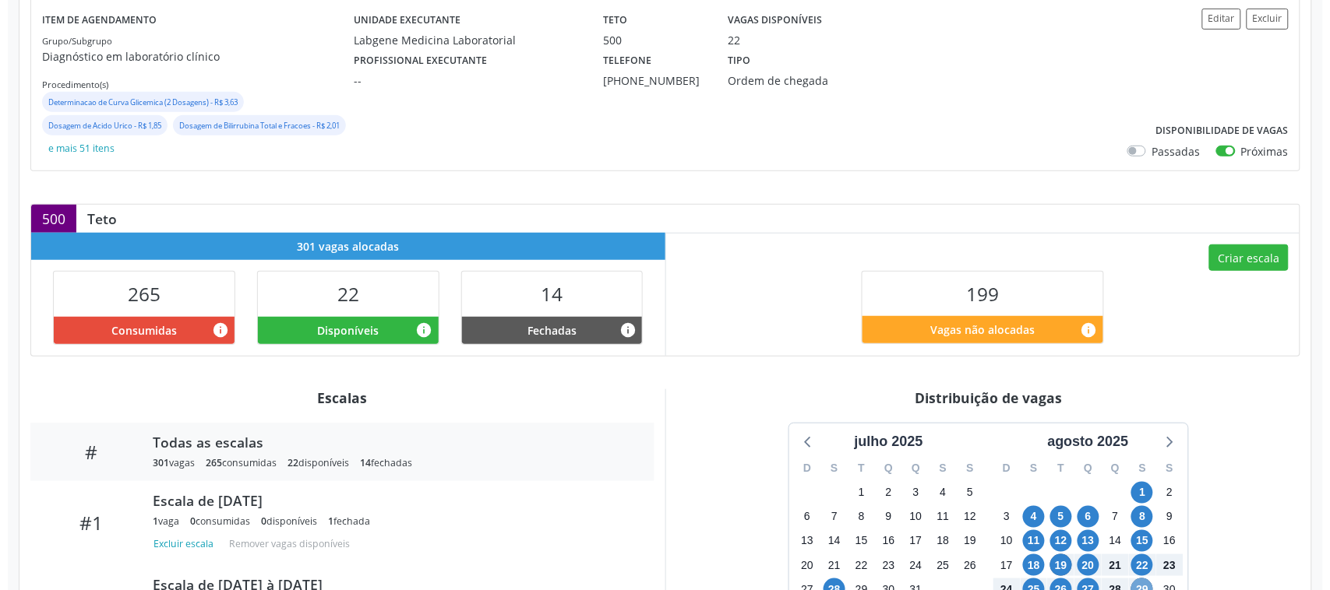
scroll to position [101, 0]
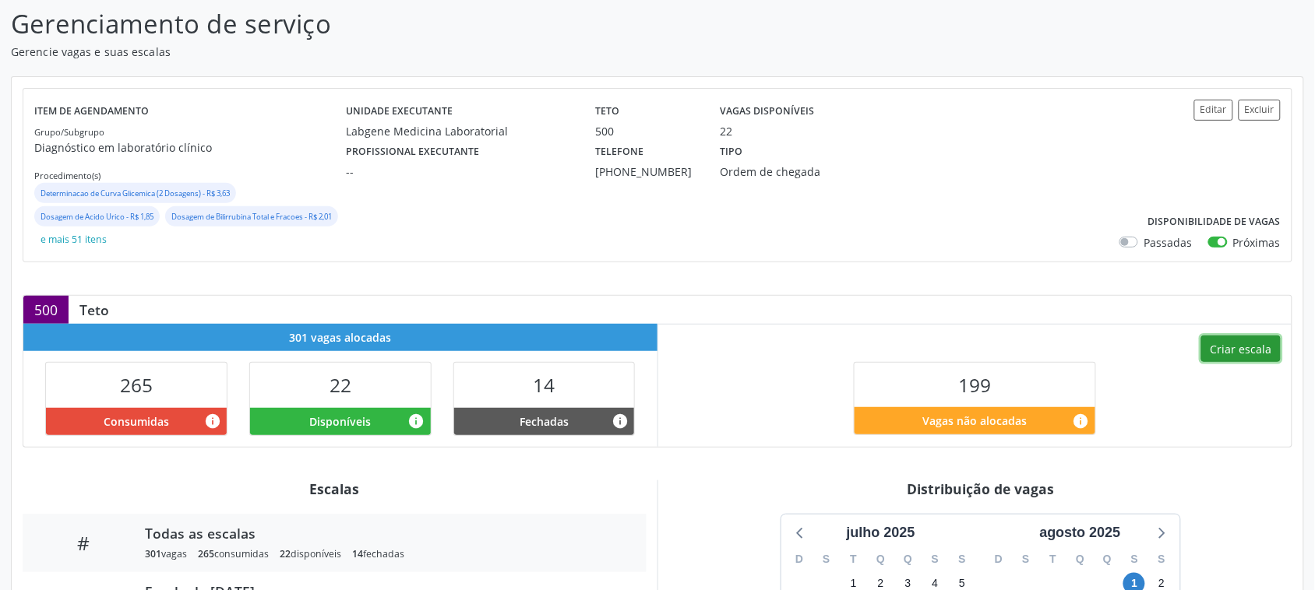
click at [1221, 361] on button "Criar escala" at bounding box center [1240, 349] width 79 height 26
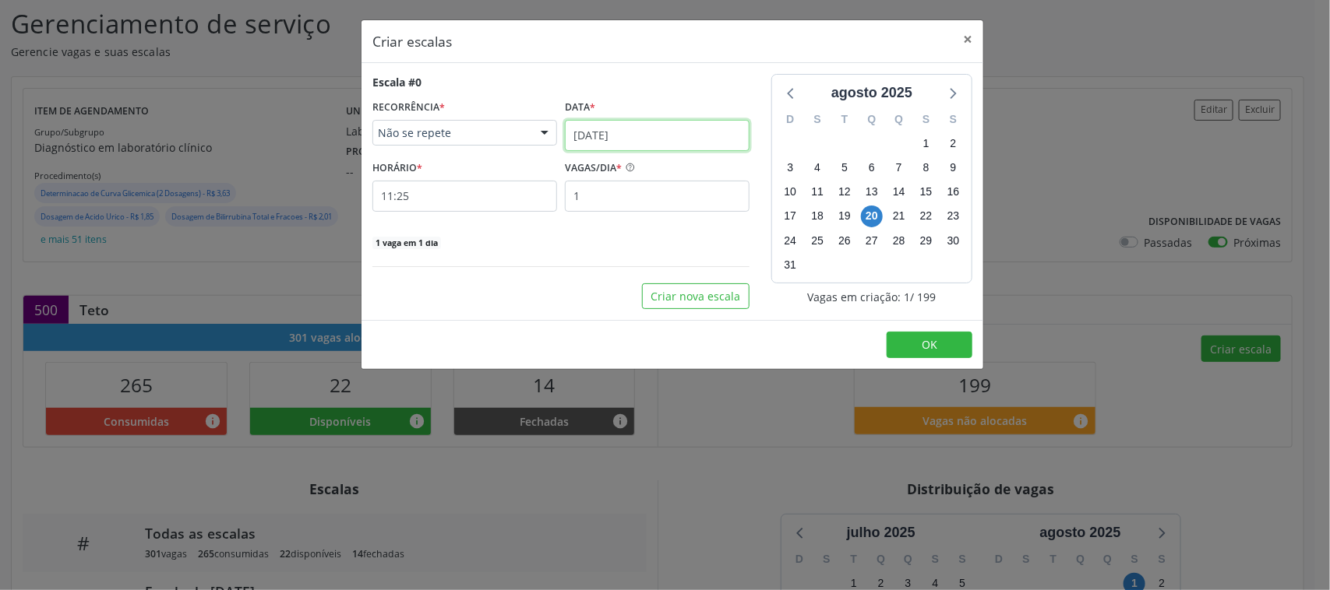
click at [602, 136] on body "Central de Marcação notifications [PERSON_NAME] Diretor de regulação  Configur…" at bounding box center [665, 194] width 1330 height 590
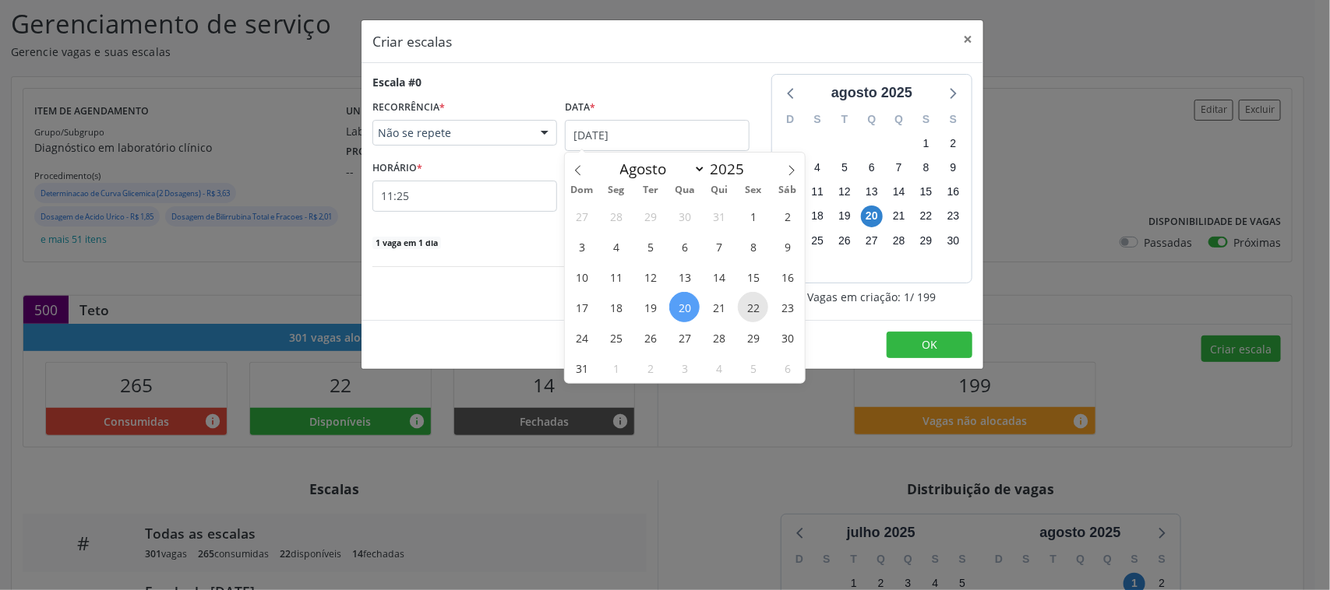
click at [753, 309] on span "22" at bounding box center [753, 307] width 30 height 30
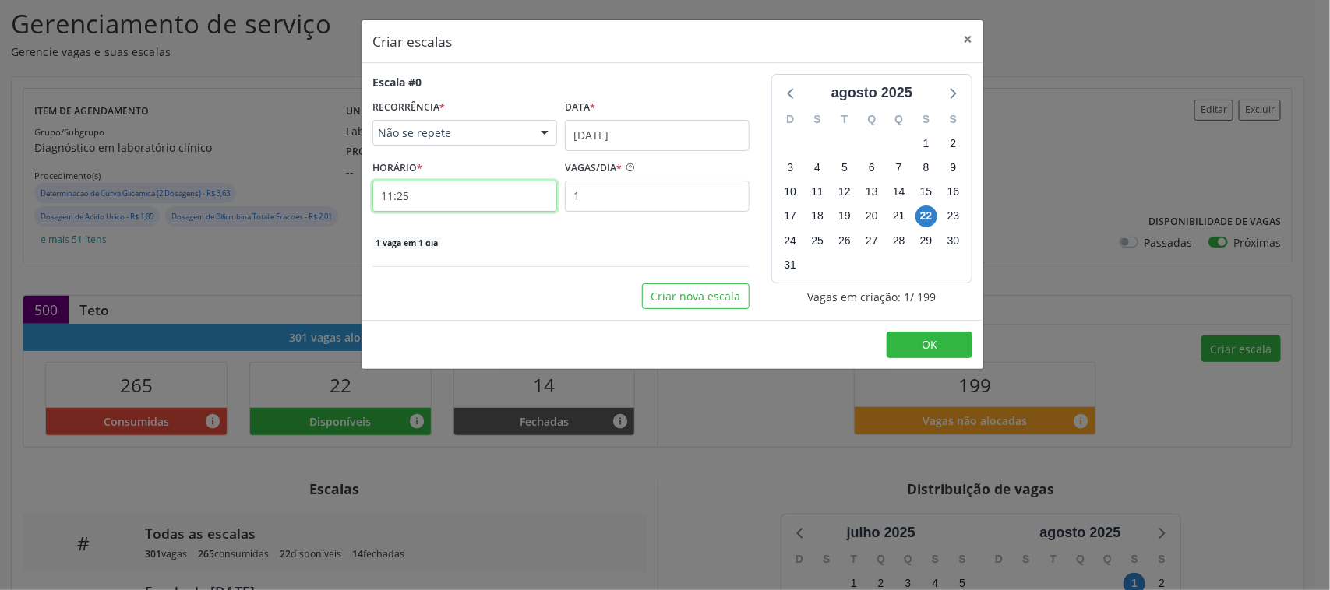
click at [436, 210] on input "11:25" at bounding box center [464, 196] width 185 height 31
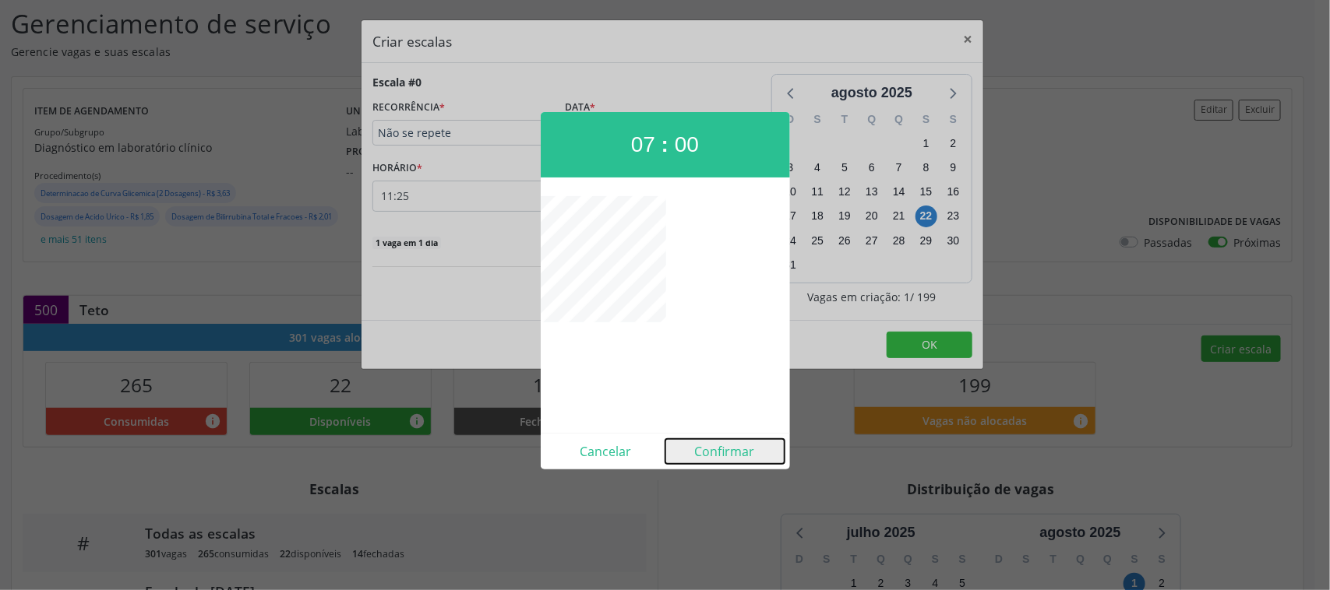
click at [714, 449] on button "Confirmar" at bounding box center [724, 451] width 119 height 25
type input "07:00"
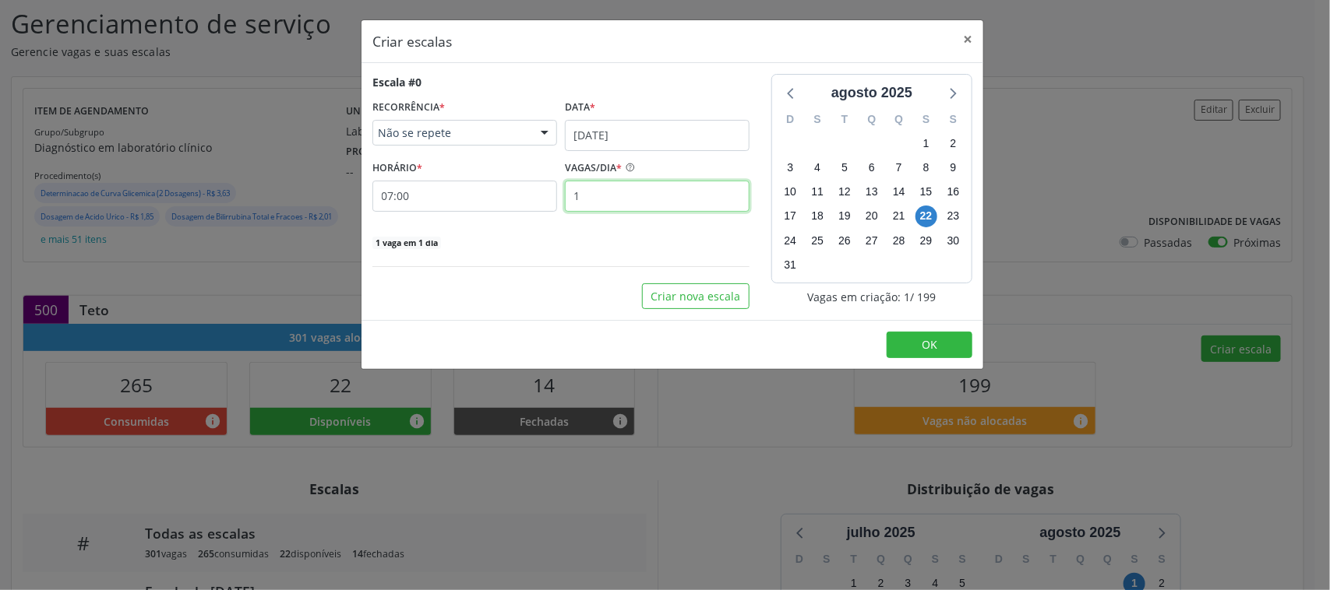
click at [629, 191] on input "1" at bounding box center [657, 196] width 185 height 31
type input "3"
click at [933, 341] on span "OK" at bounding box center [929, 344] width 16 height 15
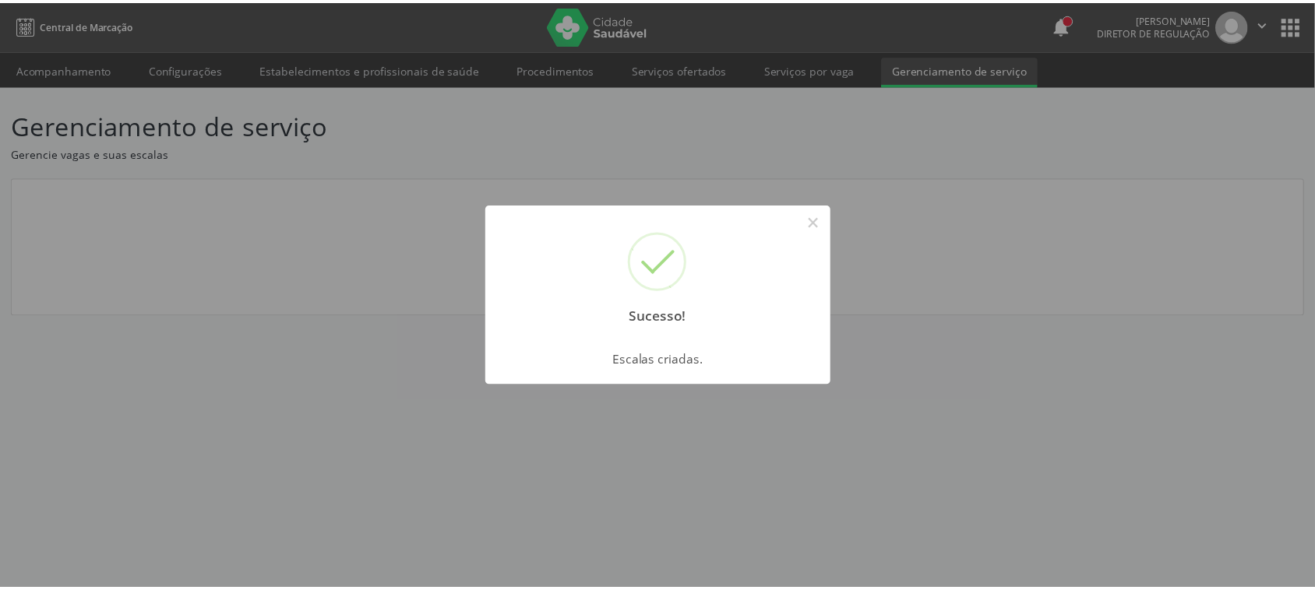
scroll to position [0, 0]
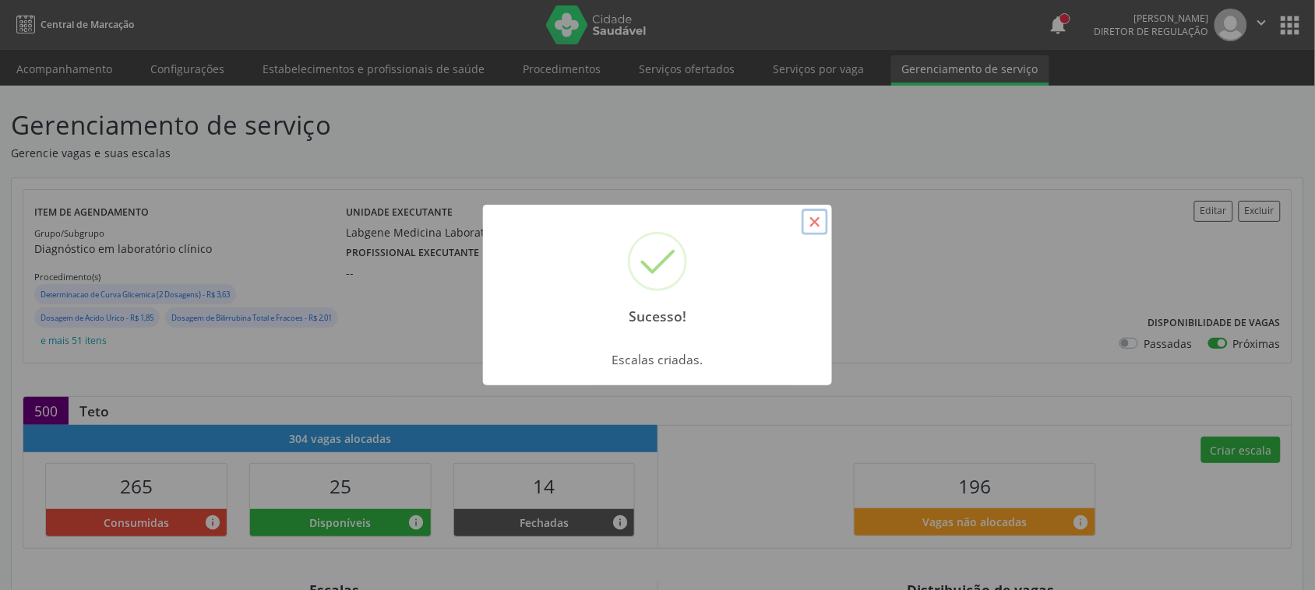
click at [823, 220] on button "×" at bounding box center [814, 222] width 26 height 26
